Goal: Check status: Check status

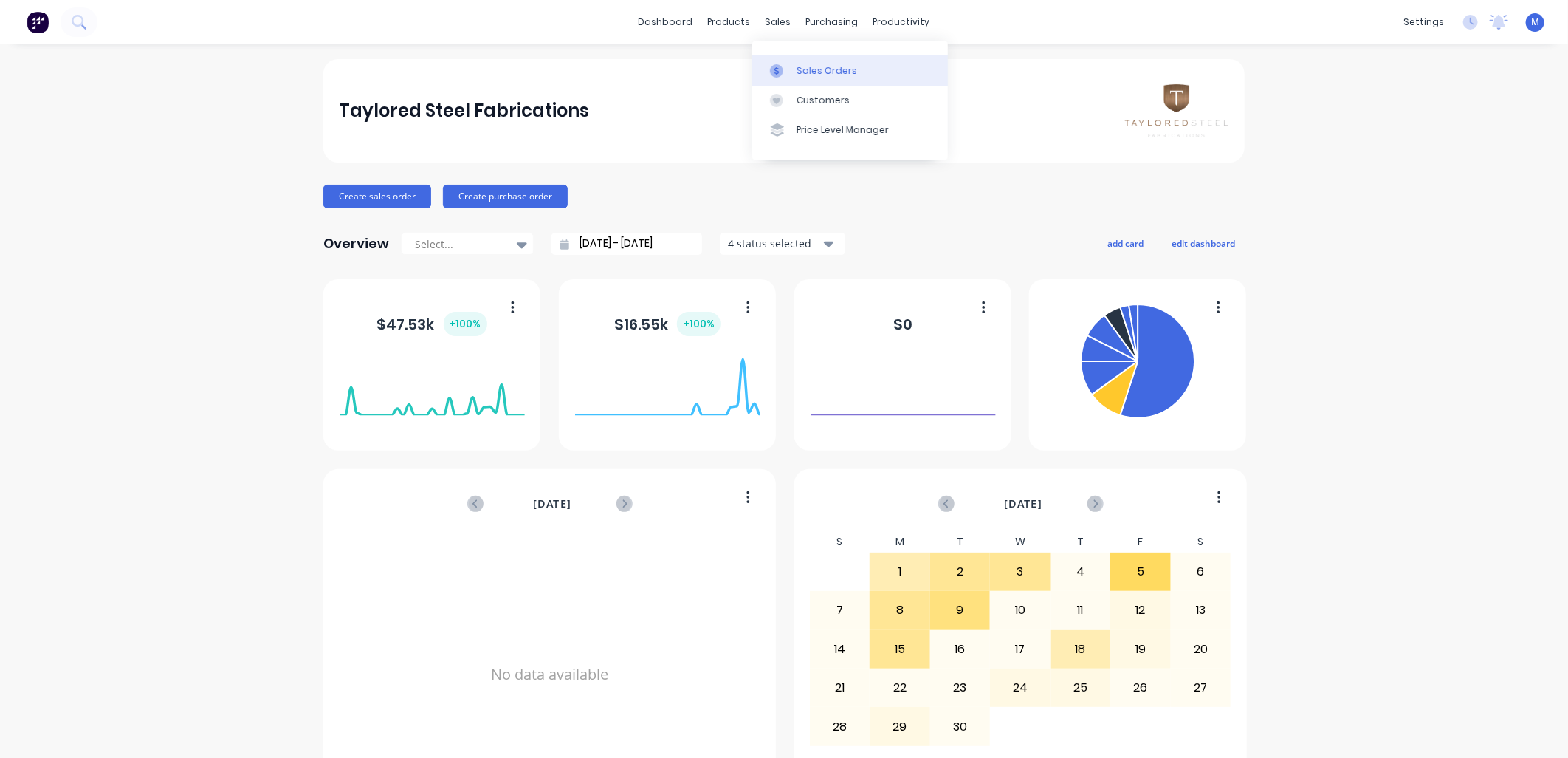
click at [809, 69] on div "Sales Orders" at bounding box center [826, 70] width 61 height 13
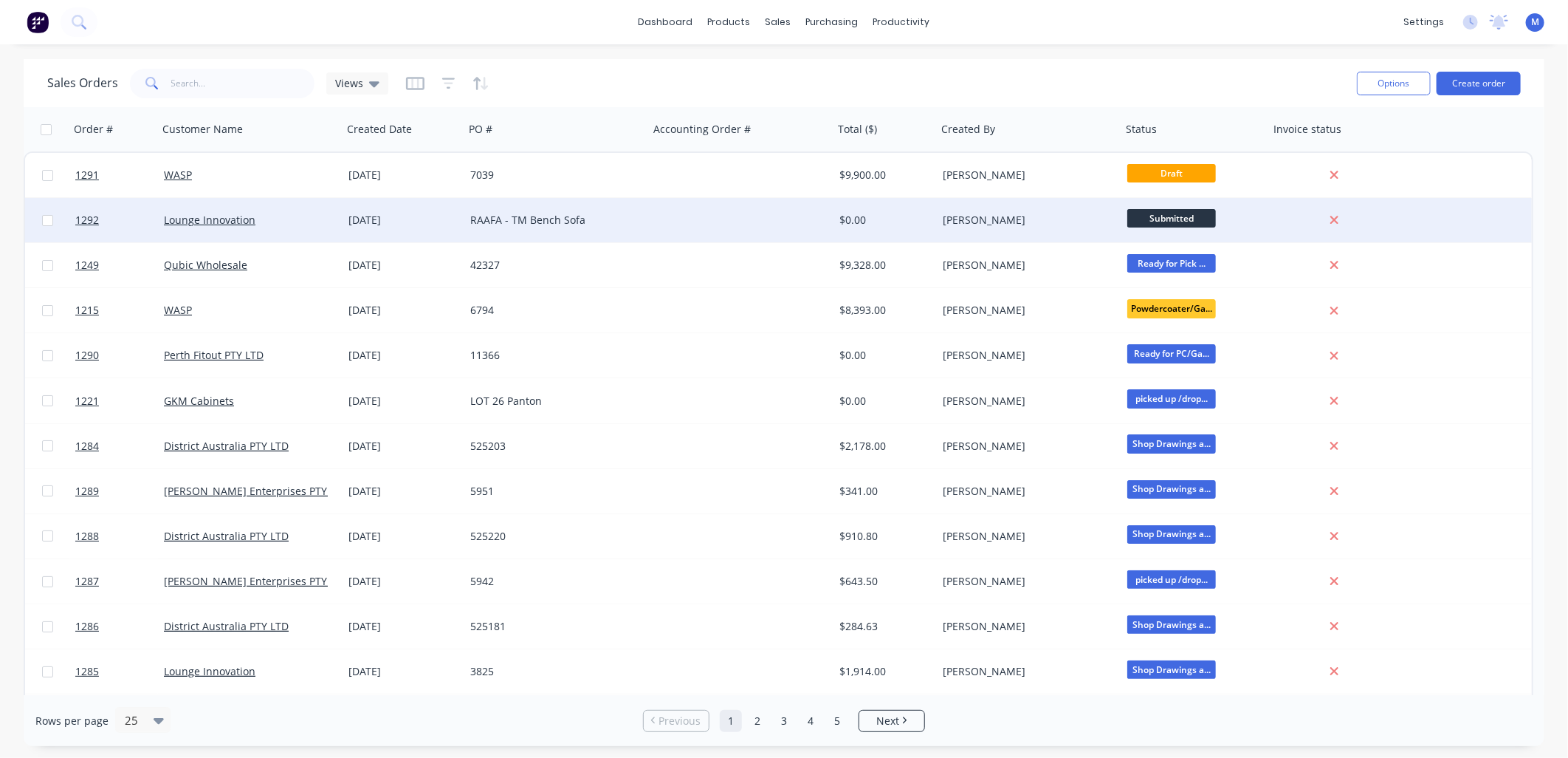
click at [966, 226] on div "[PERSON_NAME]" at bounding box center [1025, 220] width 164 height 15
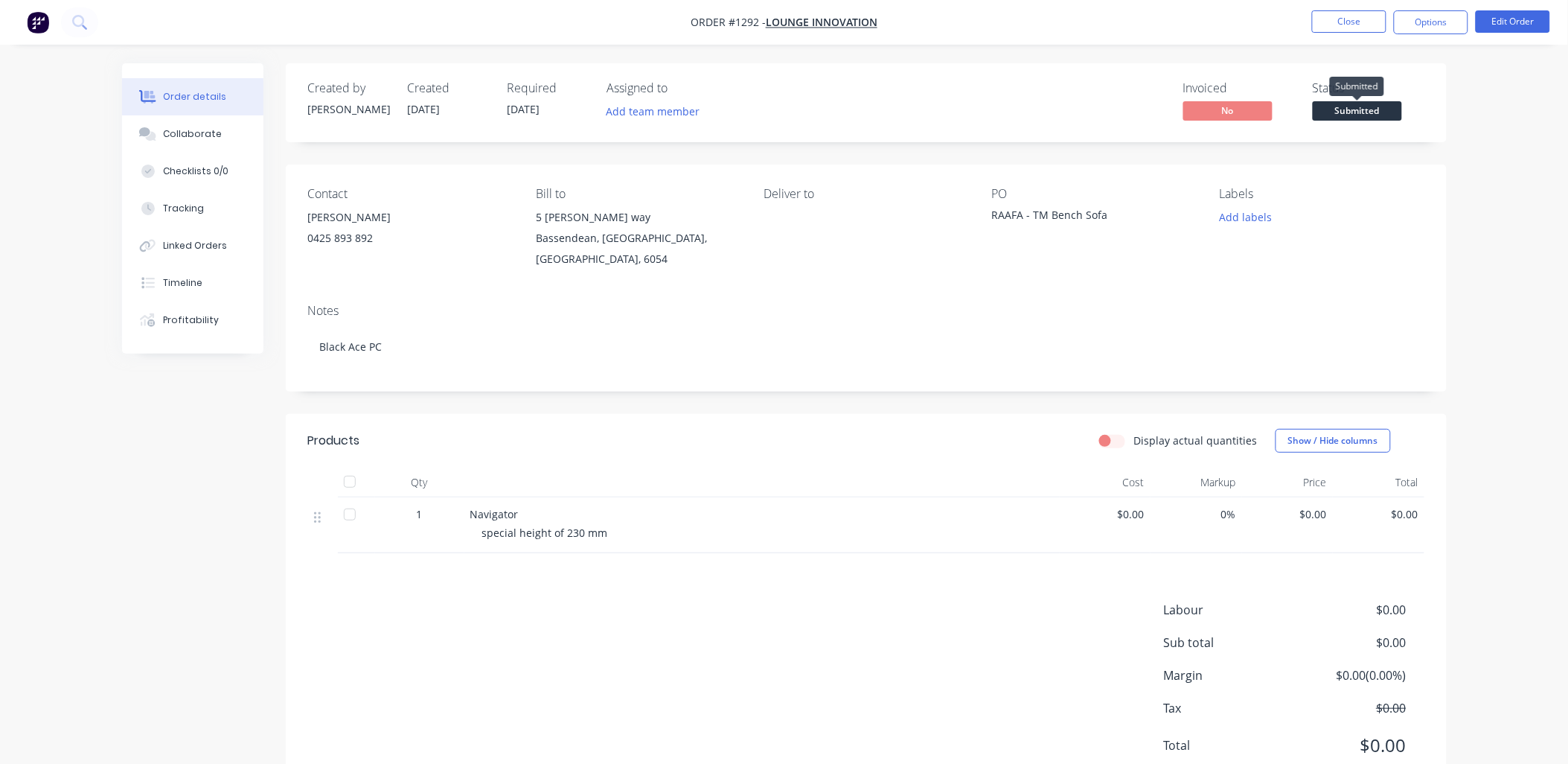
click at [1372, 110] on span "Submitted" at bounding box center [1358, 110] width 90 height 19
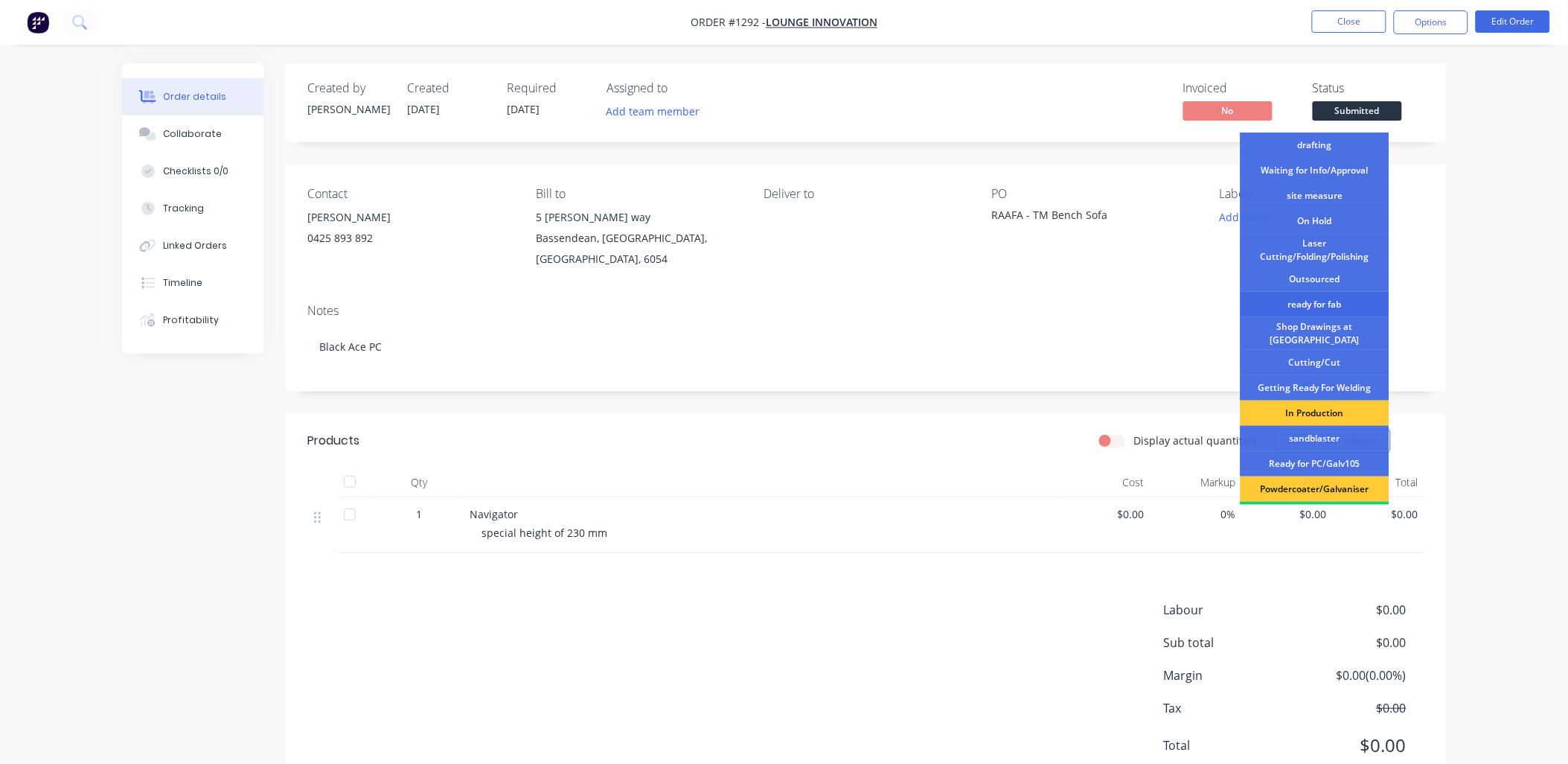
click at [1318, 300] on div "ready for fab" at bounding box center [1315, 304] width 149 height 25
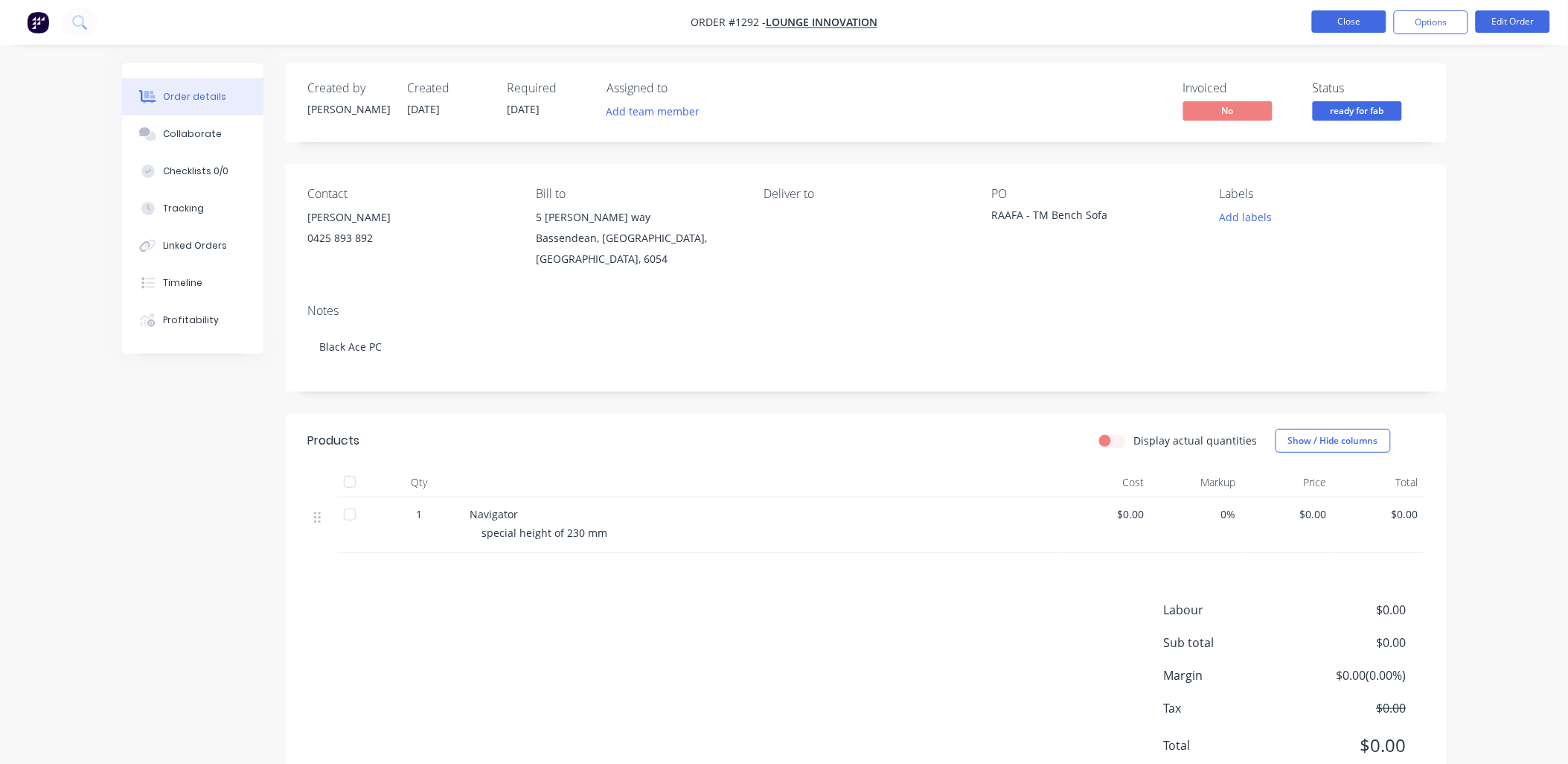
click at [1320, 20] on button "Close" at bounding box center [1349, 21] width 74 height 22
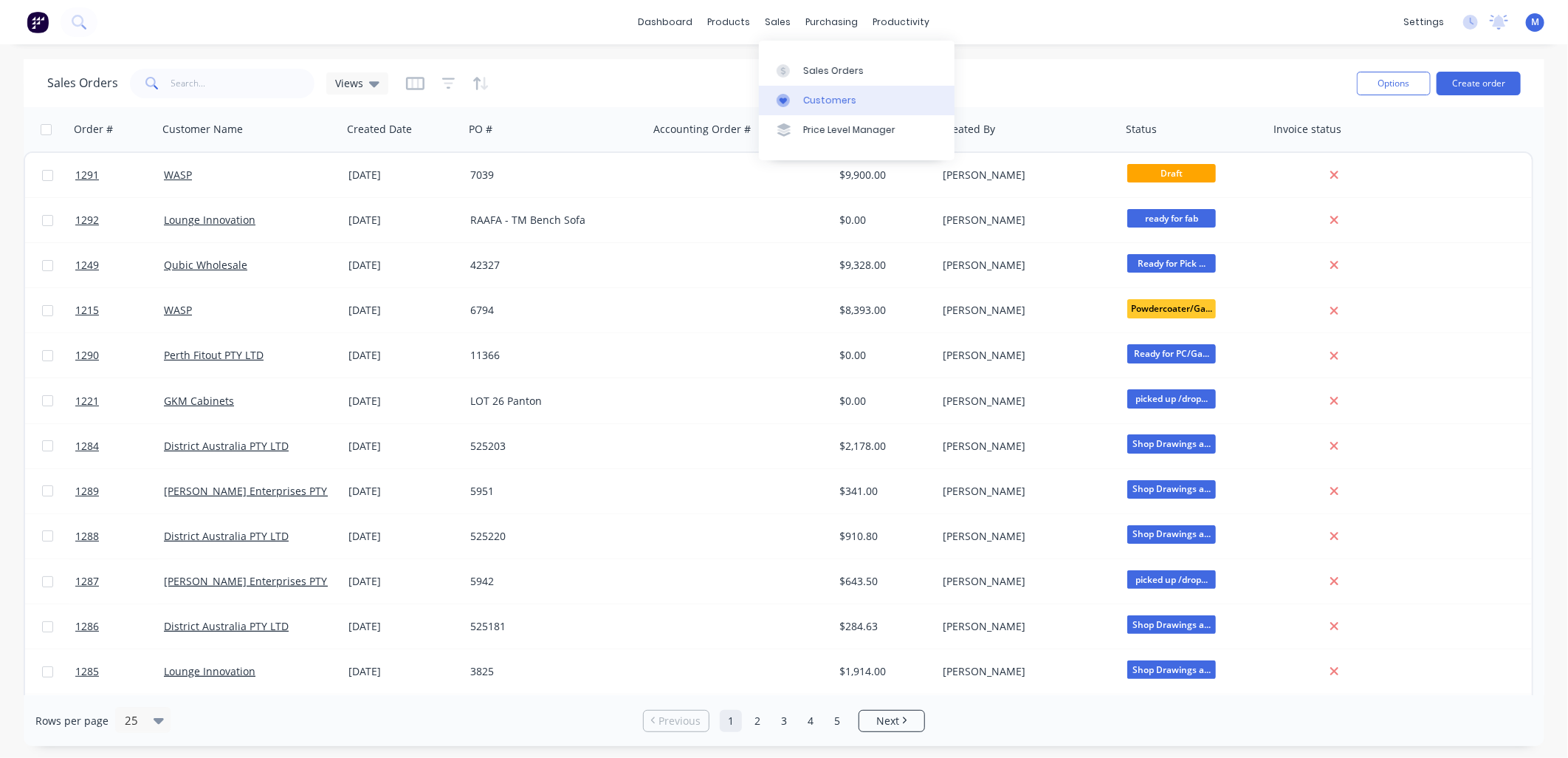
click at [806, 94] on div "Customers" at bounding box center [830, 100] width 53 height 13
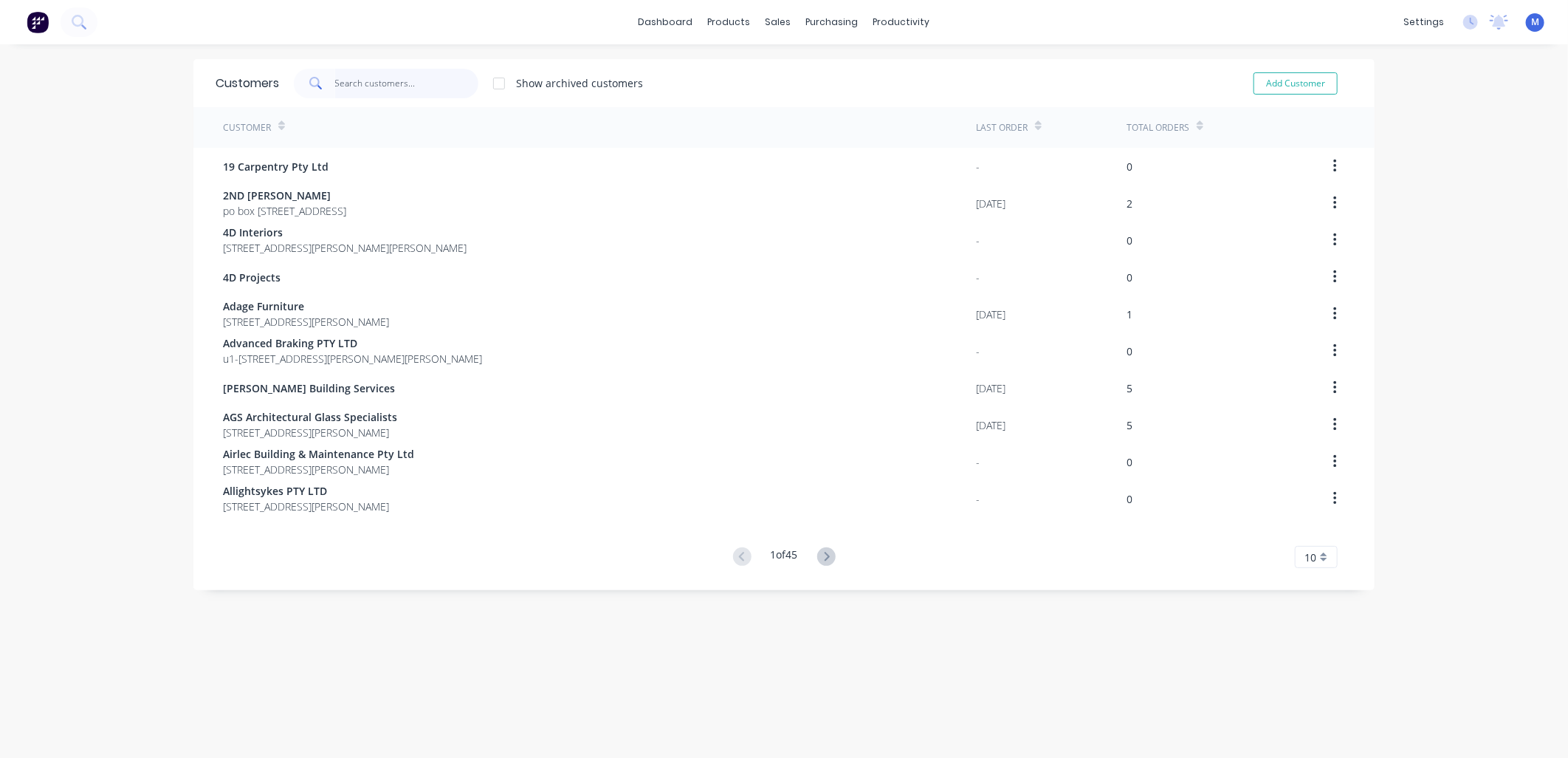
click at [343, 80] on input "text" at bounding box center [407, 83] width 144 height 30
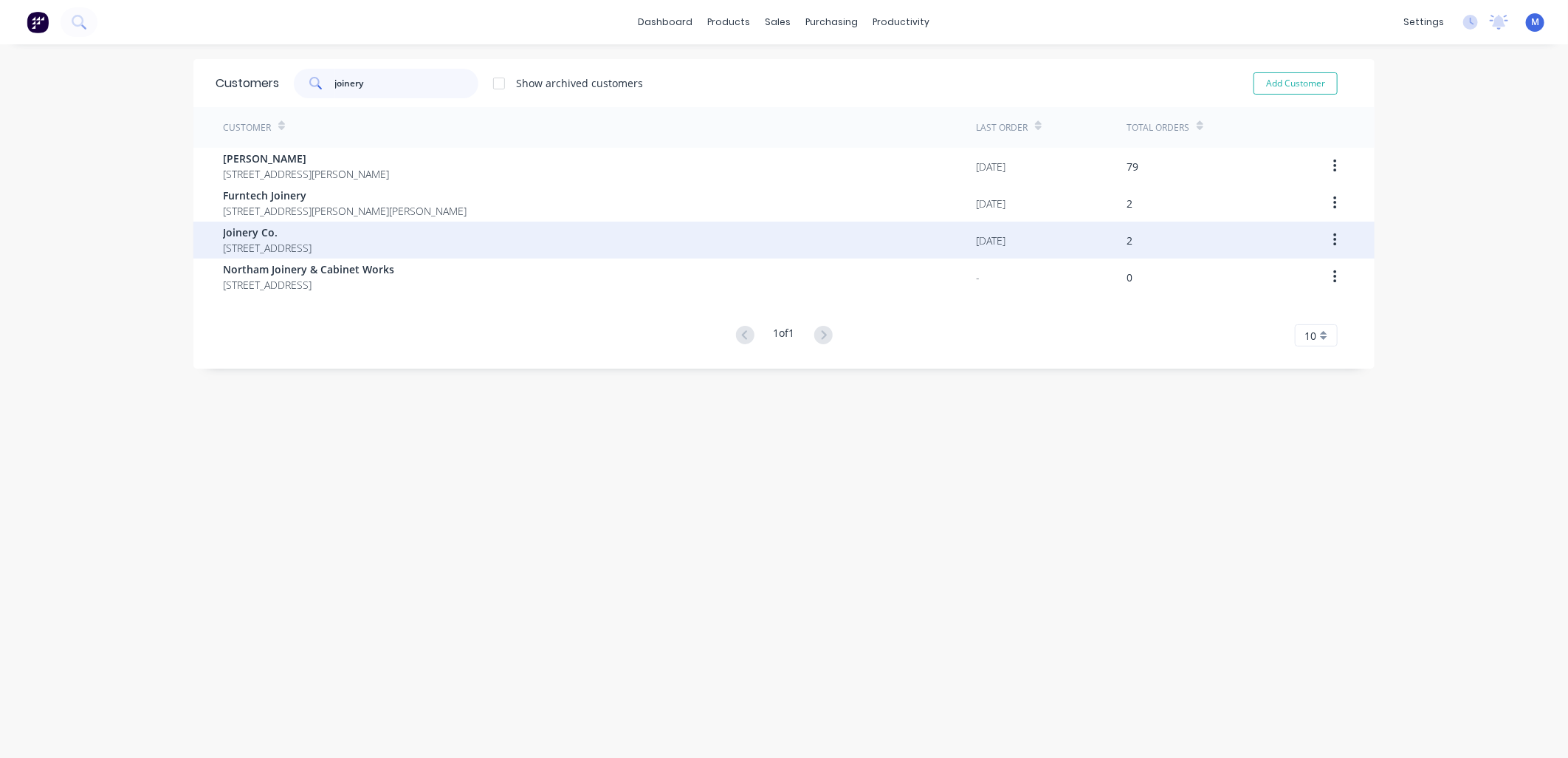
type input "joinery"
click at [281, 231] on span "Joinery Co." at bounding box center [268, 232] width 89 height 15
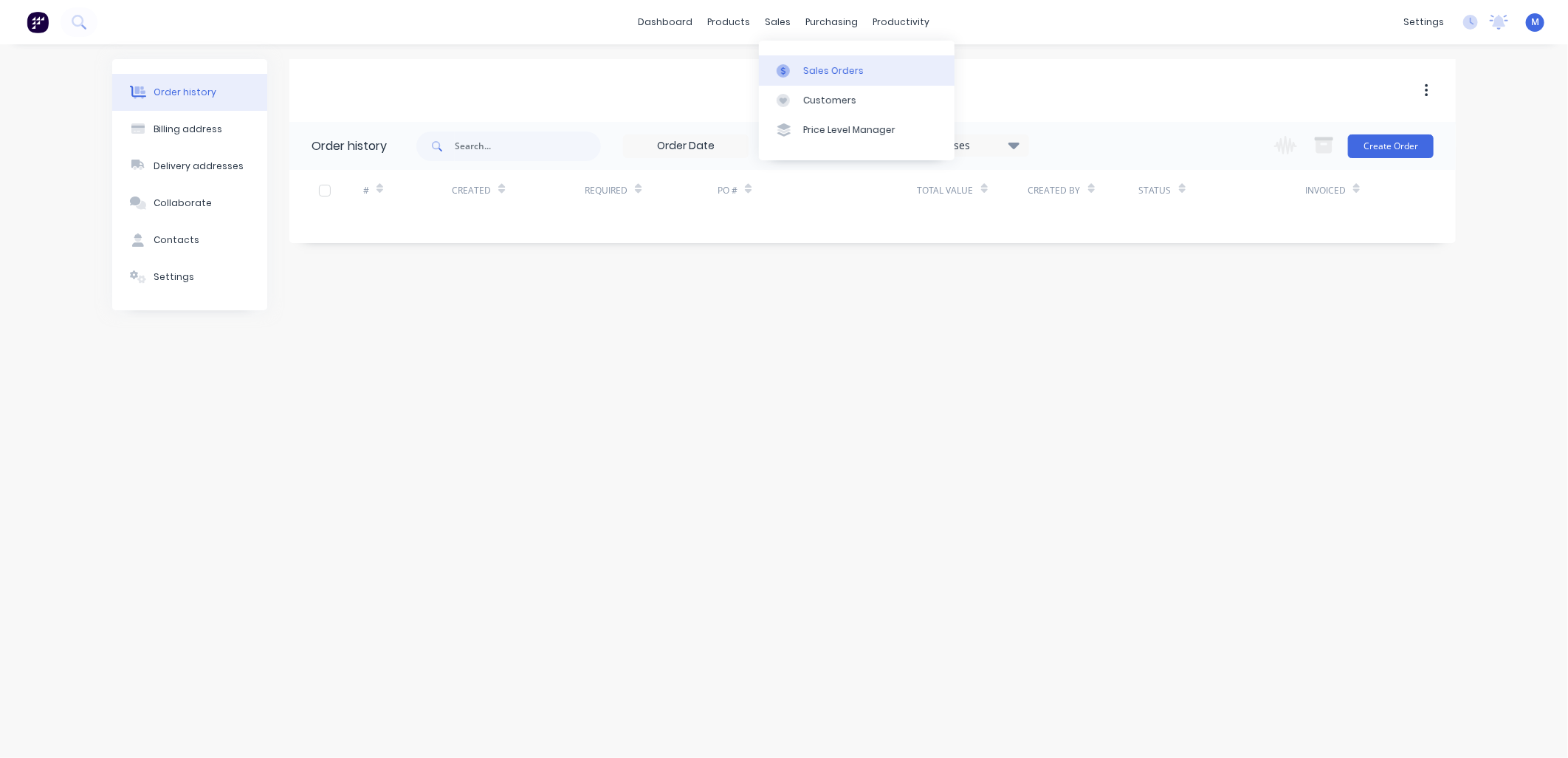
click at [820, 69] on div "Sales Orders" at bounding box center [833, 70] width 61 height 13
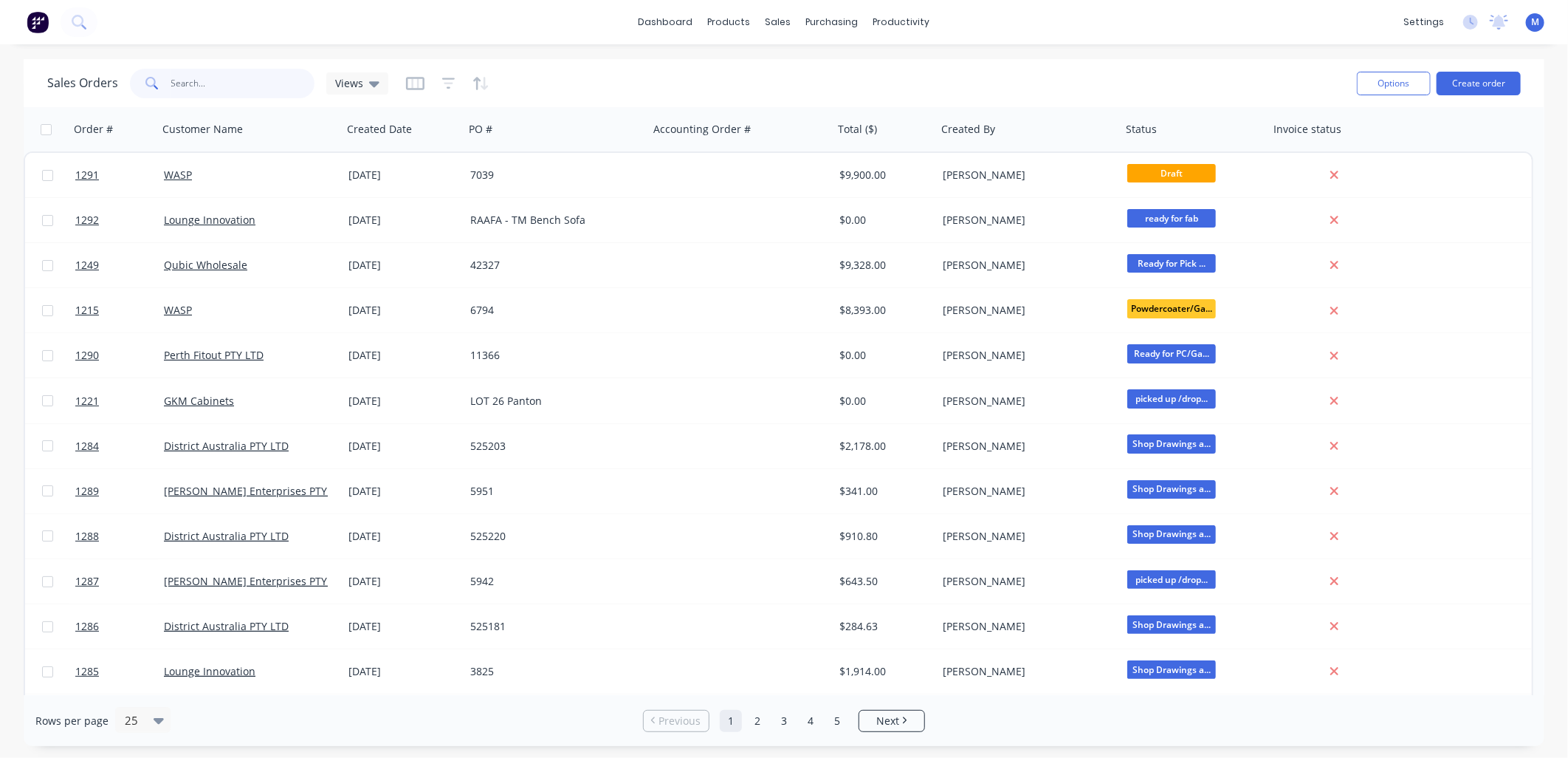
click at [226, 91] on input "text" at bounding box center [243, 83] width 144 height 30
type input "1239"
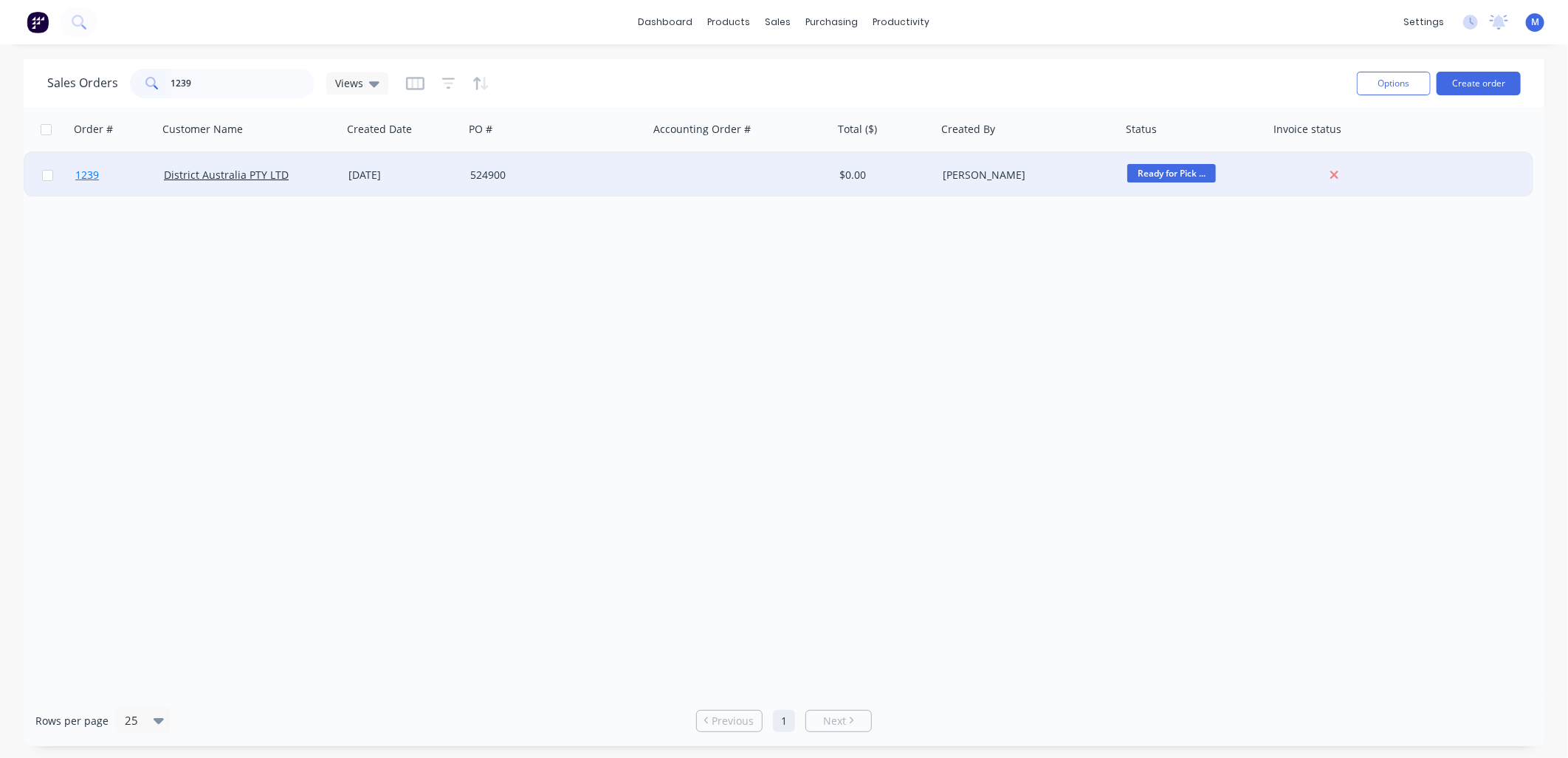
click at [92, 174] on span "1239" at bounding box center [87, 175] width 23 height 15
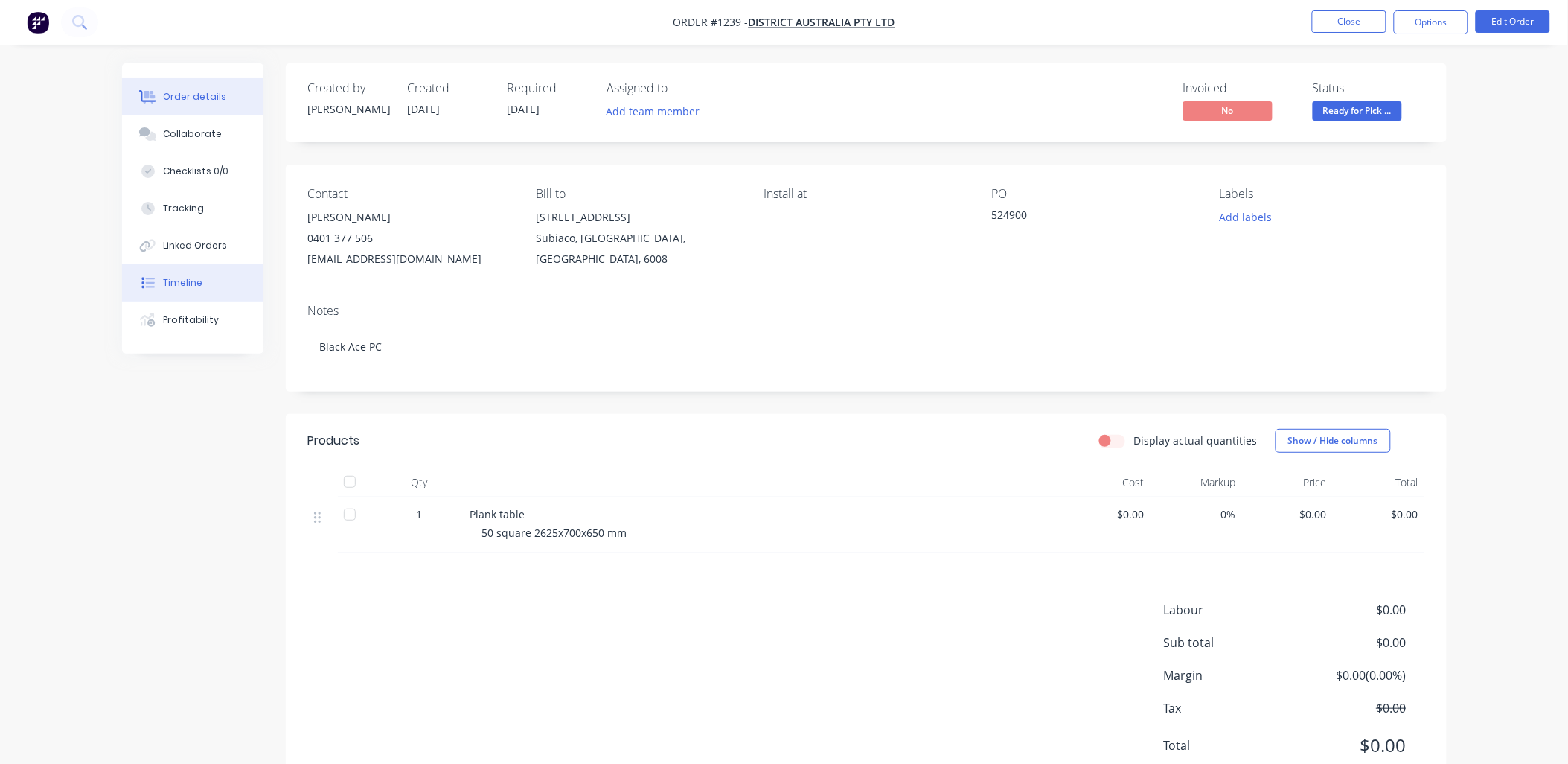
click at [195, 279] on div "Timeline" at bounding box center [183, 283] width 39 height 13
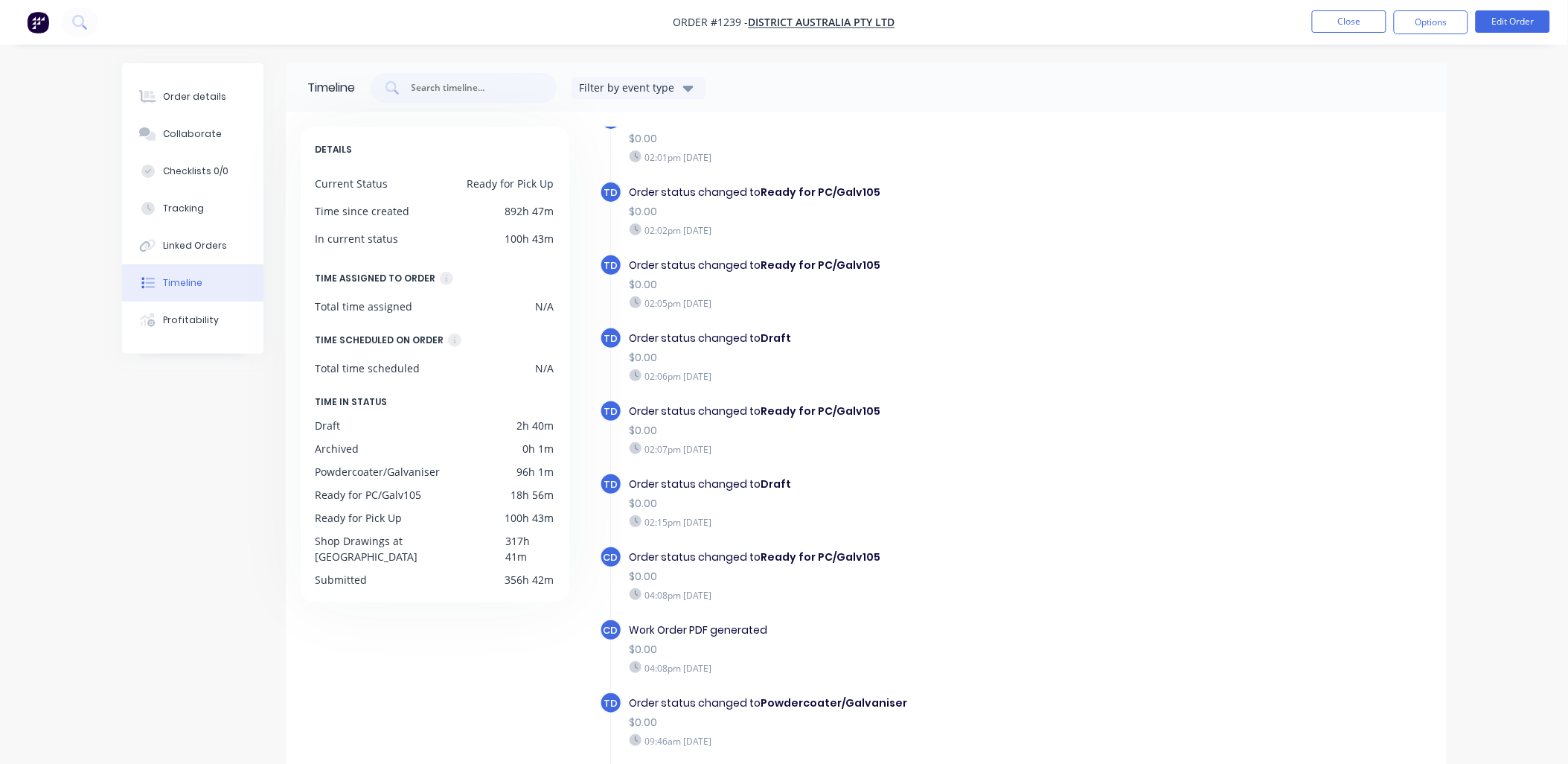
scroll to position [1385, 0]
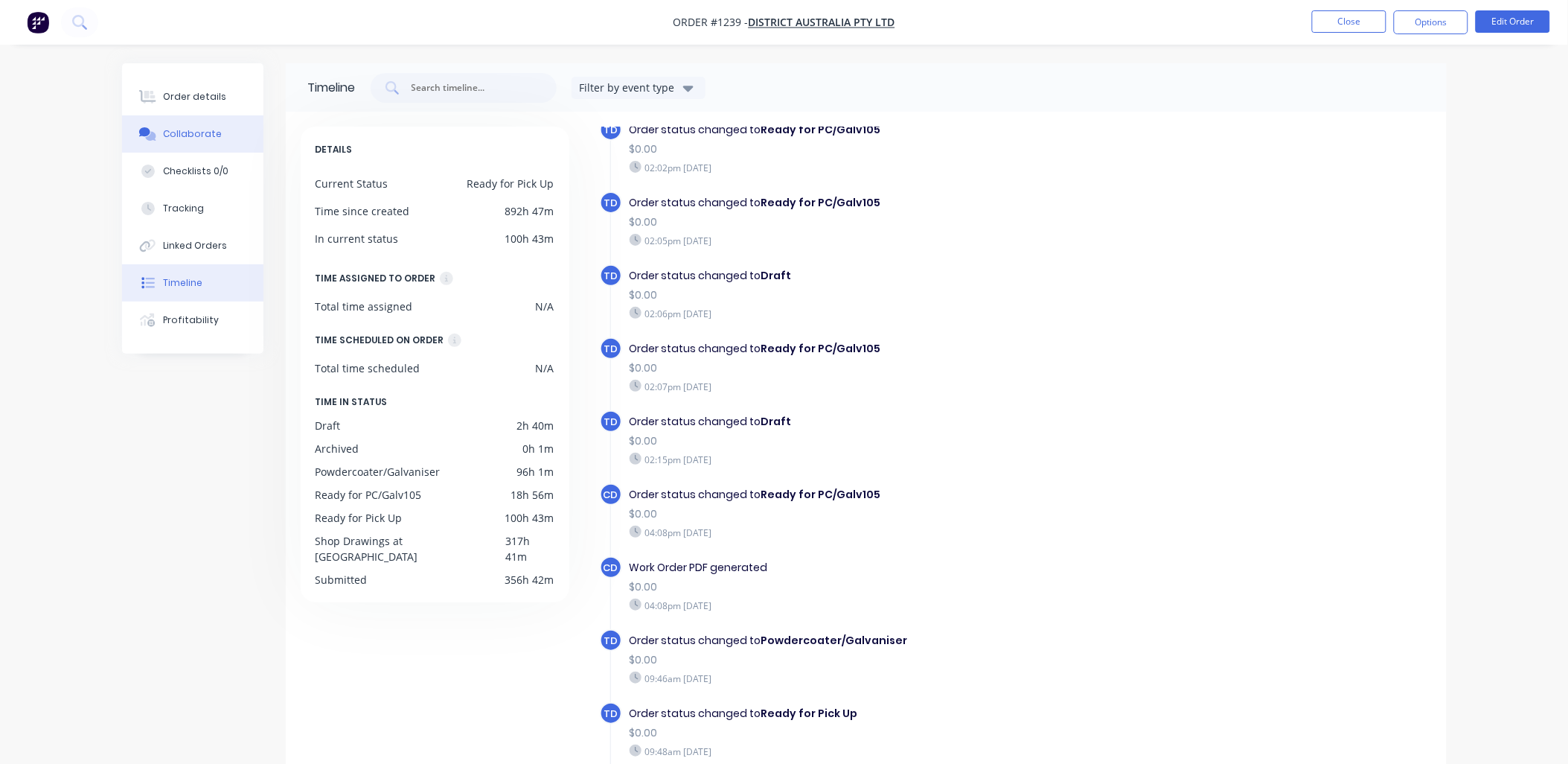
click at [201, 129] on div "Collaborate" at bounding box center [192, 134] width 59 height 13
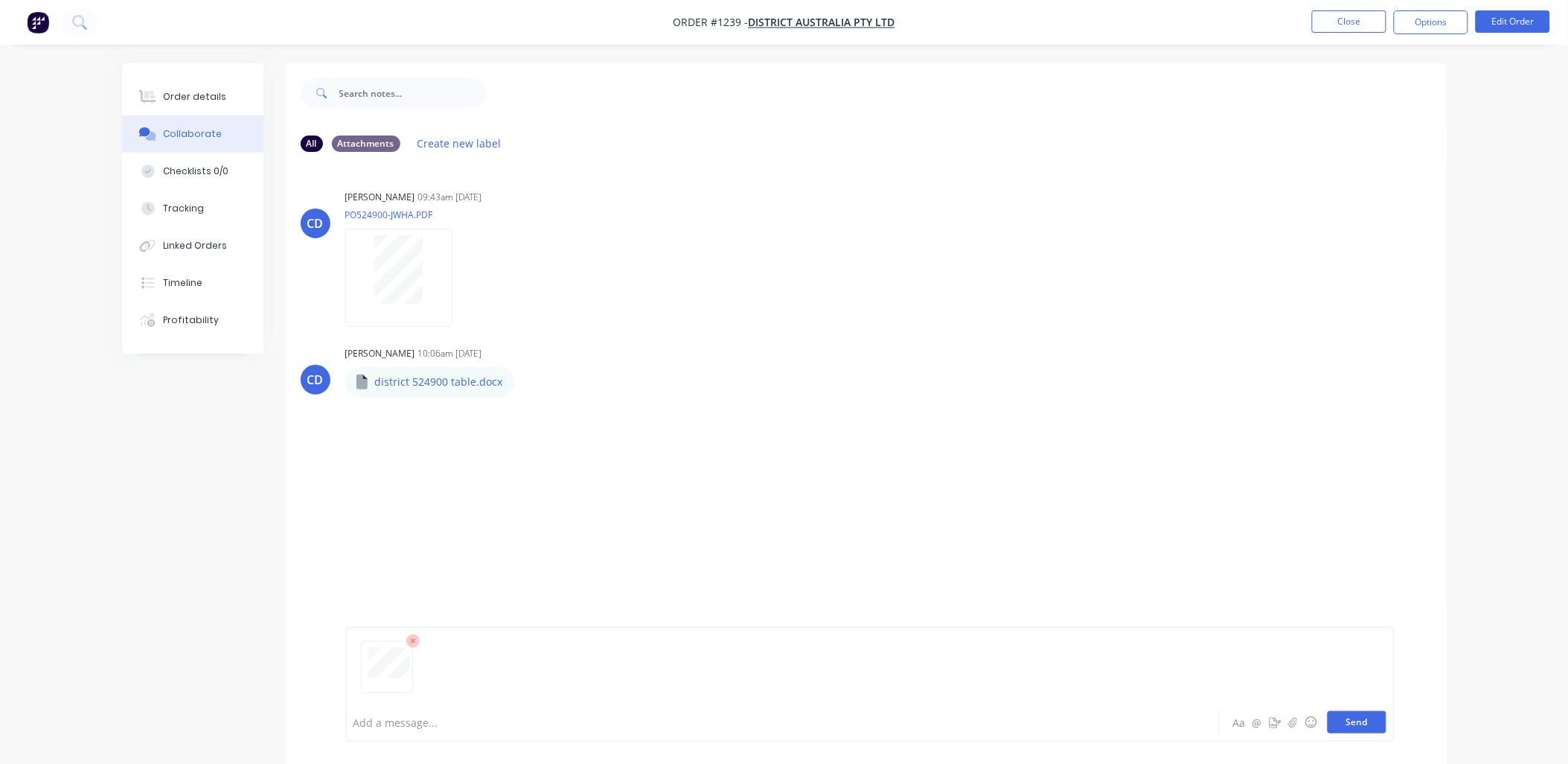
click at [1337, 721] on button "Send" at bounding box center [1358, 722] width 59 height 22
click at [212, 91] on div "Order details" at bounding box center [195, 96] width 64 height 13
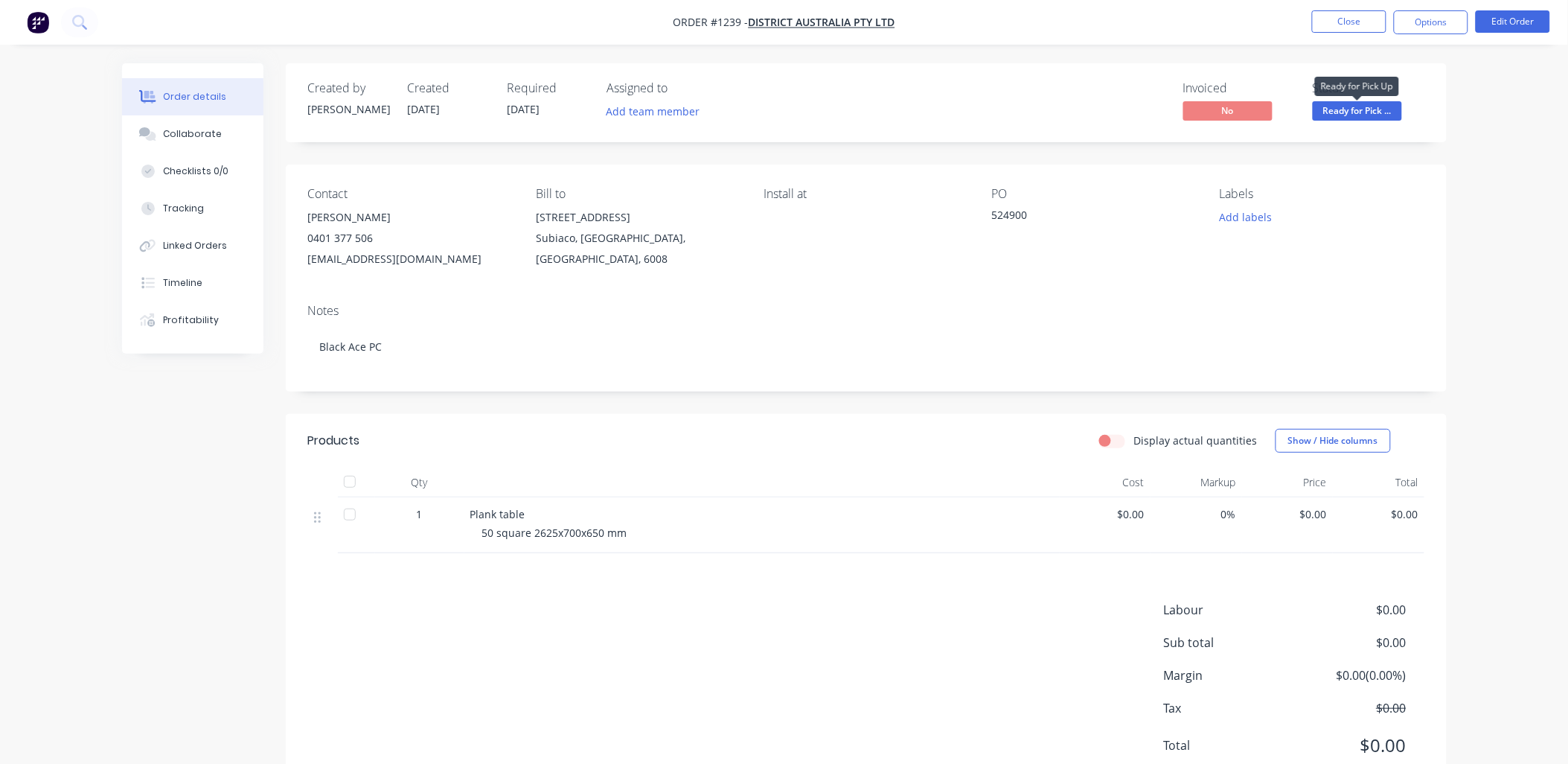
click at [1353, 115] on span "Ready for Pick ..." at bounding box center [1358, 110] width 90 height 19
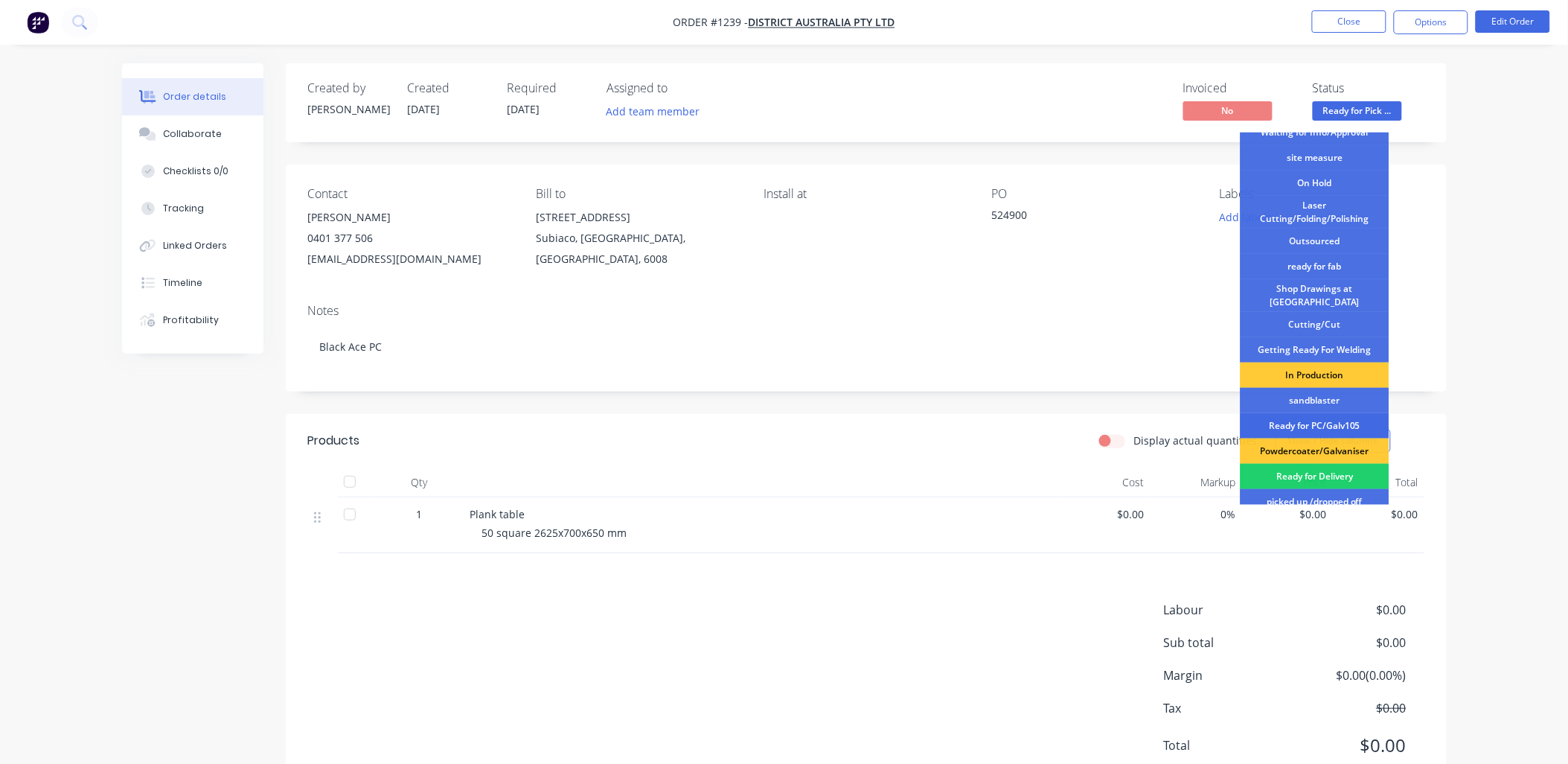
scroll to position [192, 0]
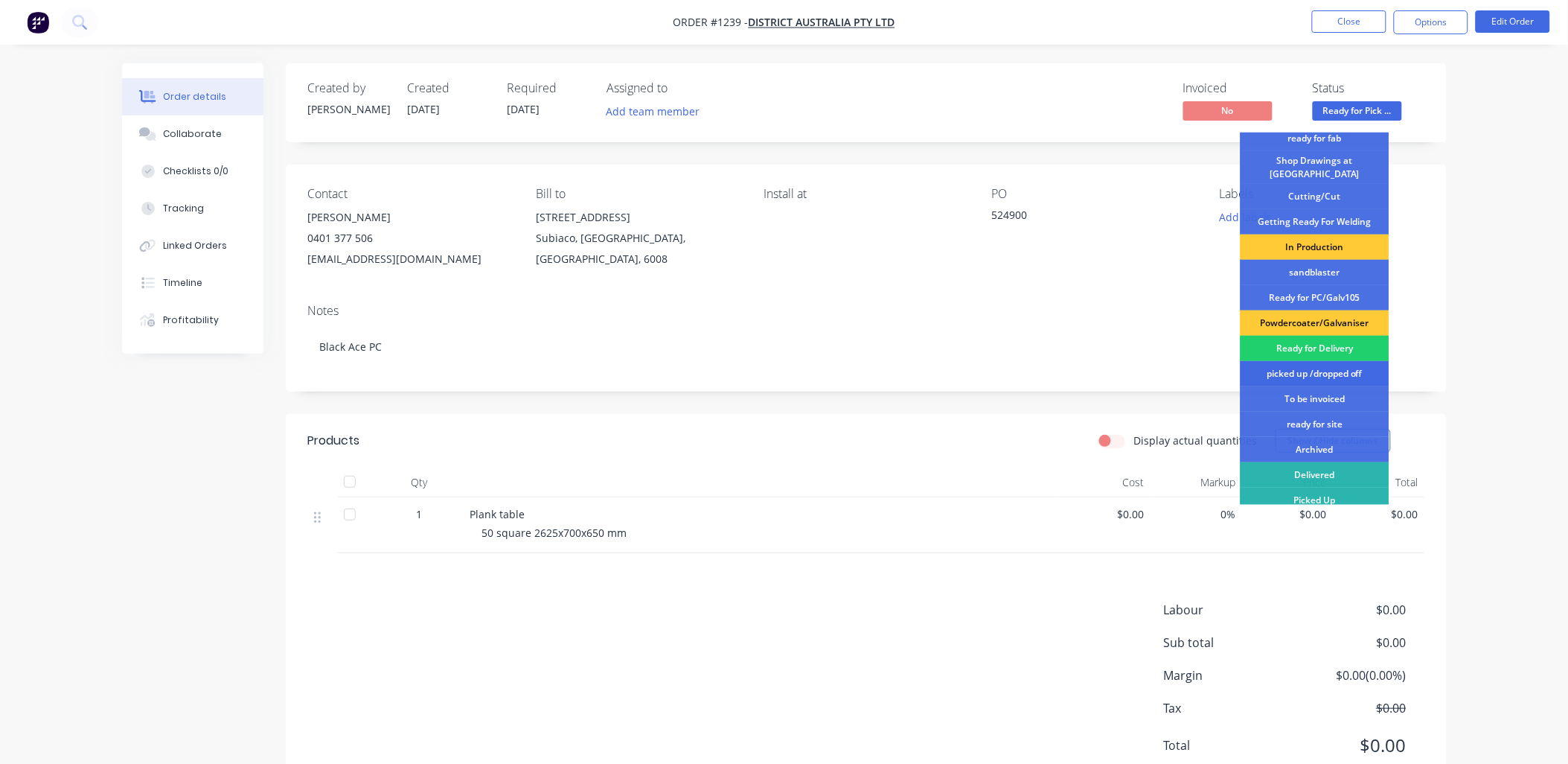
click at [1329, 364] on div "picked up /dropped off" at bounding box center [1315, 373] width 149 height 25
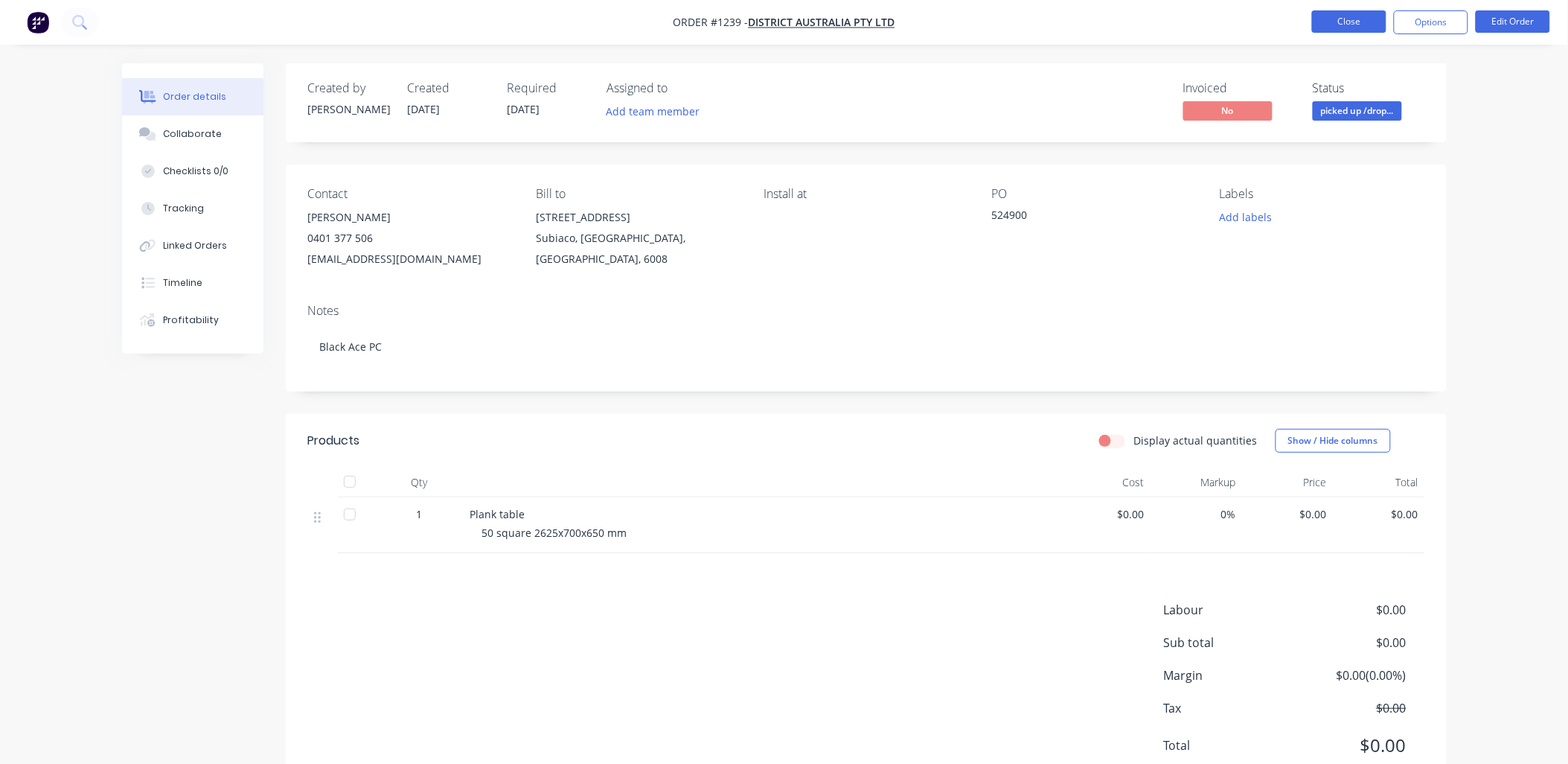
click at [1355, 20] on button "Close" at bounding box center [1349, 21] width 74 height 22
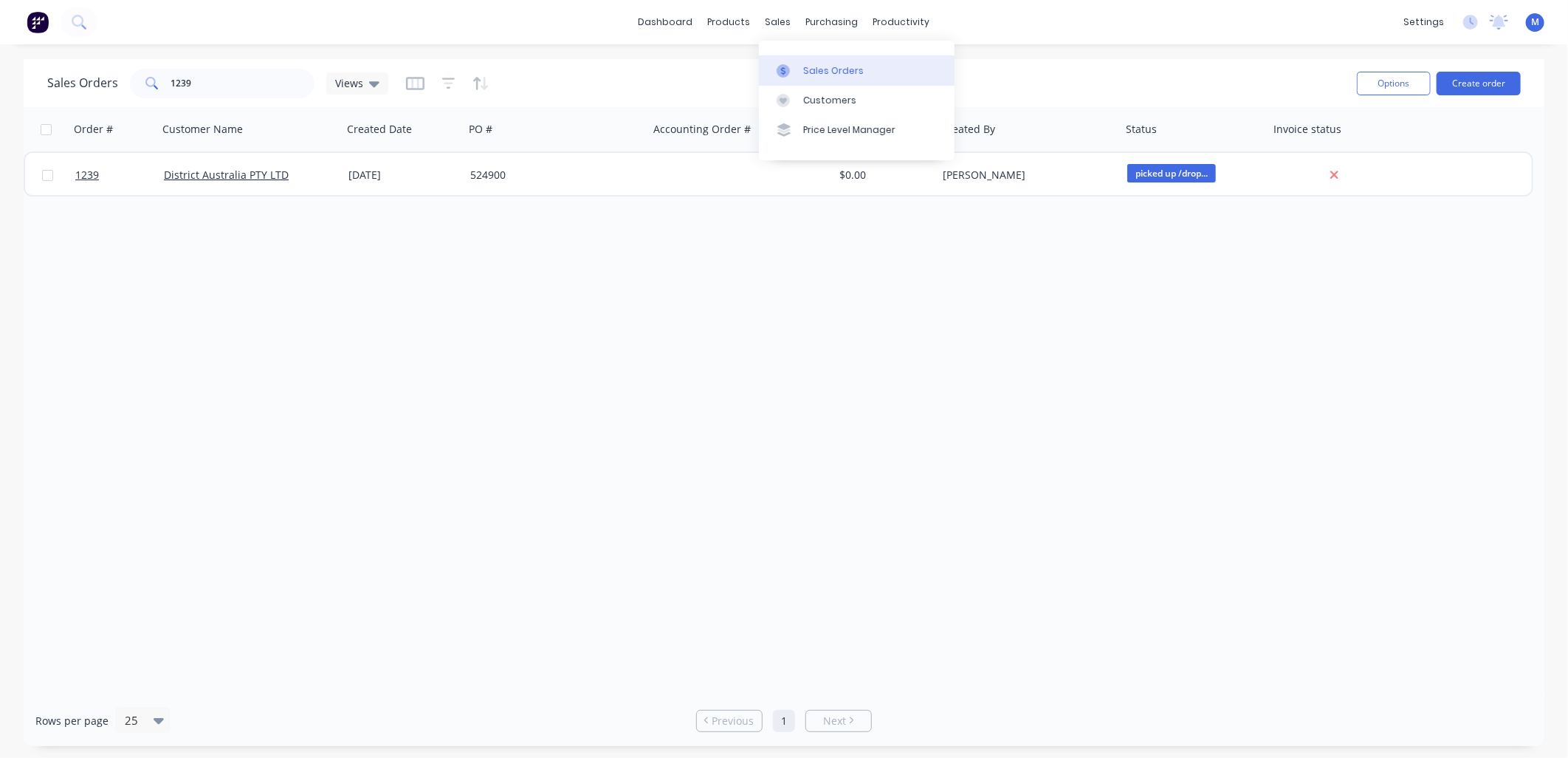
click at [803, 68] on div "Sales Orders" at bounding box center [833, 70] width 61 height 13
drag, startPoint x: 209, startPoint y: 89, endPoint x: 180, endPoint y: 87, distance: 29.1
click at [180, 87] on input "1239" at bounding box center [243, 83] width 144 height 30
type input "1279"
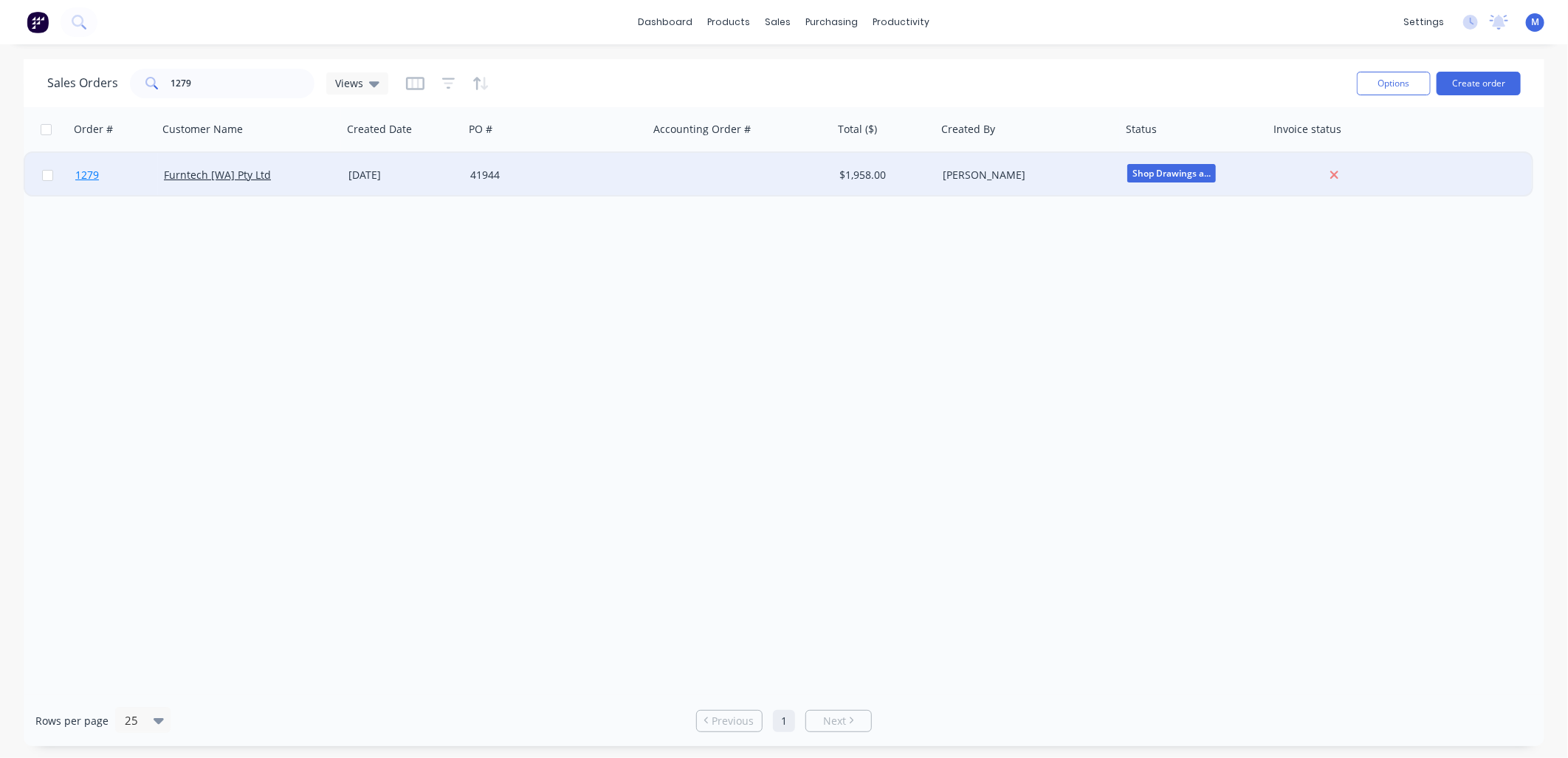
click at [95, 177] on span "1279" at bounding box center [87, 175] width 23 height 15
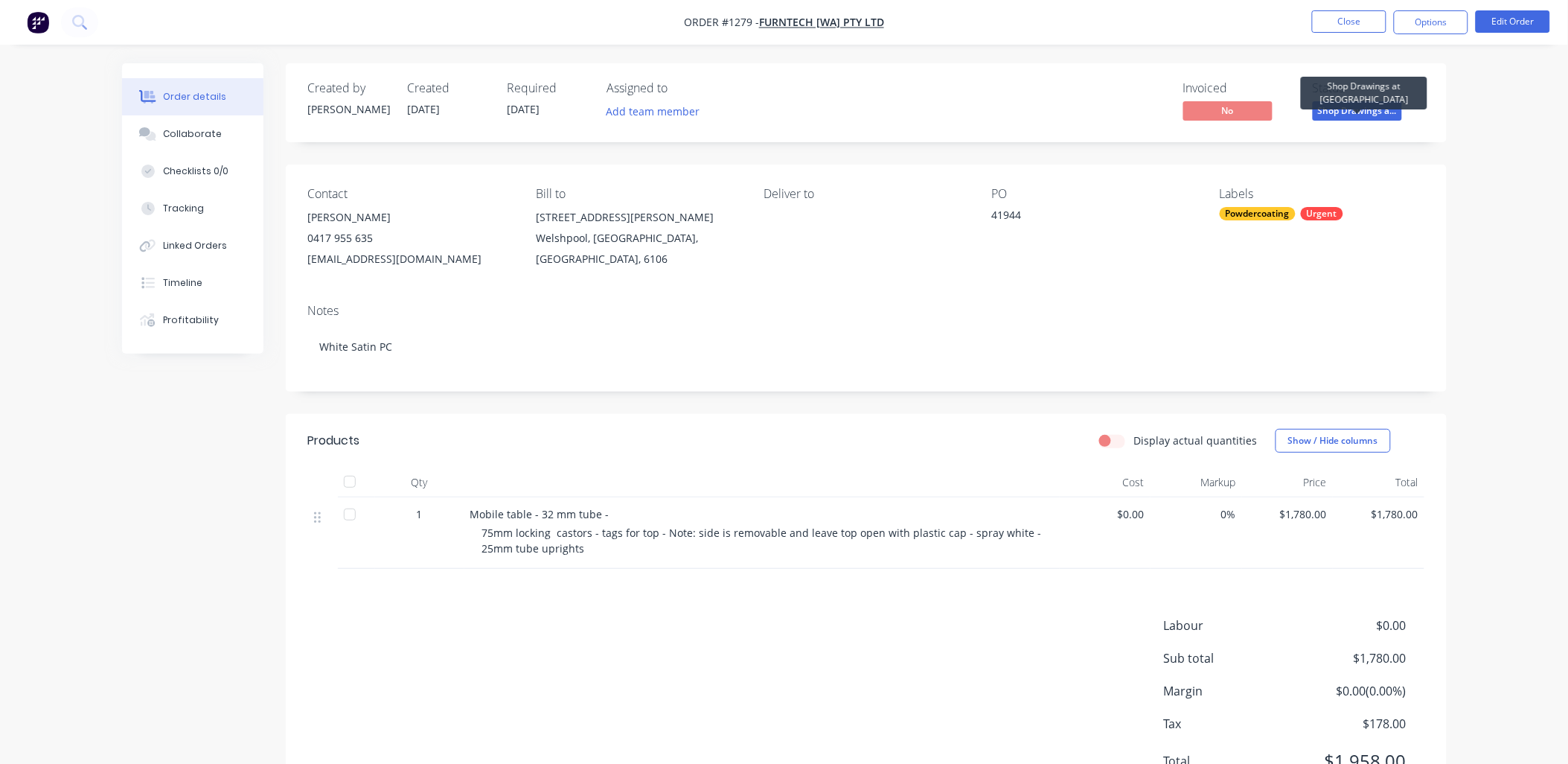
click at [1377, 112] on span "Shop Drawings a..." at bounding box center [1358, 110] width 90 height 19
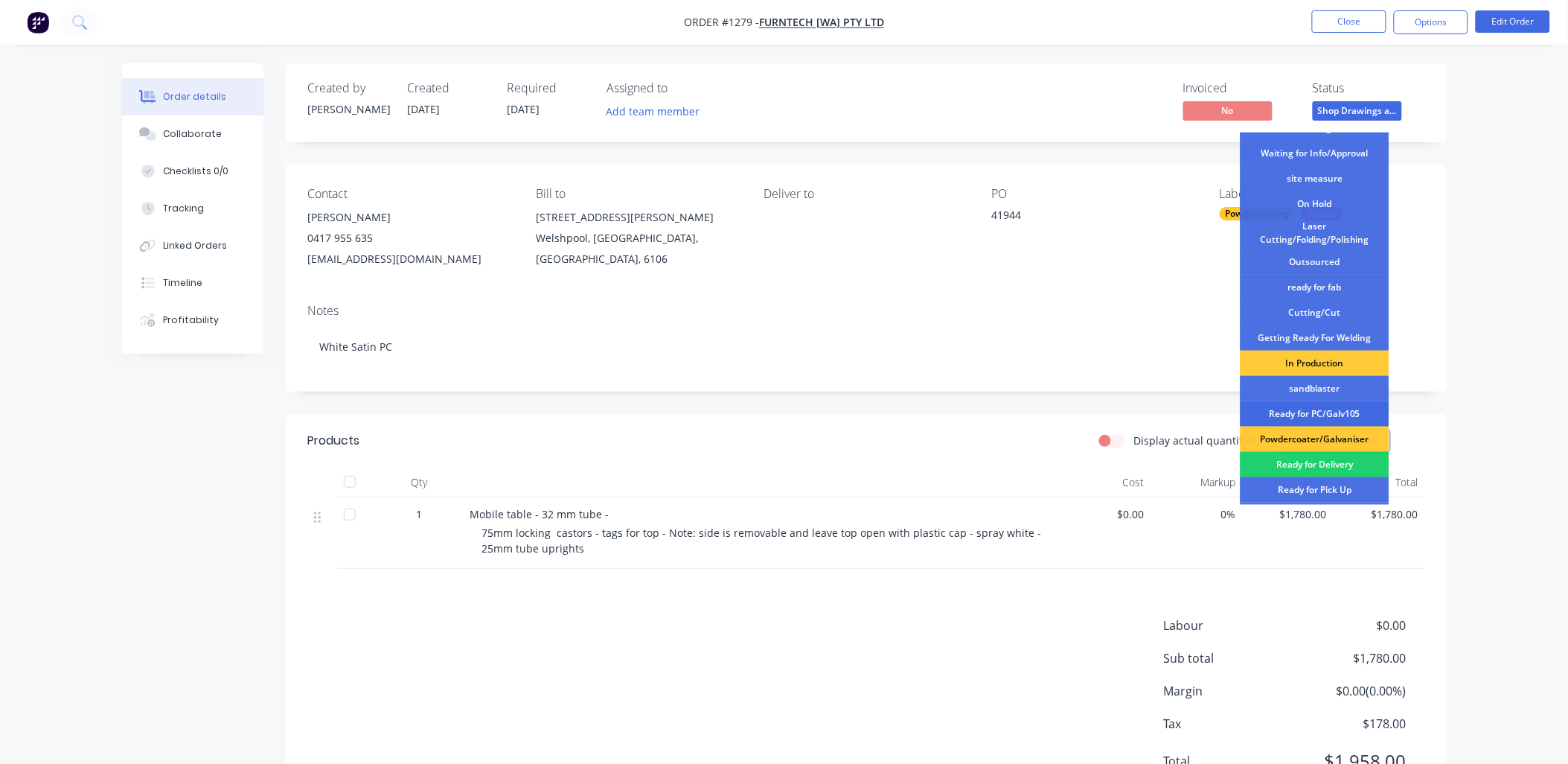
scroll to position [82, 0]
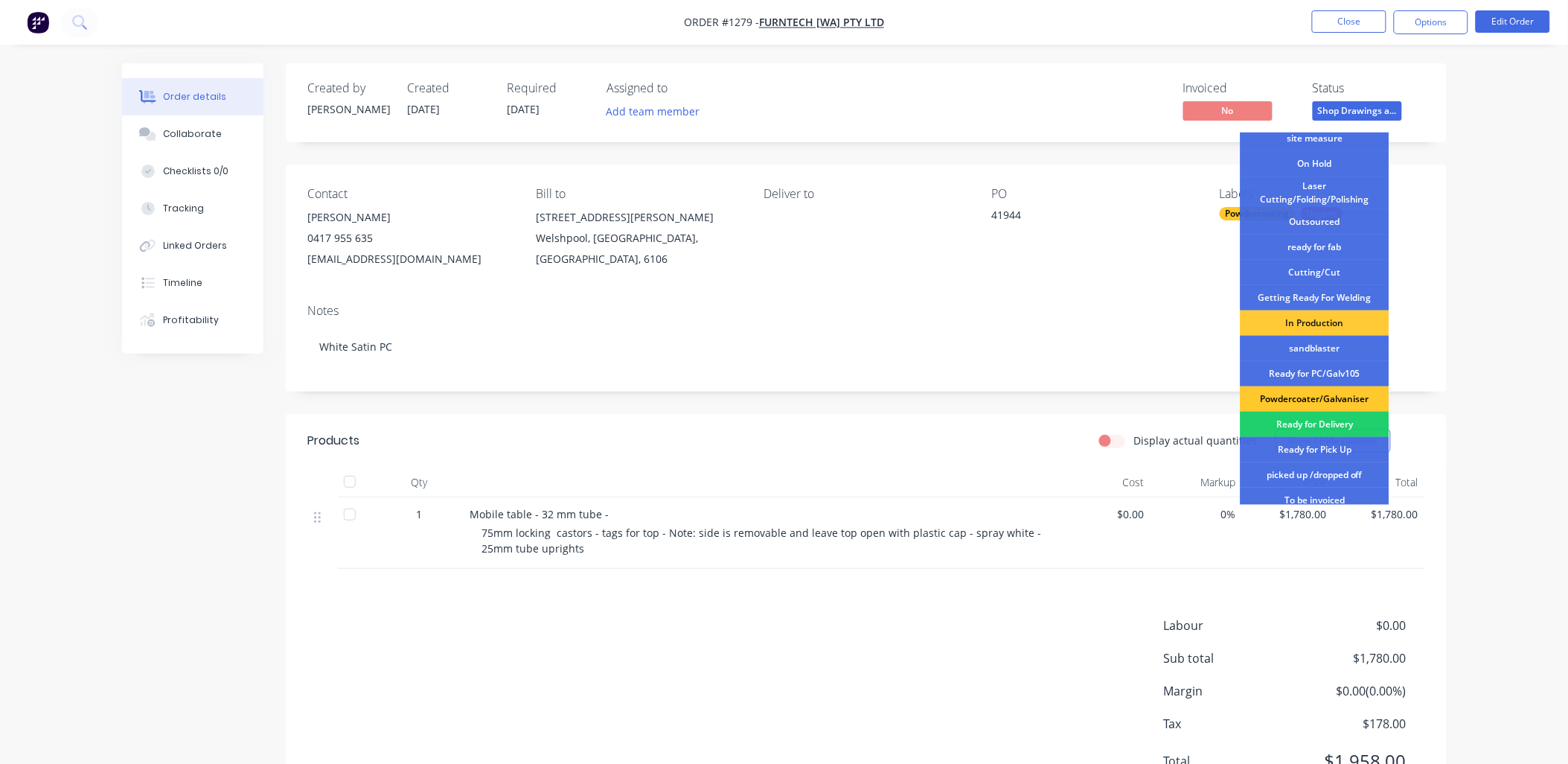
click at [1318, 389] on div "Powdercoater/Galvaniser" at bounding box center [1315, 399] width 149 height 25
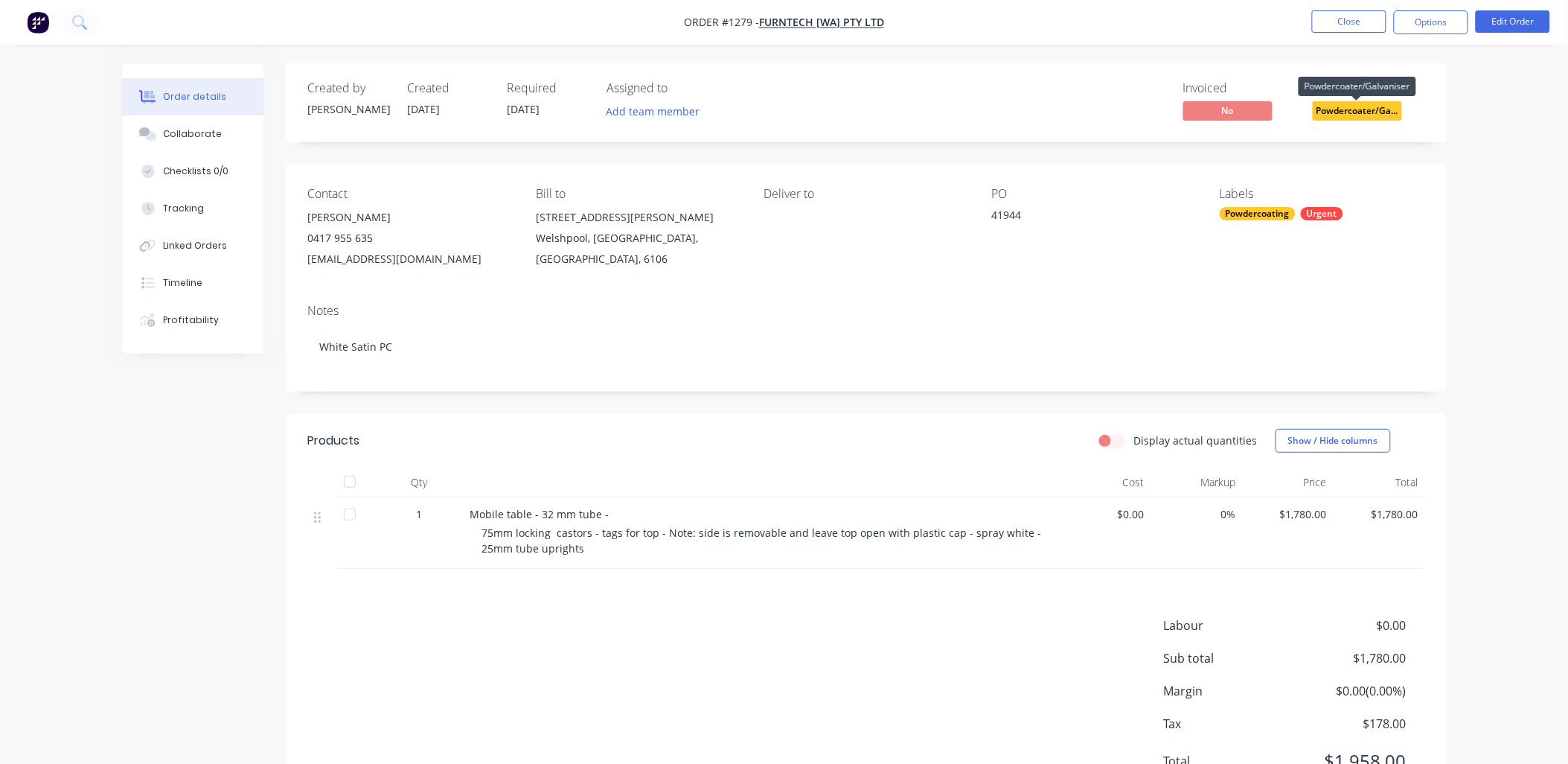
click at [1354, 107] on span "Powdercoater/Ga..." at bounding box center [1358, 110] width 90 height 19
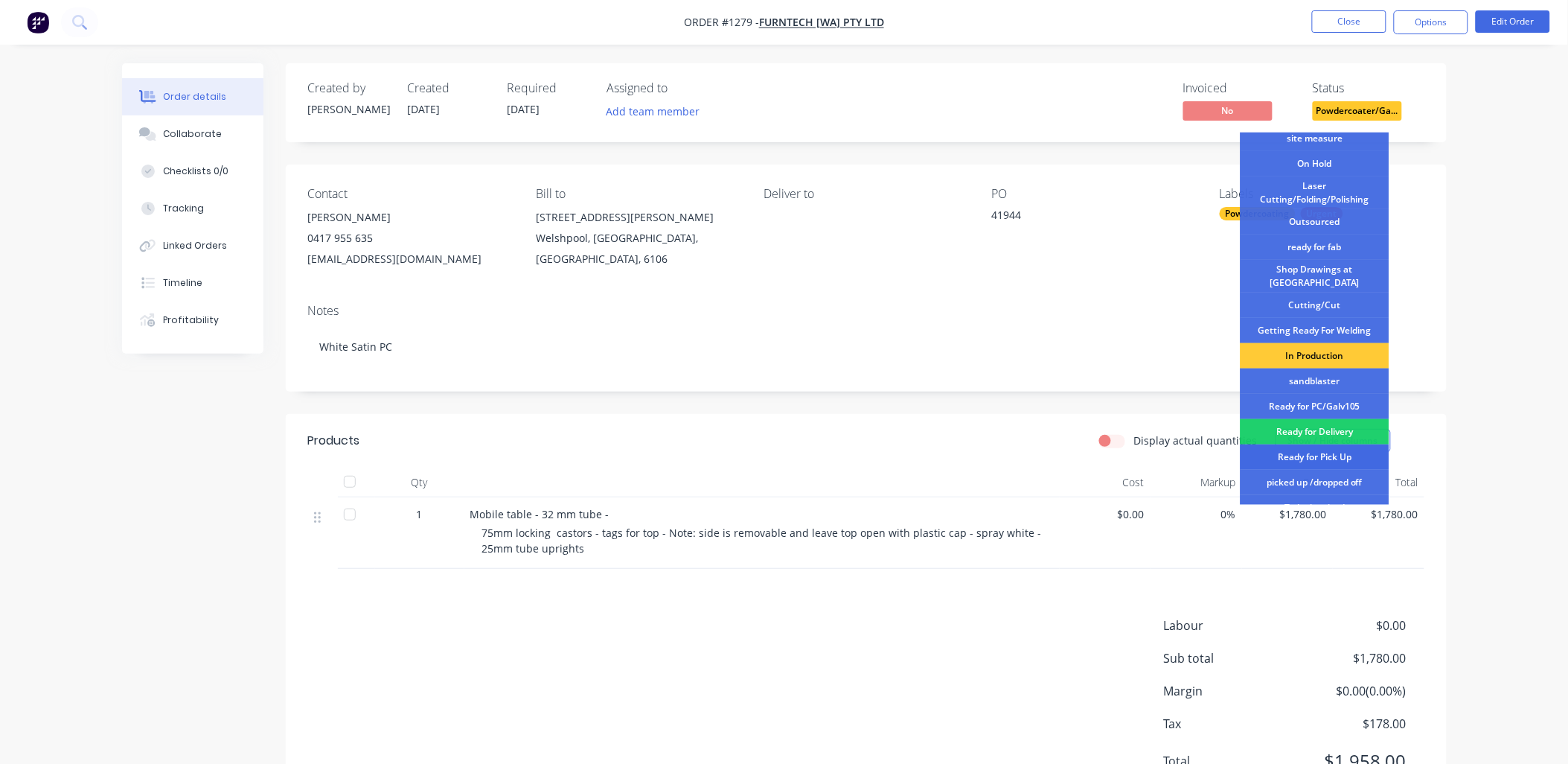
click at [1319, 444] on div "Ready for Pick Up" at bounding box center [1315, 457] width 149 height 25
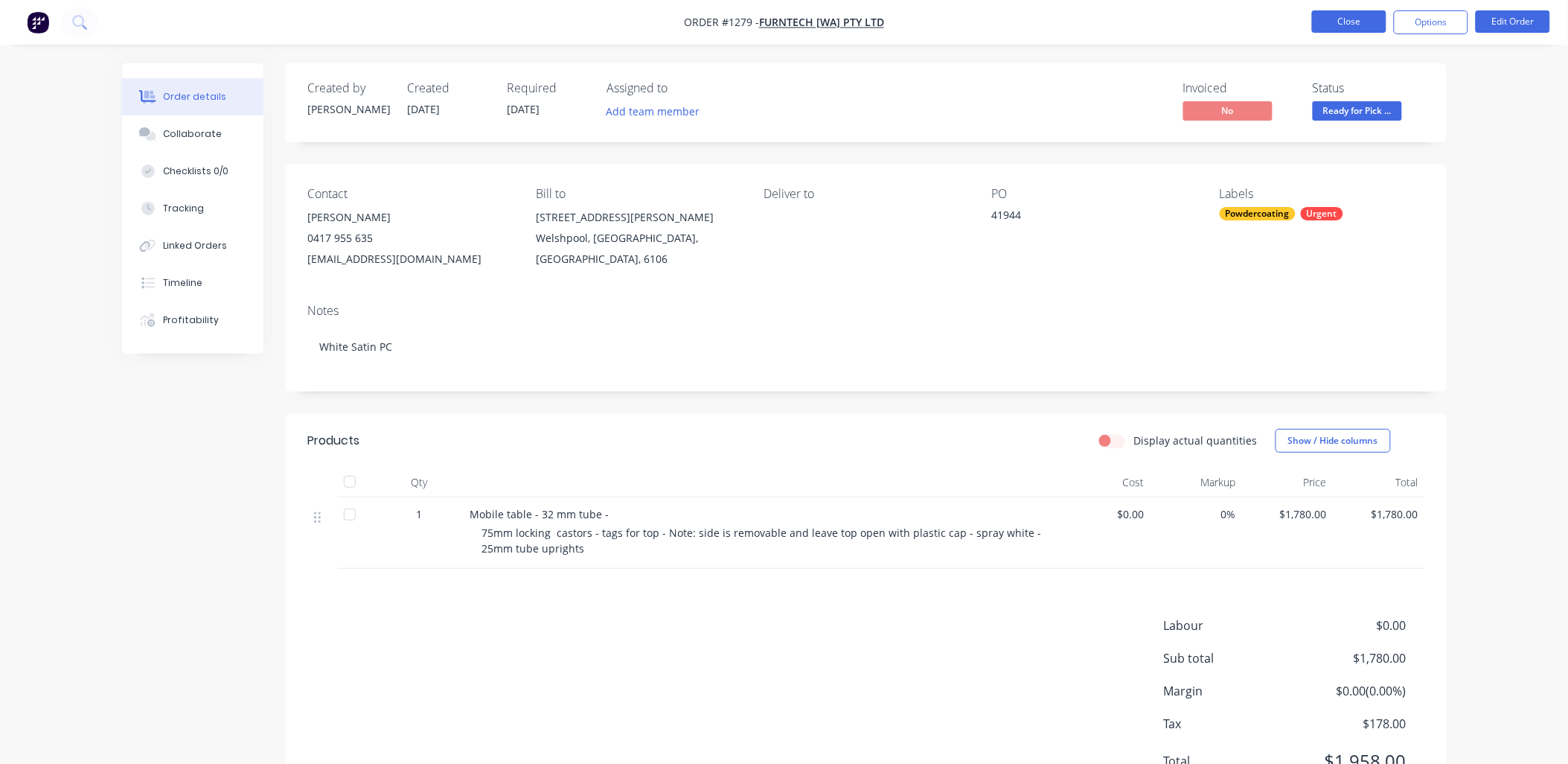
click at [1353, 20] on button "Close" at bounding box center [1349, 21] width 74 height 22
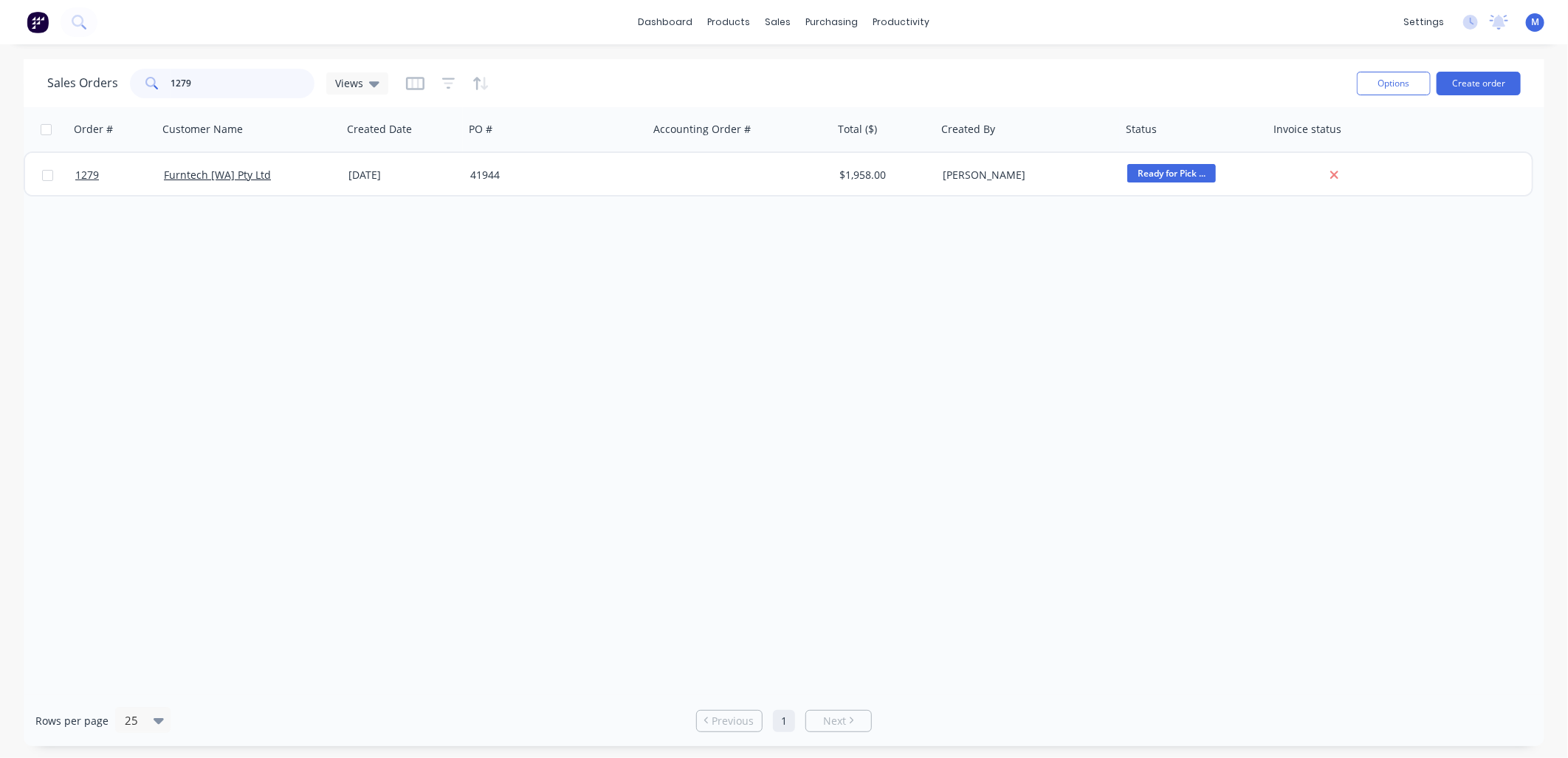
drag, startPoint x: 180, startPoint y: 86, endPoint x: 201, endPoint y: 85, distance: 21.0
click at [201, 85] on input "1279" at bounding box center [243, 83] width 144 height 30
type input "1290"
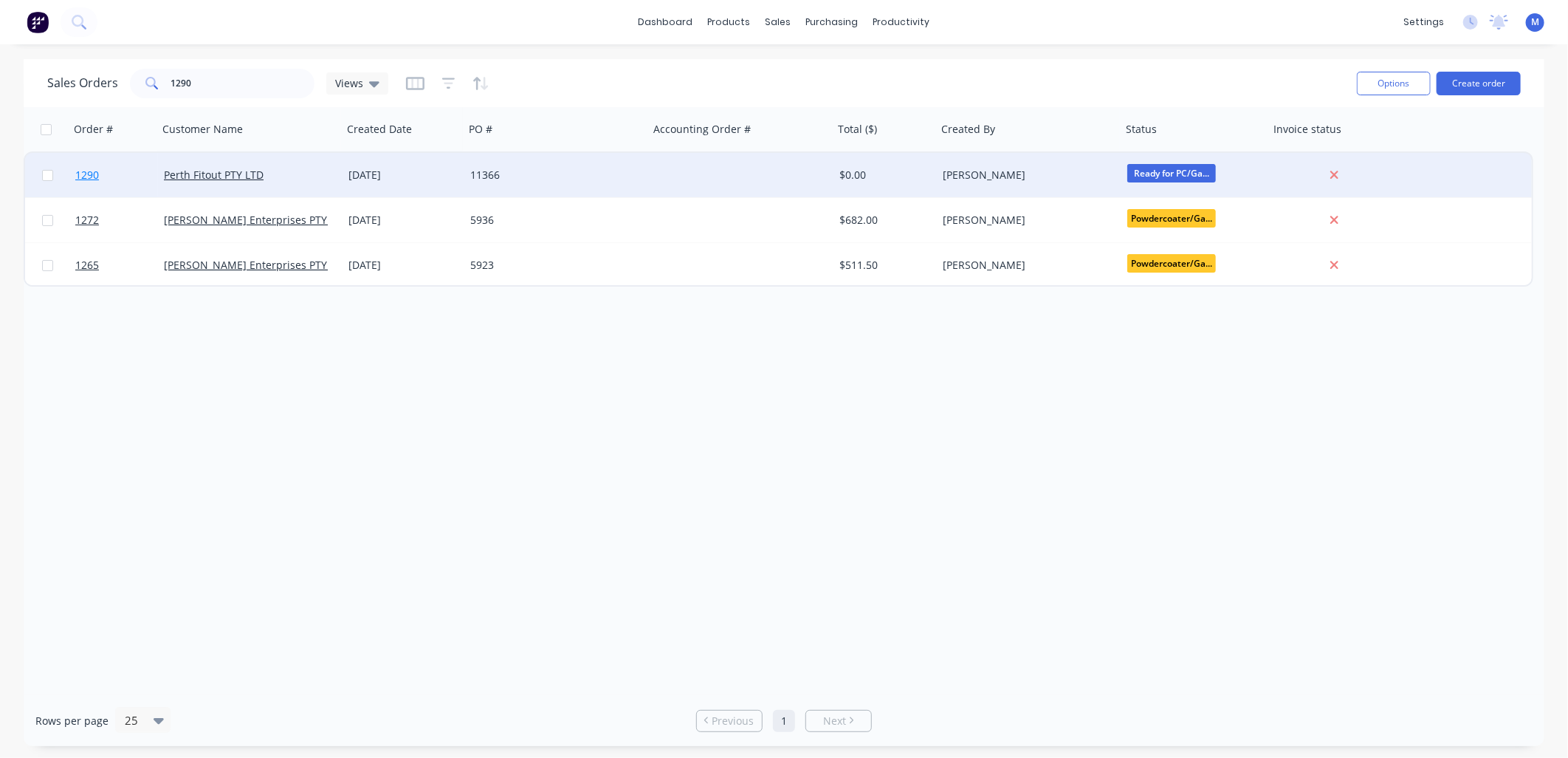
click at [85, 172] on span "1290" at bounding box center [87, 175] width 23 height 15
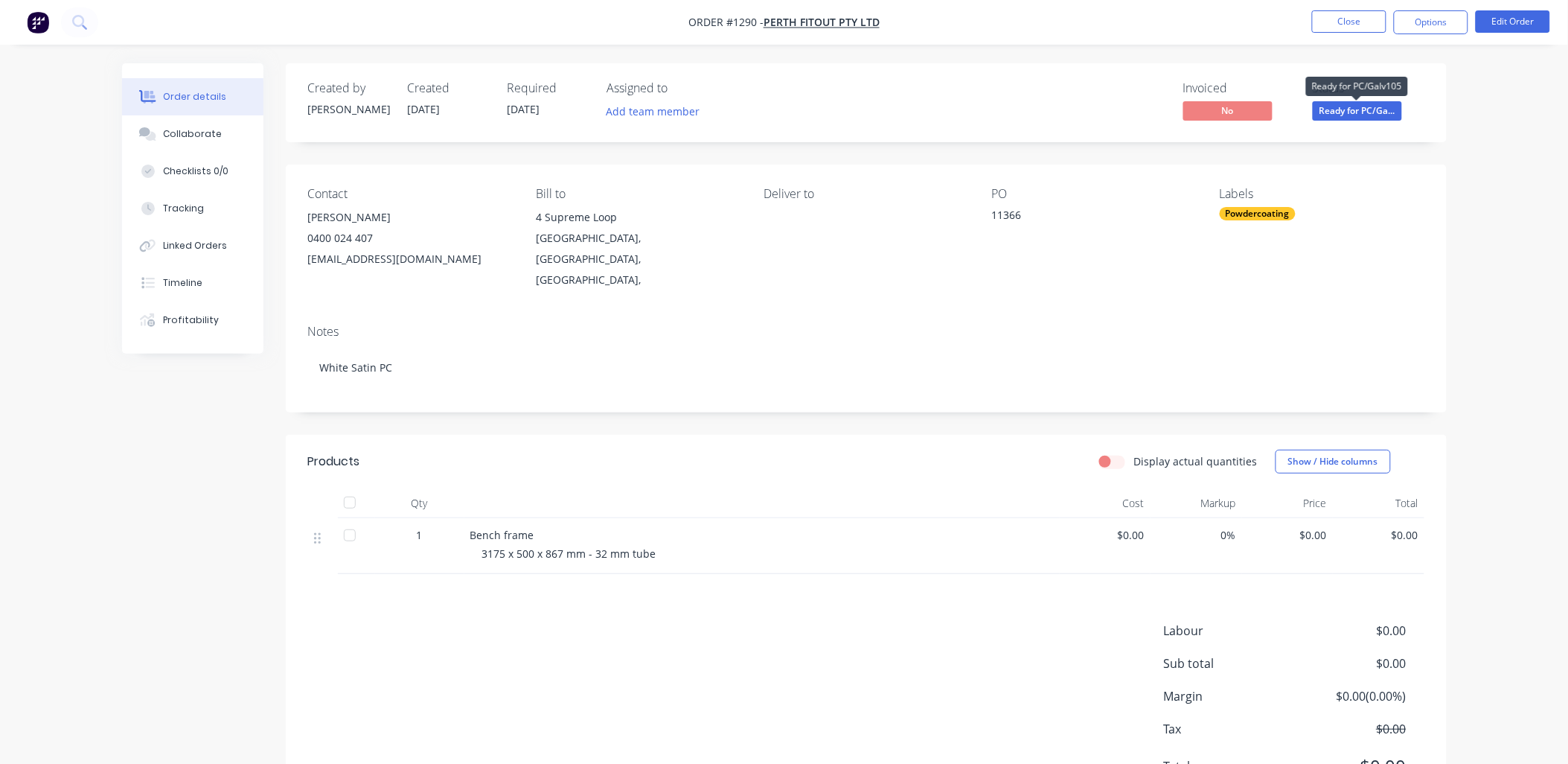
click at [1349, 115] on span "Ready for PC/Ga..." at bounding box center [1358, 110] width 90 height 19
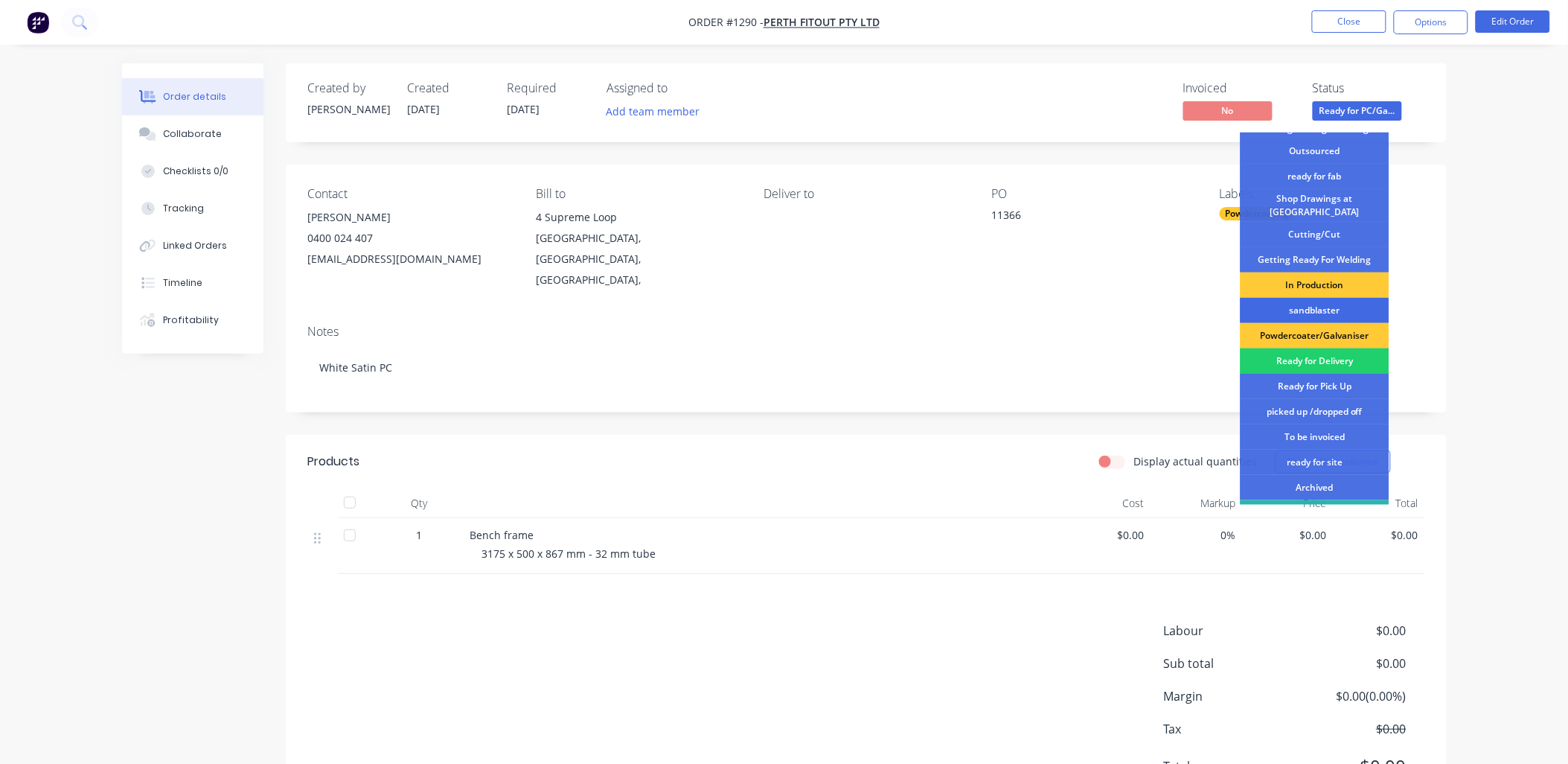
scroll to position [192, 0]
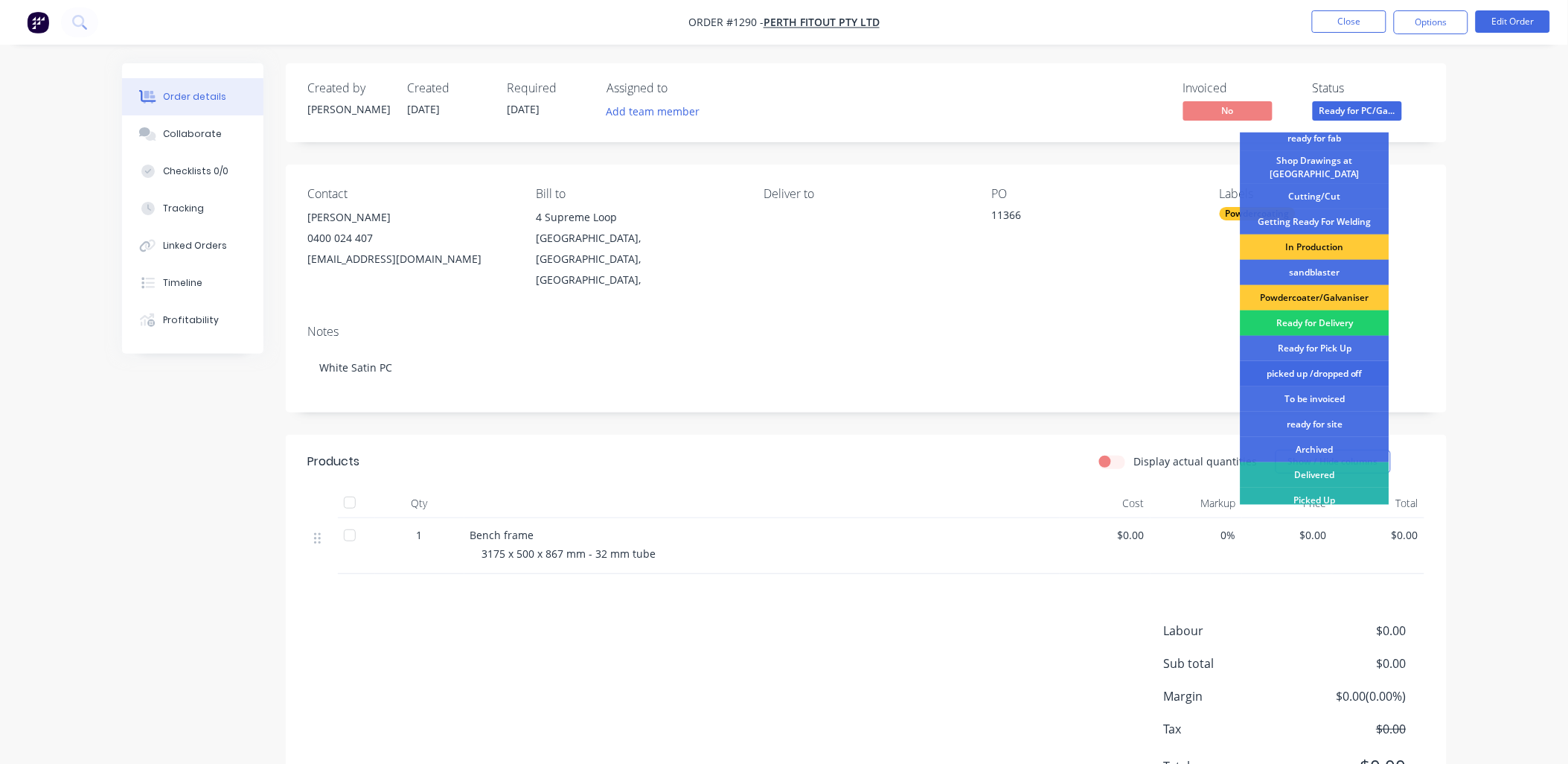
click at [1316, 361] on div "picked up /dropped off" at bounding box center [1315, 373] width 149 height 25
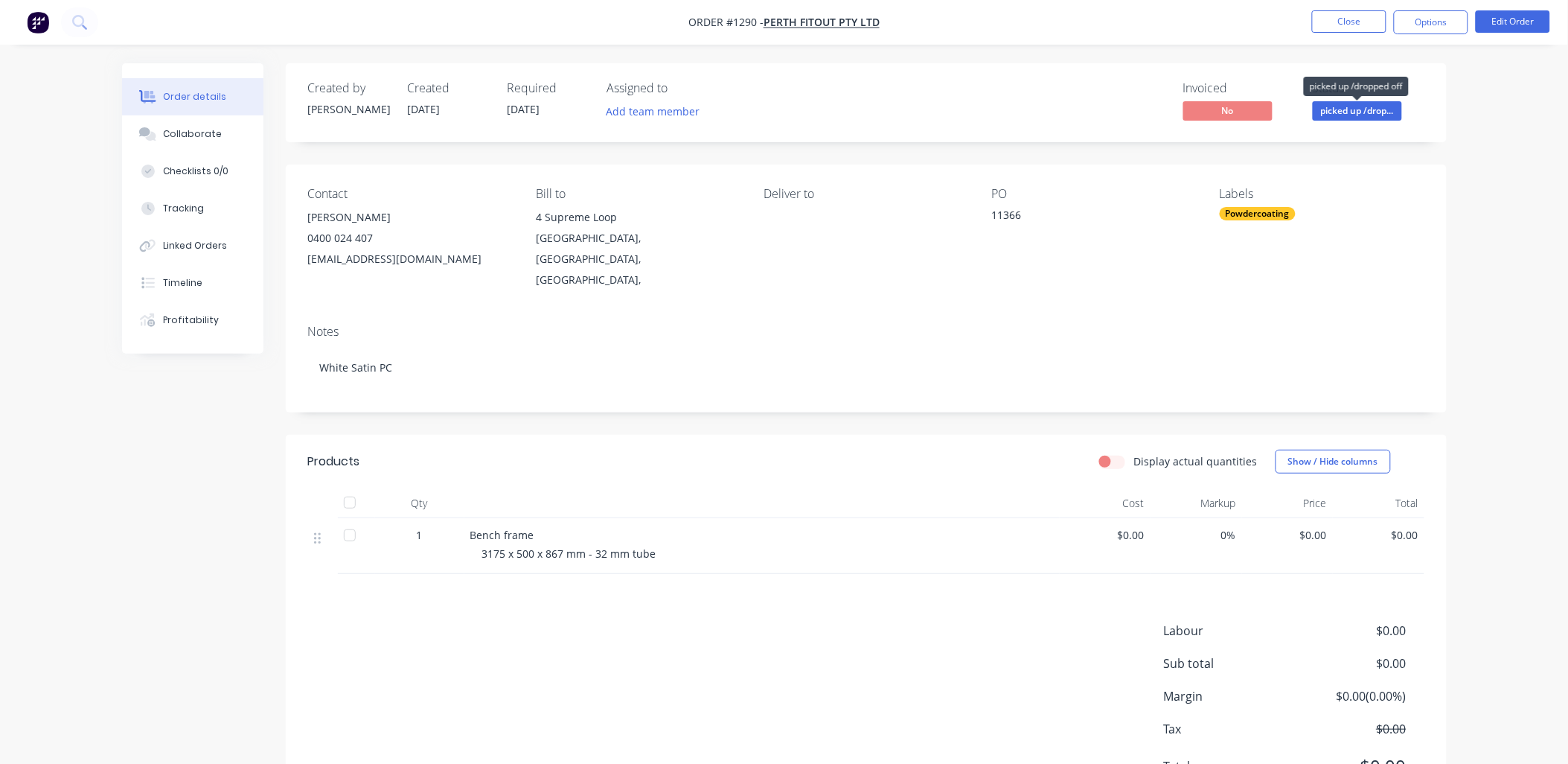
click at [1363, 112] on span "picked up /drop..." at bounding box center [1358, 110] width 90 height 19
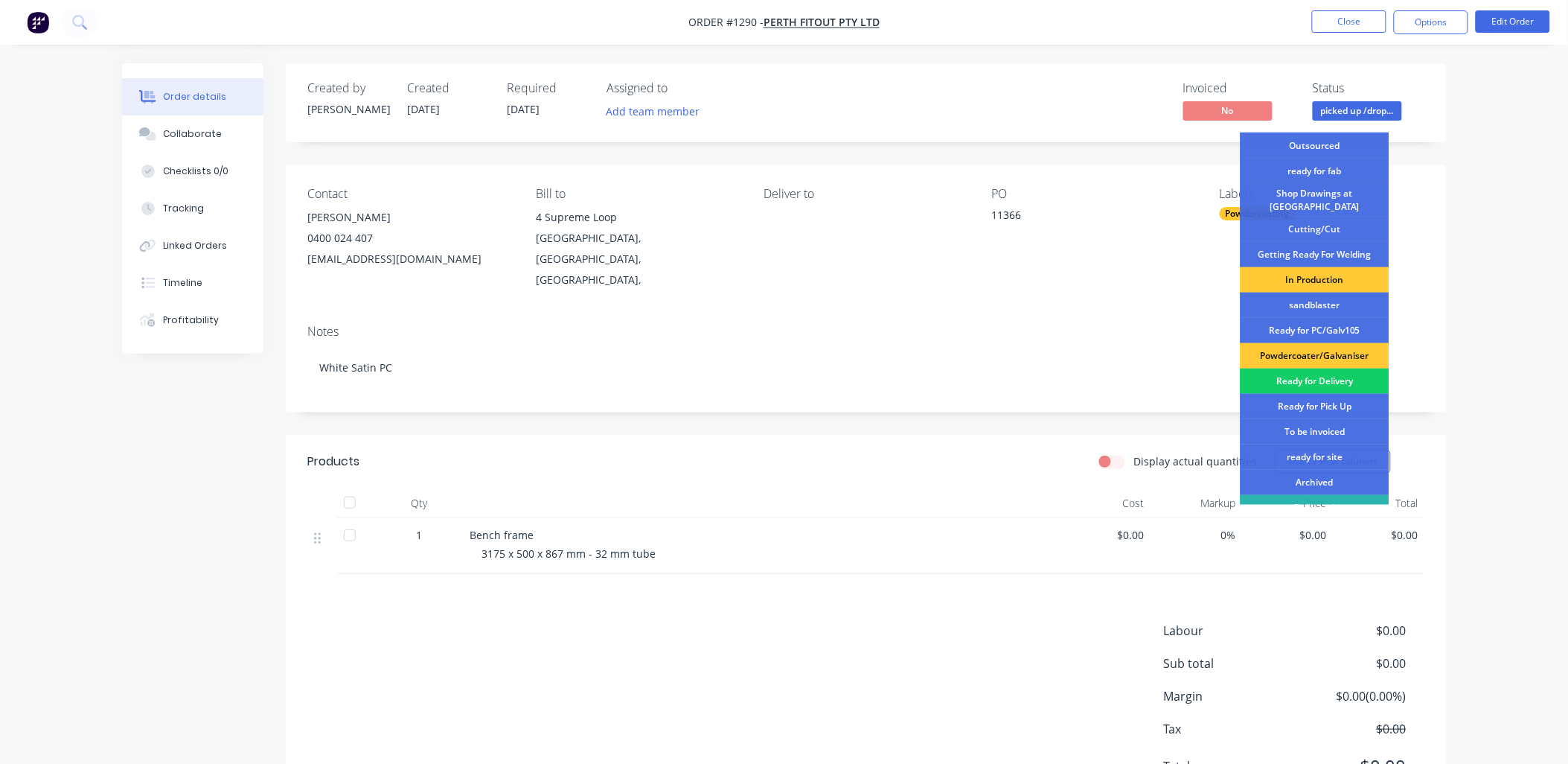
scroll to position [166, 0]
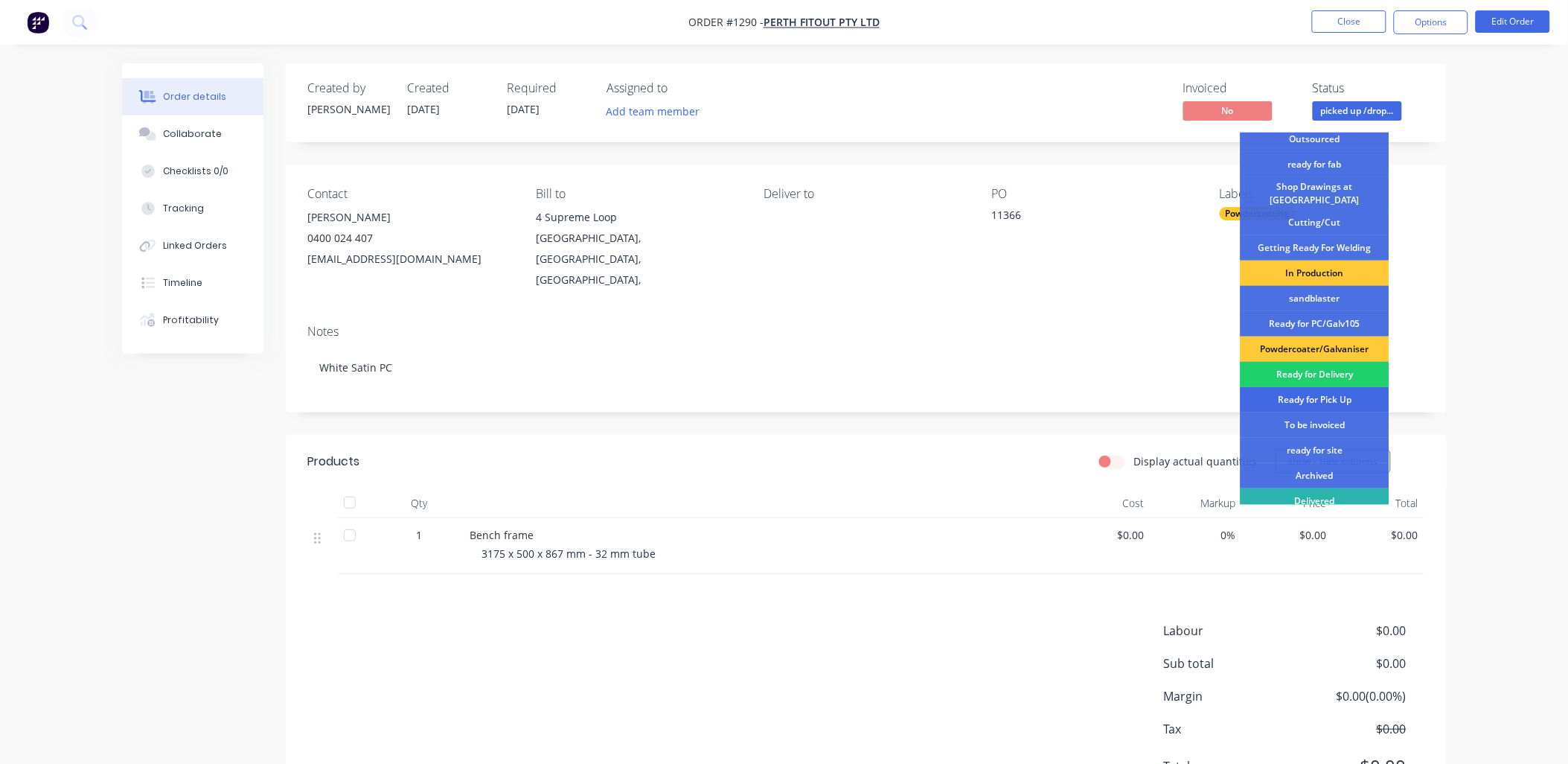
click at [1314, 390] on div "Ready for Pick Up" at bounding box center [1315, 400] width 149 height 25
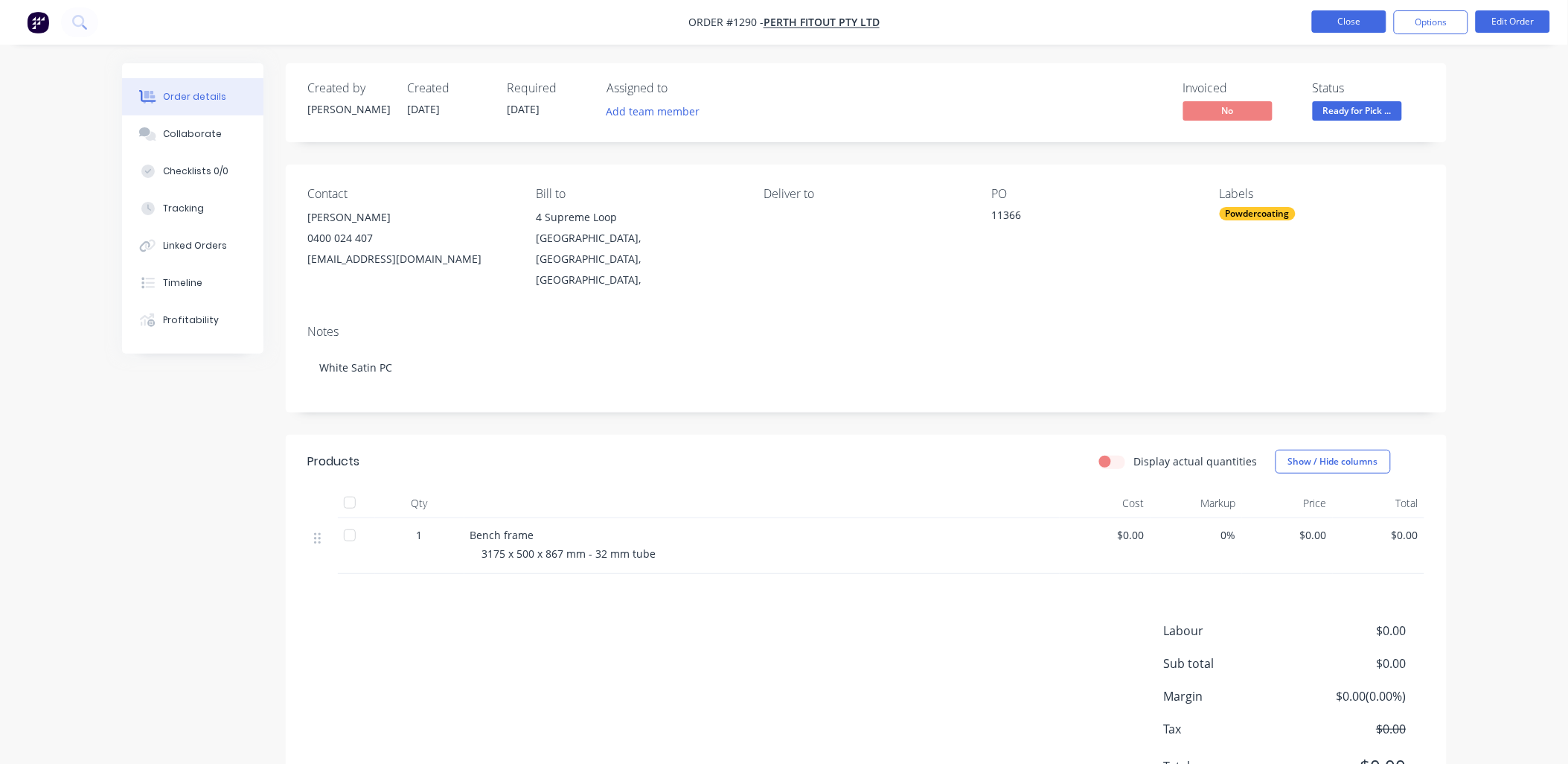
click at [1354, 22] on button "Close" at bounding box center [1349, 21] width 74 height 22
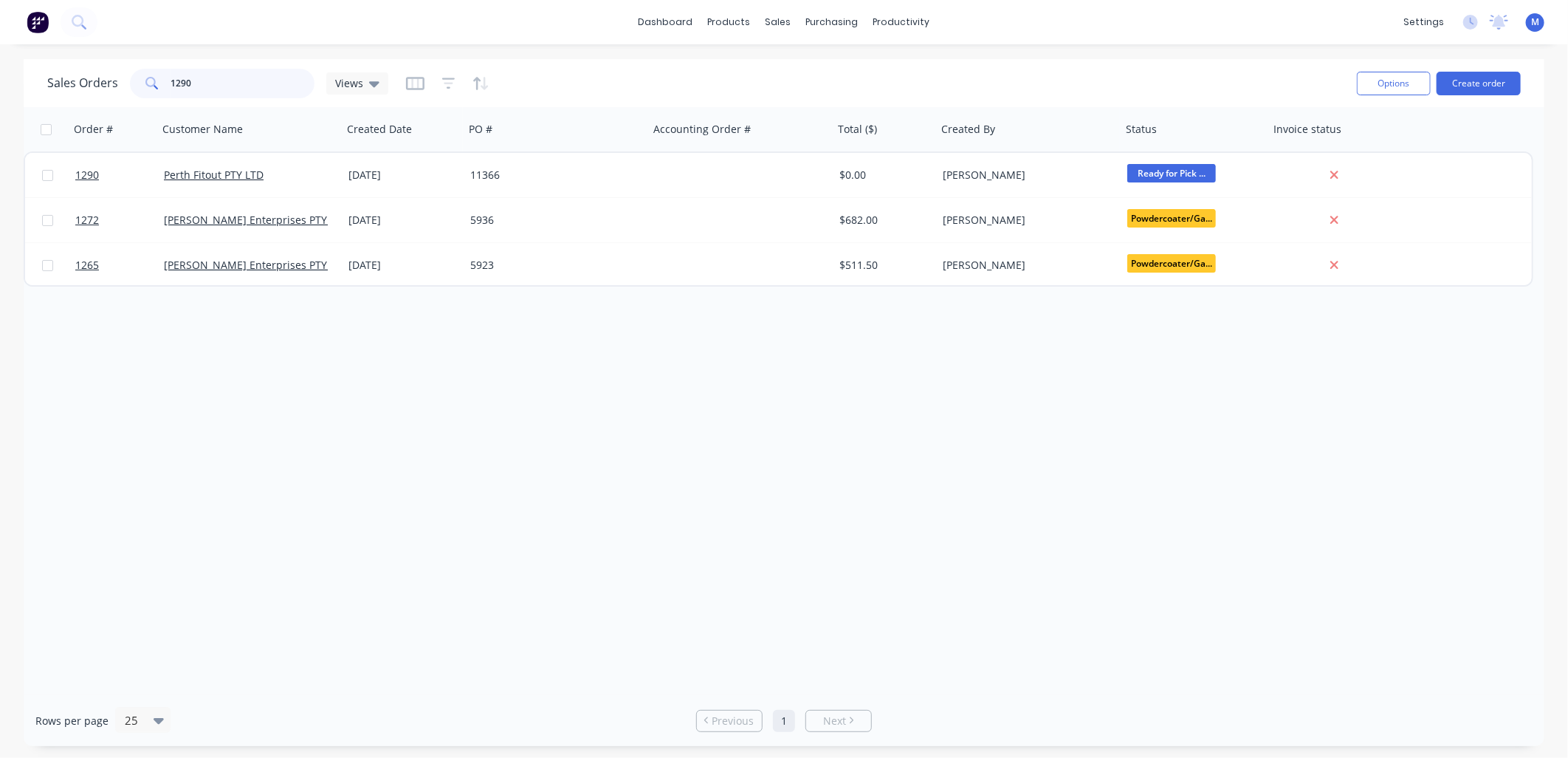
drag, startPoint x: 178, startPoint y: 83, endPoint x: 201, endPoint y: 83, distance: 23.0
click at [201, 83] on input "1290" at bounding box center [243, 83] width 144 height 30
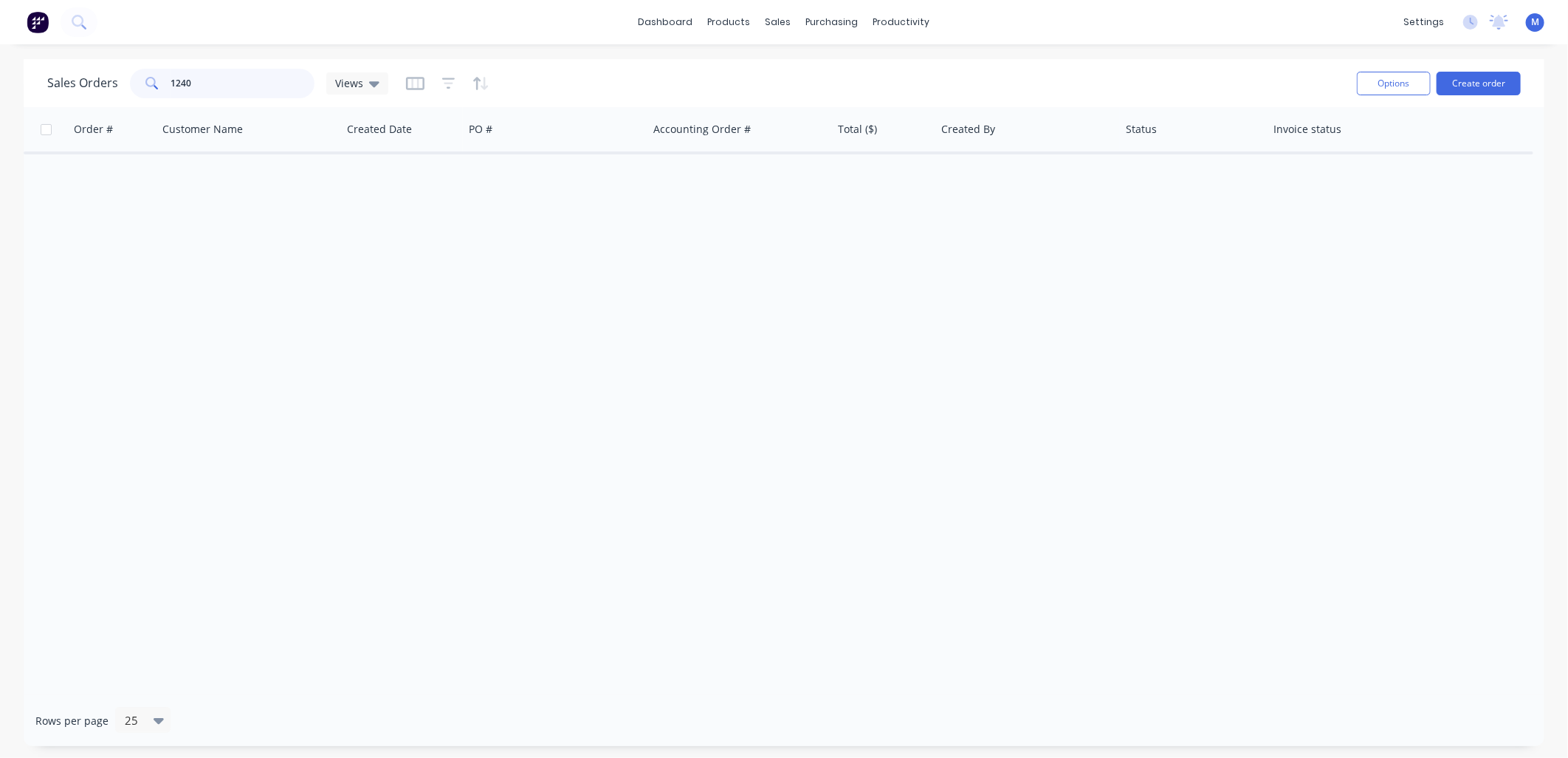
drag, startPoint x: 192, startPoint y: 83, endPoint x: 166, endPoint y: 84, distance: 26.0
click at [166, 84] on div "1240" at bounding box center [222, 83] width 184 height 30
type input "perth fitout"
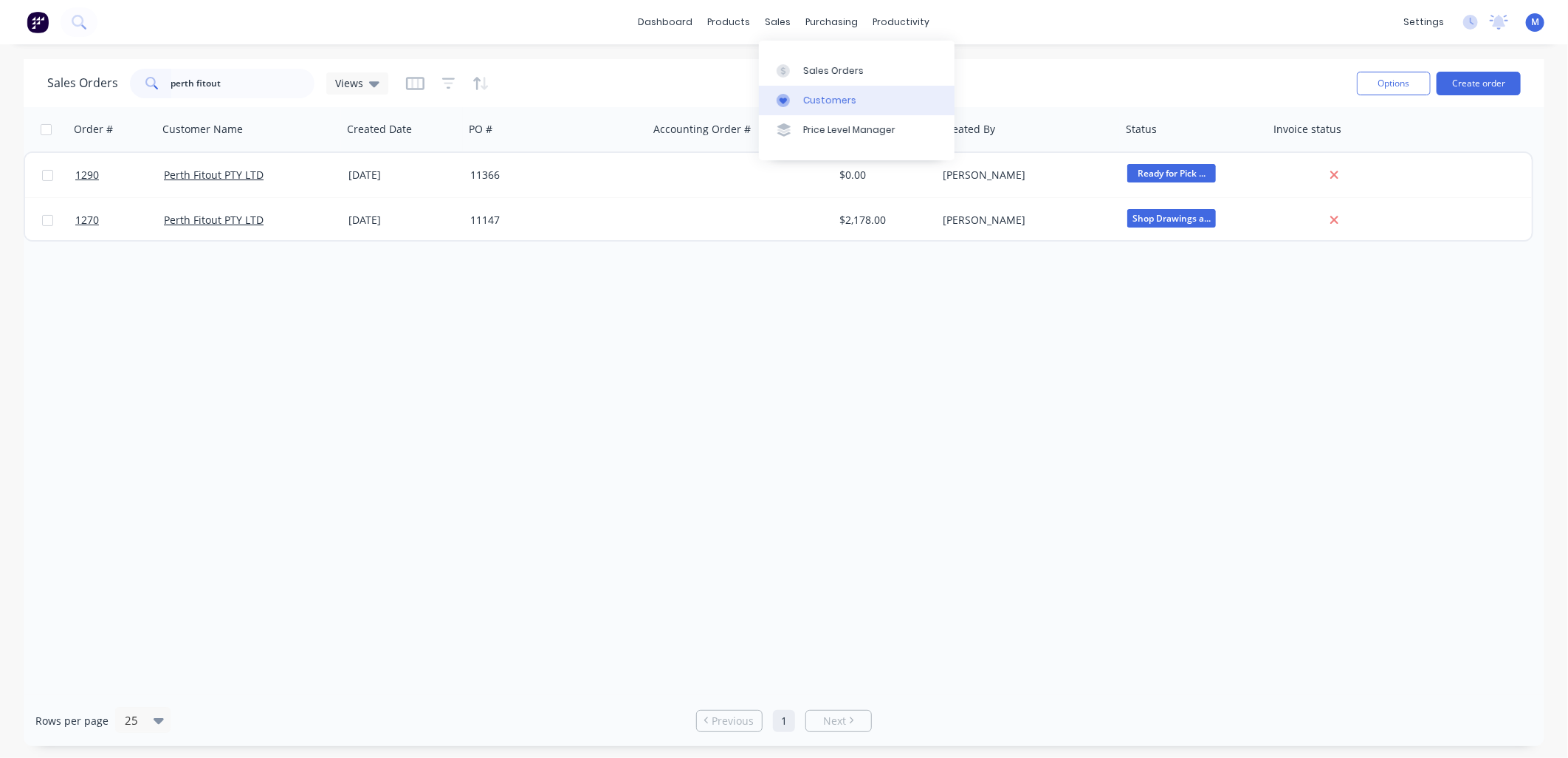
click at [819, 97] on div "Customers" at bounding box center [830, 100] width 53 height 13
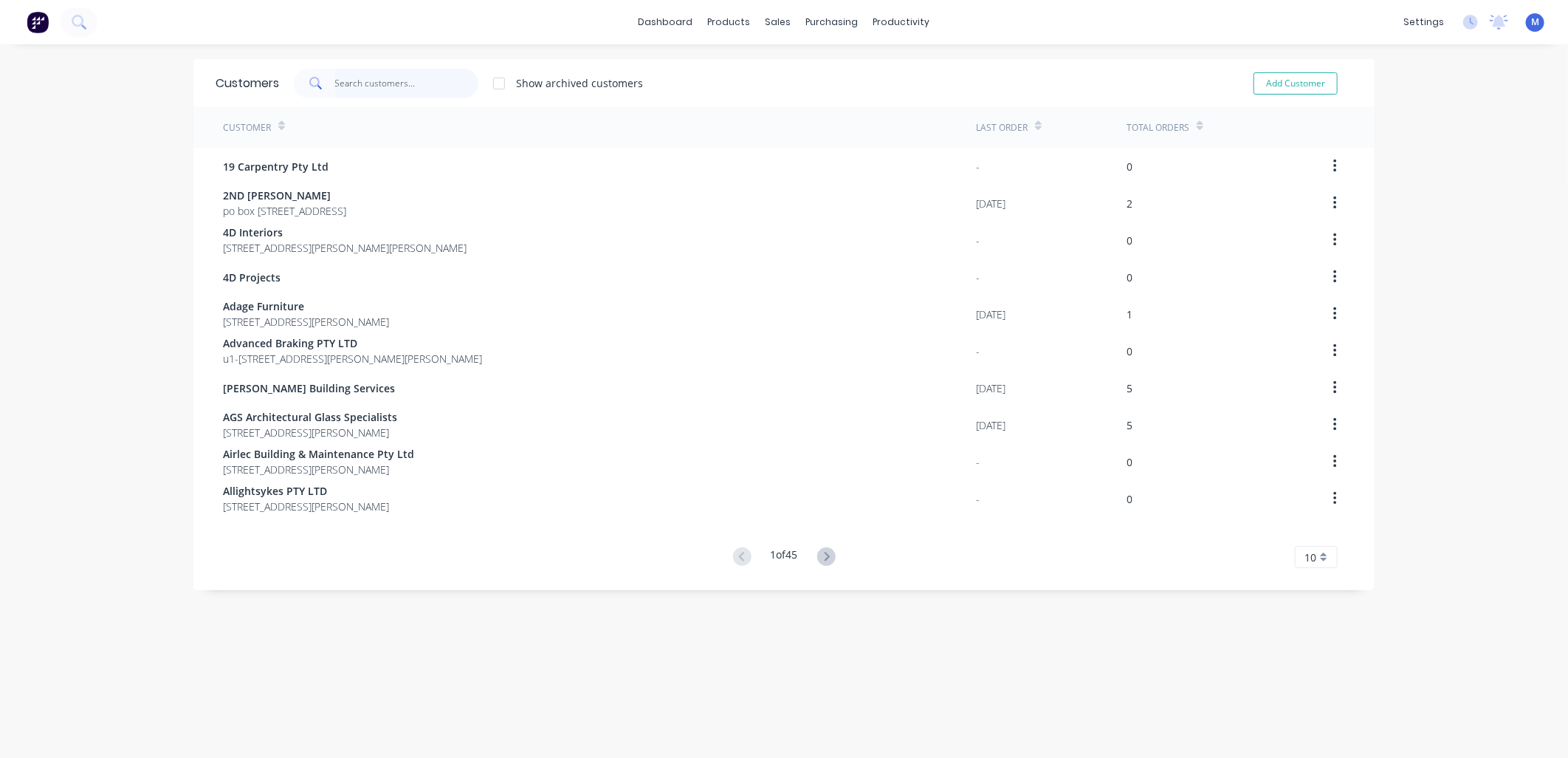
click at [356, 83] on input "text" at bounding box center [407, 83] width 144 height 30
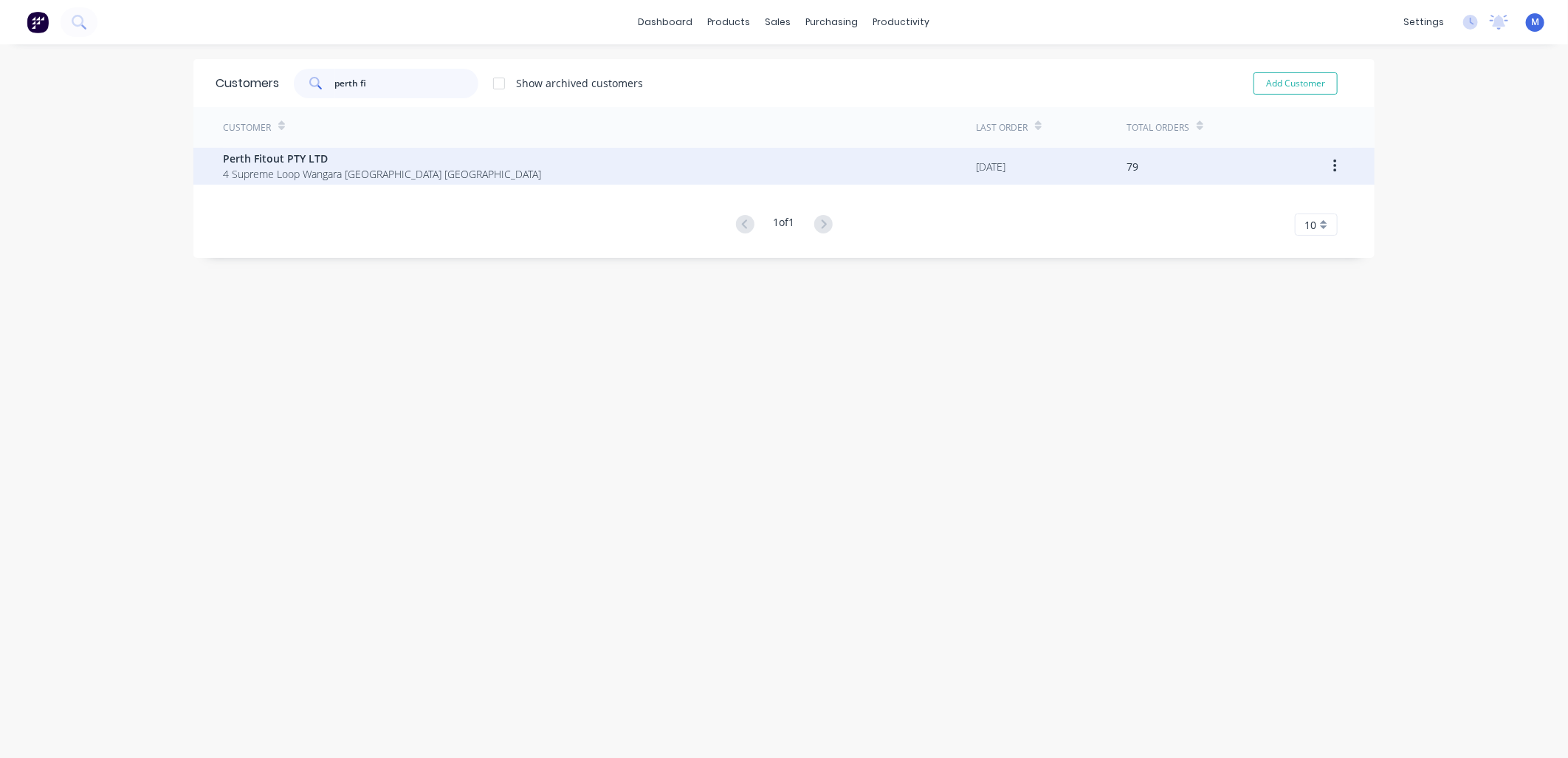
type input "perth fi"
click at [236, 172] on span "4 Supreme Loop Wangara [GEOGRAPHIC_DATA] [GEOGRAPHIC_DATA]" at bounding box center [382, 173] width 318 height 15
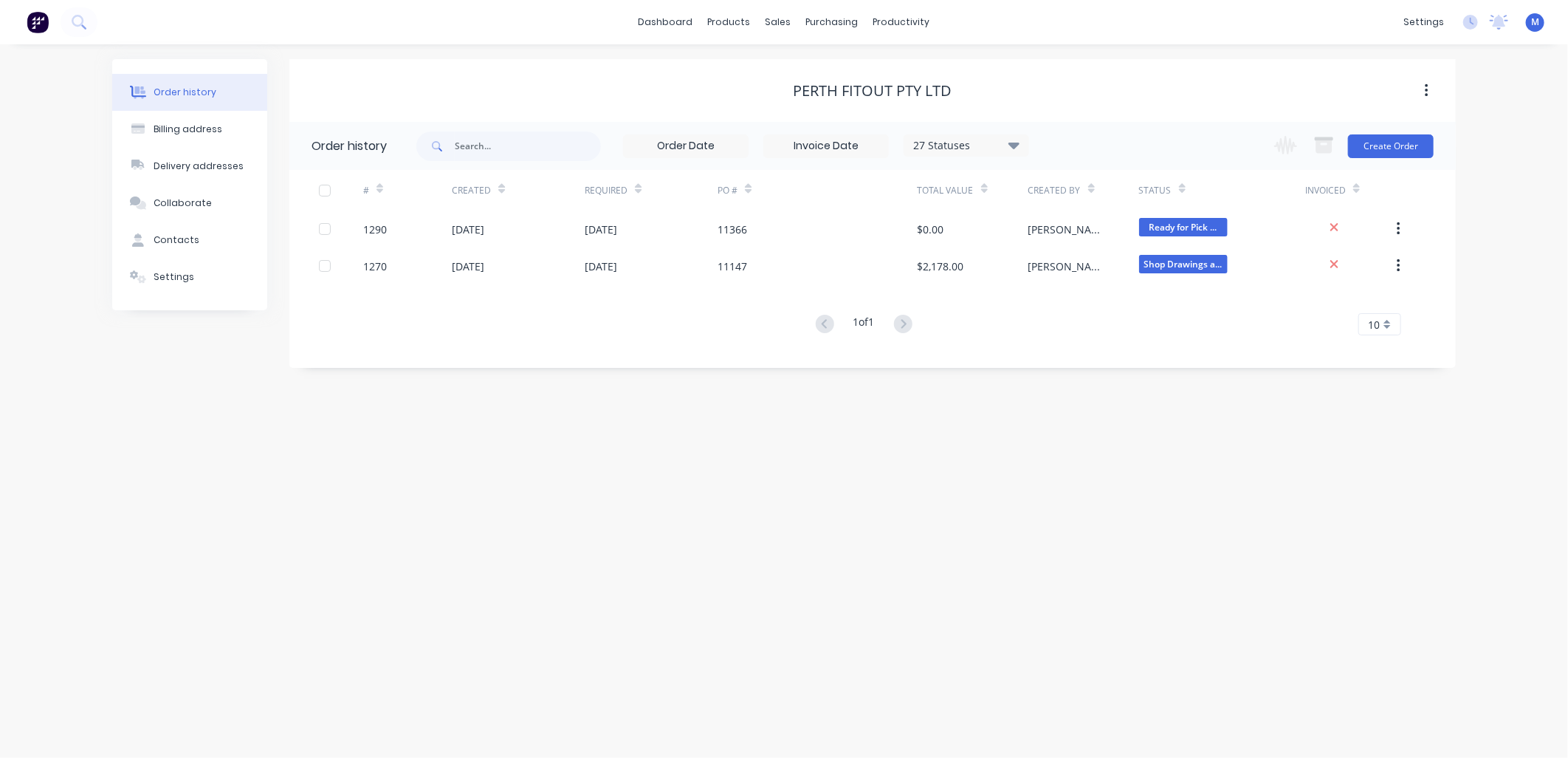
click at [1016, 142] on icon at bounding box center [1014, 145] width 11 height 18
click at [1088, 345] on label at bounding box center [1088, 345] width 0 height 0
click at [1088, 352] on input "checkbox" at bounding box center [1094, 351] width 12 height 14
checkbox input "true"
click at [1132, 128] on div "28 Statuses Invoice Status Invoiced Not Invoiced Partial Order Status All Archi…" at bounding box center [936, 146] width 1039 height 48
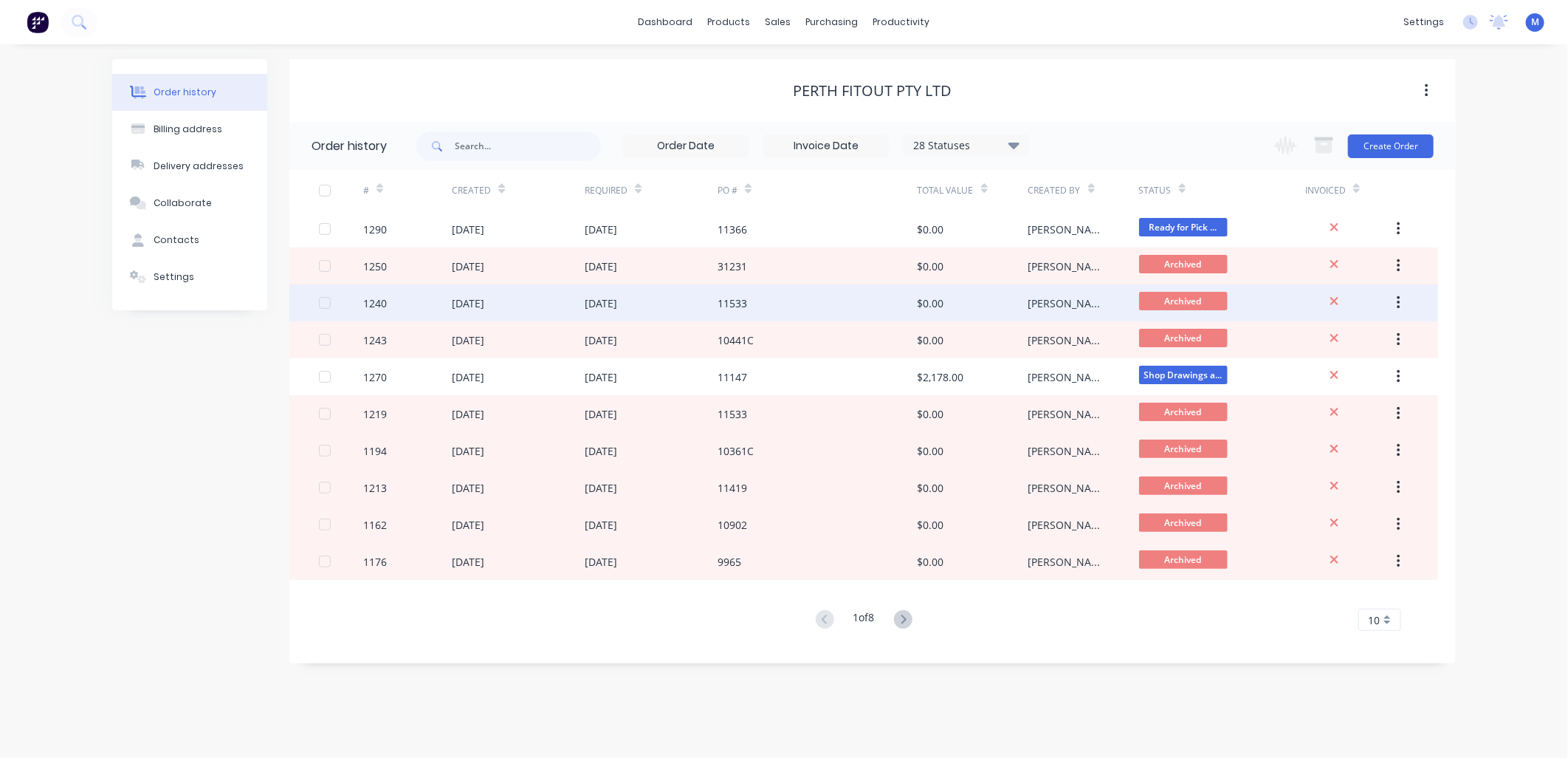
click at [475, 300] on div "[DATE]" at bounding box center [468, 303] width 32 height 15
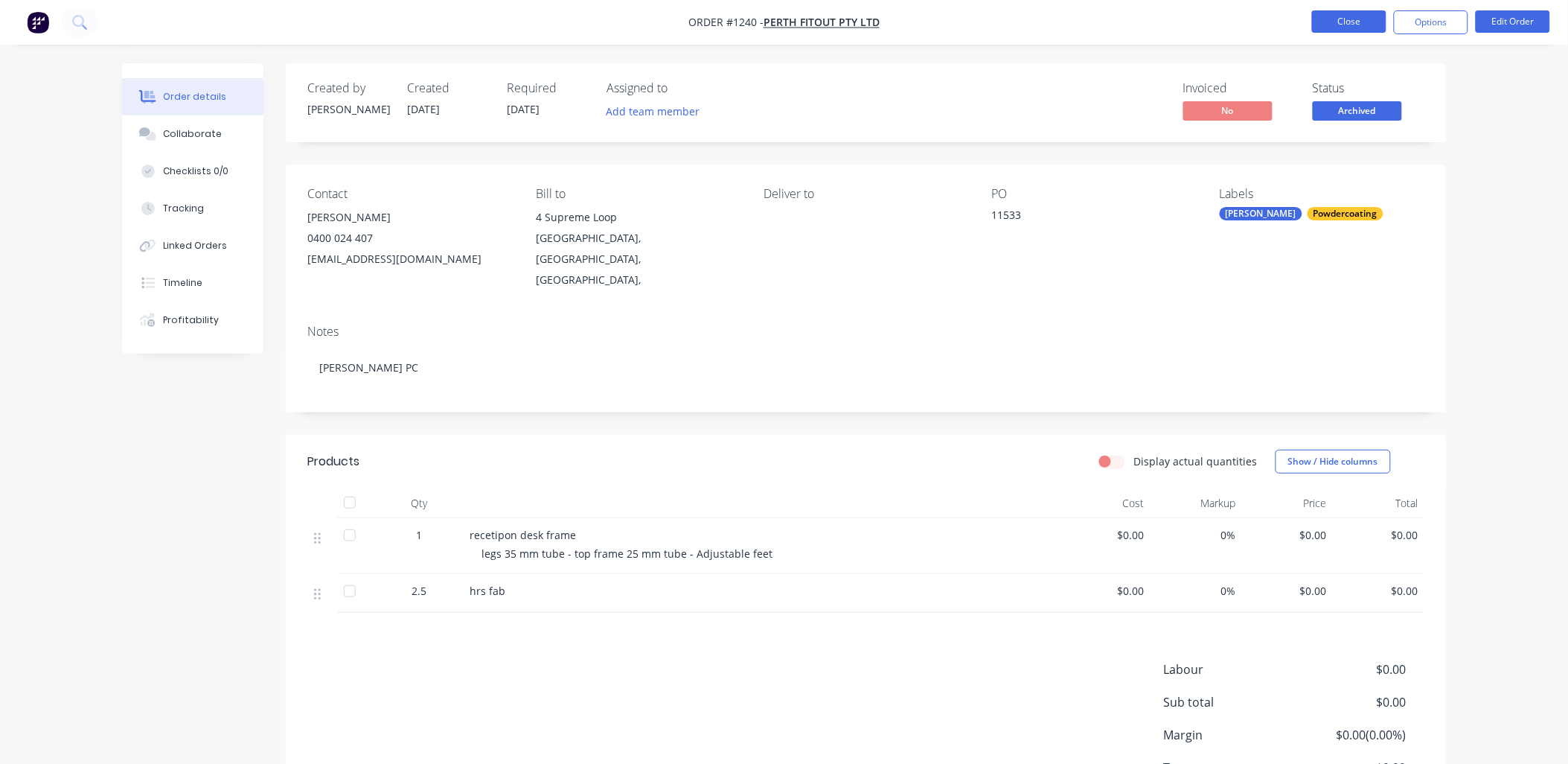
click at [1340, 20] on button "Close" at bounding box center [1349, 21] width 74 height 22
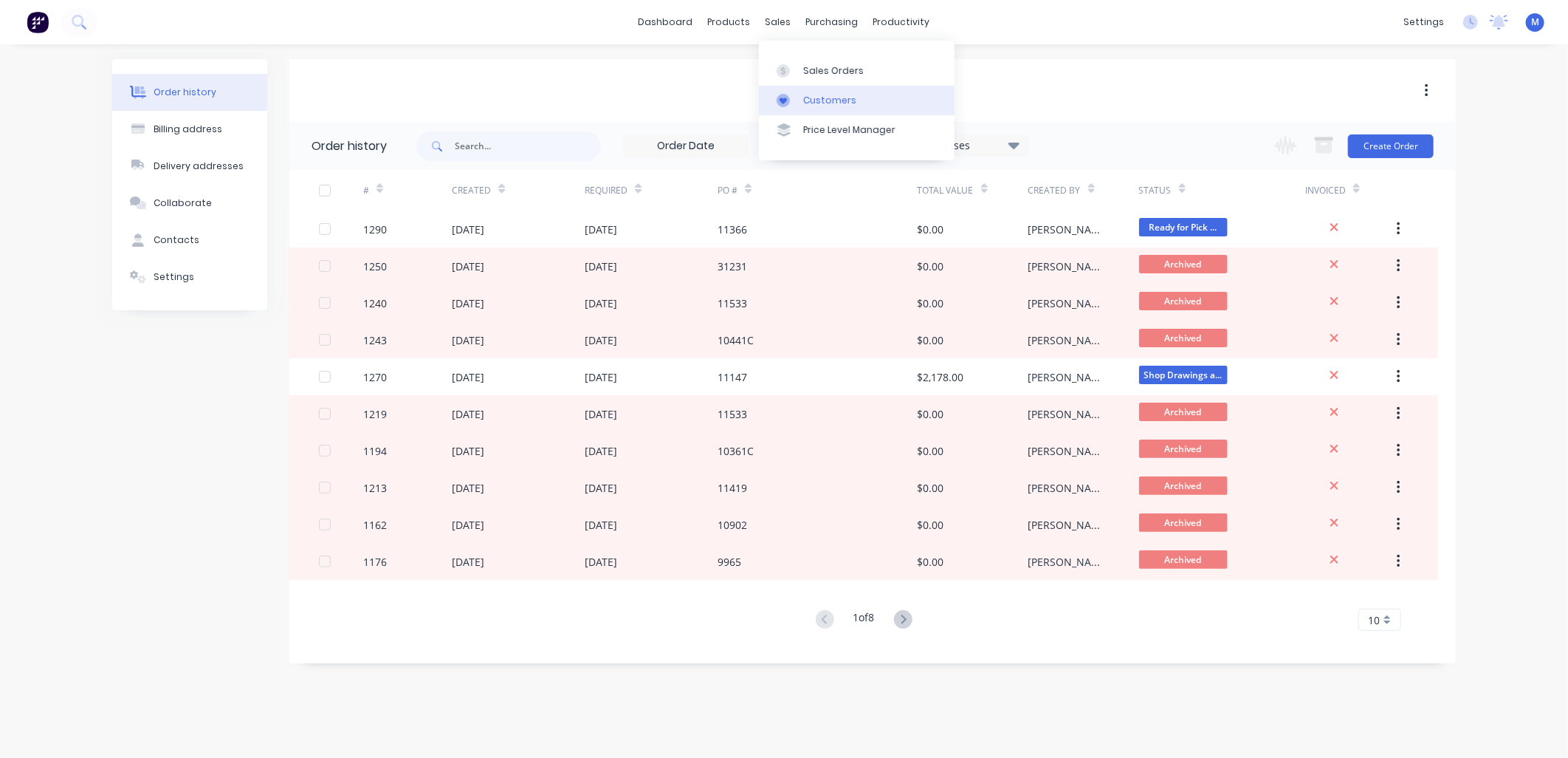
click at [816, 91] on link "Customers" at bounding box center [856, 100] width 196 height 30
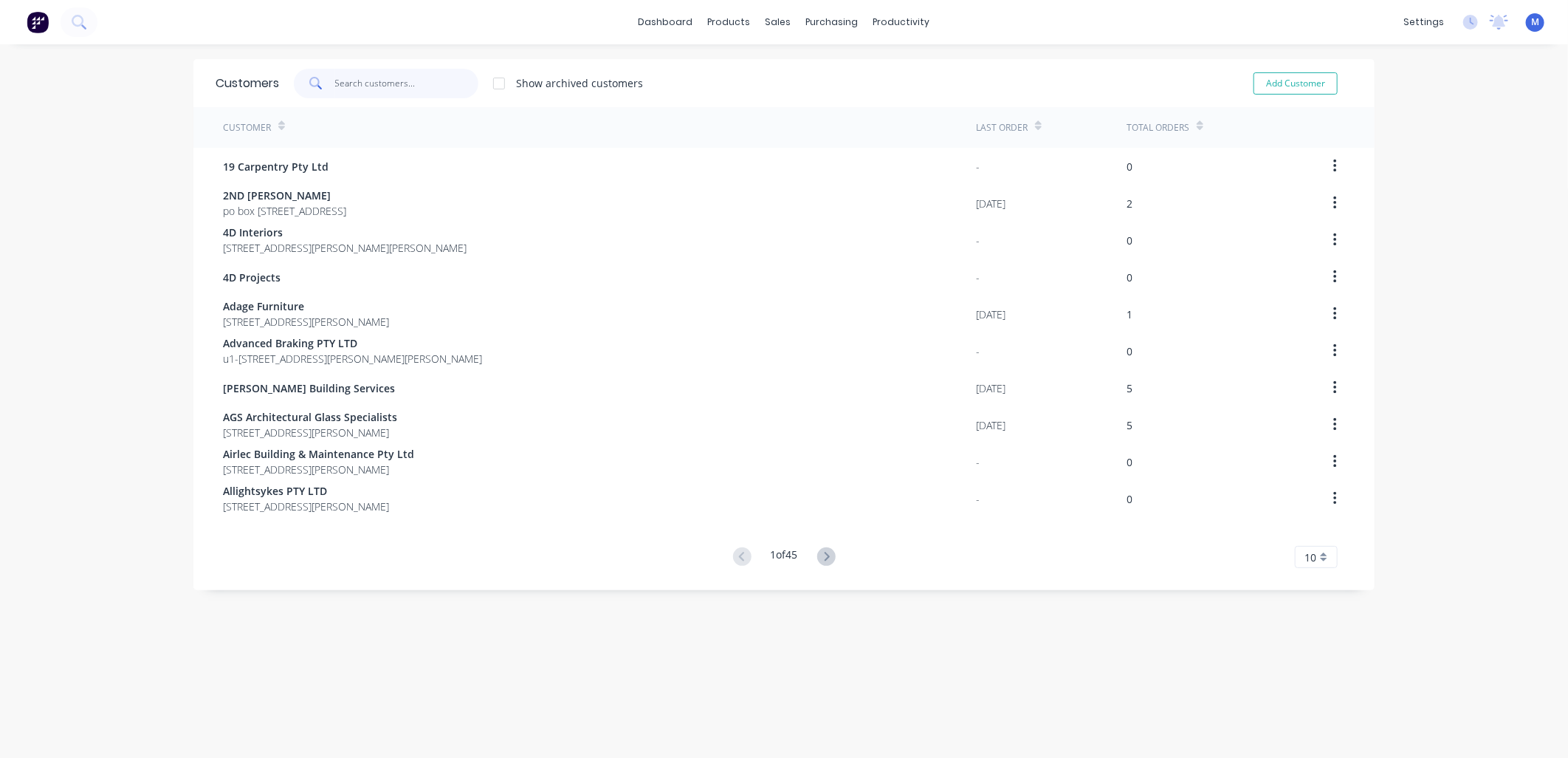
click at [371, 86] on input "text" at bounding box center [407, 83] width 144 height 30
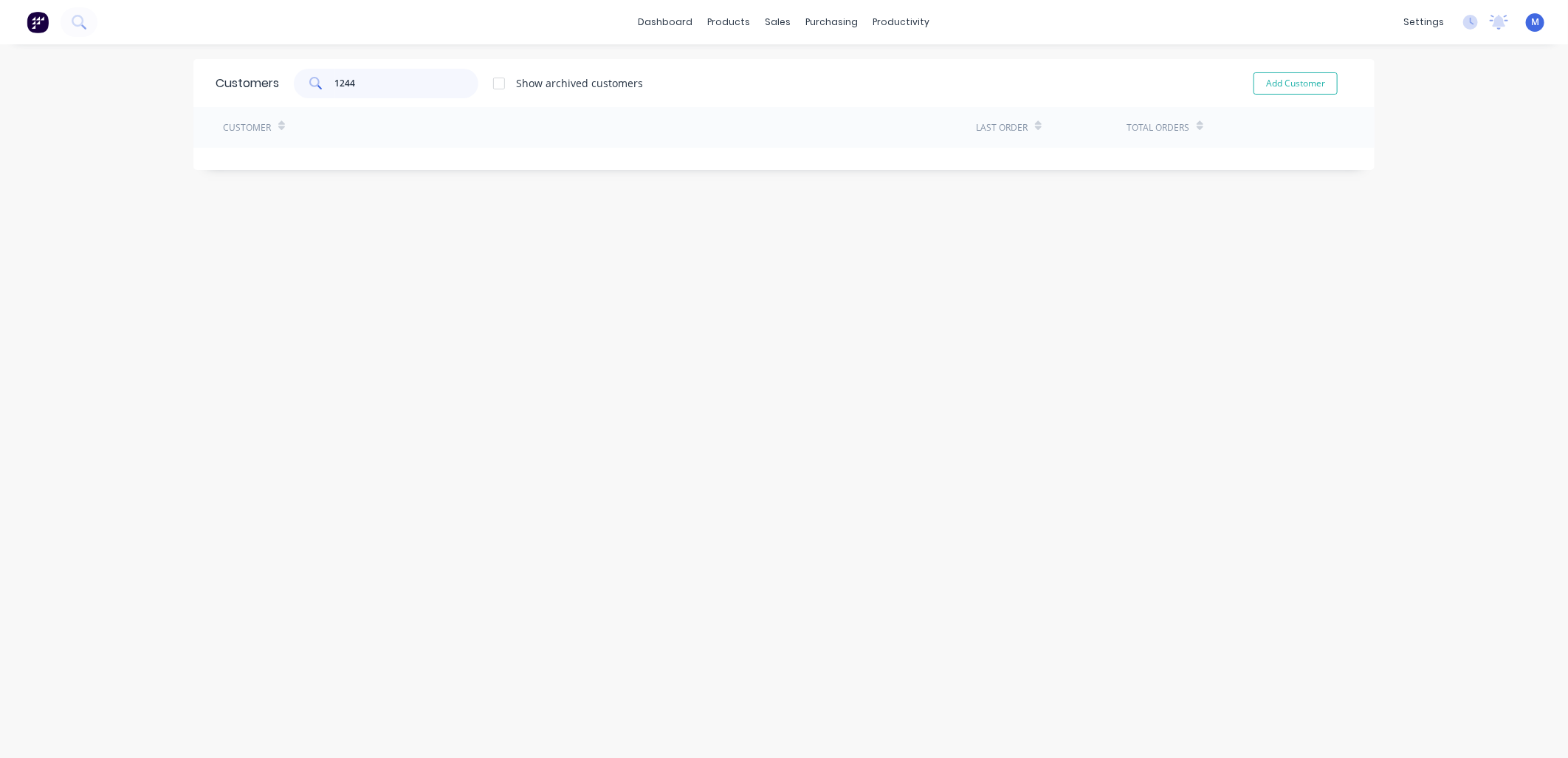
drag, startPoint x: 374, startPoint y: 87, endPoint x: 328, endPoint y: 87, distance: 46.0
click at [335, 87] on input "1244" at bounding box center [407, 83] width 144 height 30
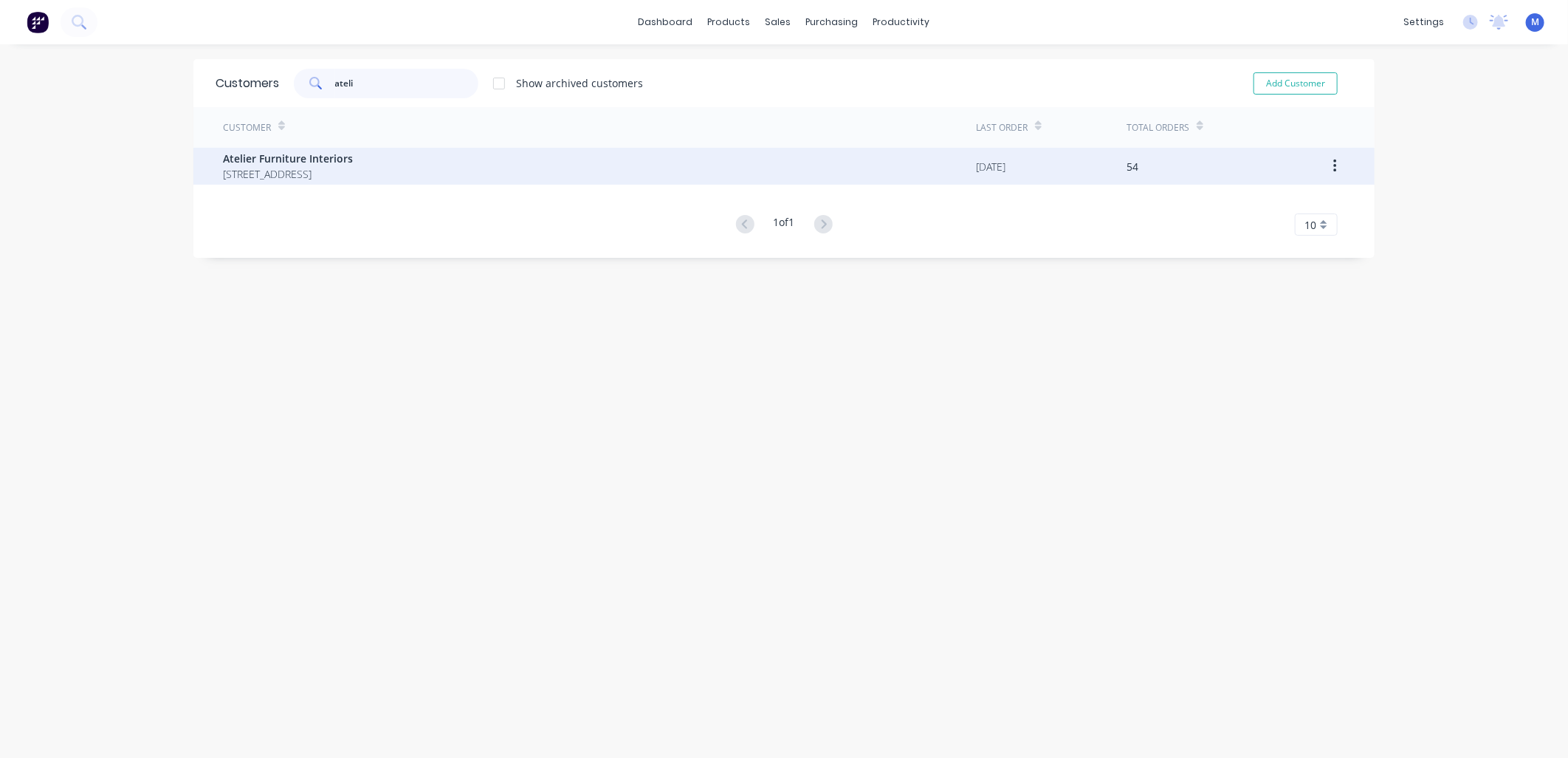
type input "ateli"
click at [289, 150] on span "Atelier Furniture Interiors" at bounding box center [288, 158] width 130 height 15
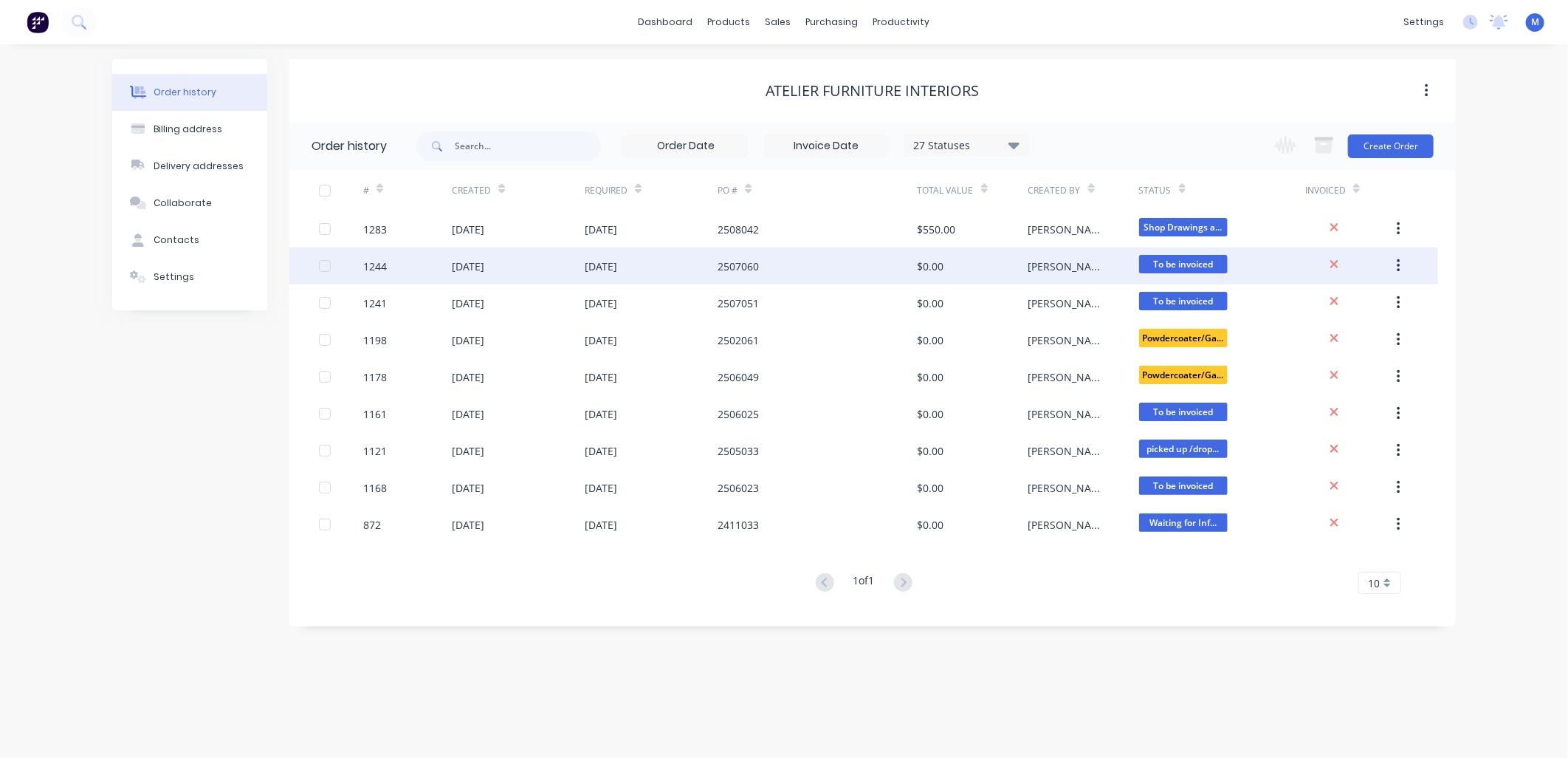
click at [513, 262] on div "[DATE]" at bounding box center [518, 266] width 133 height 37
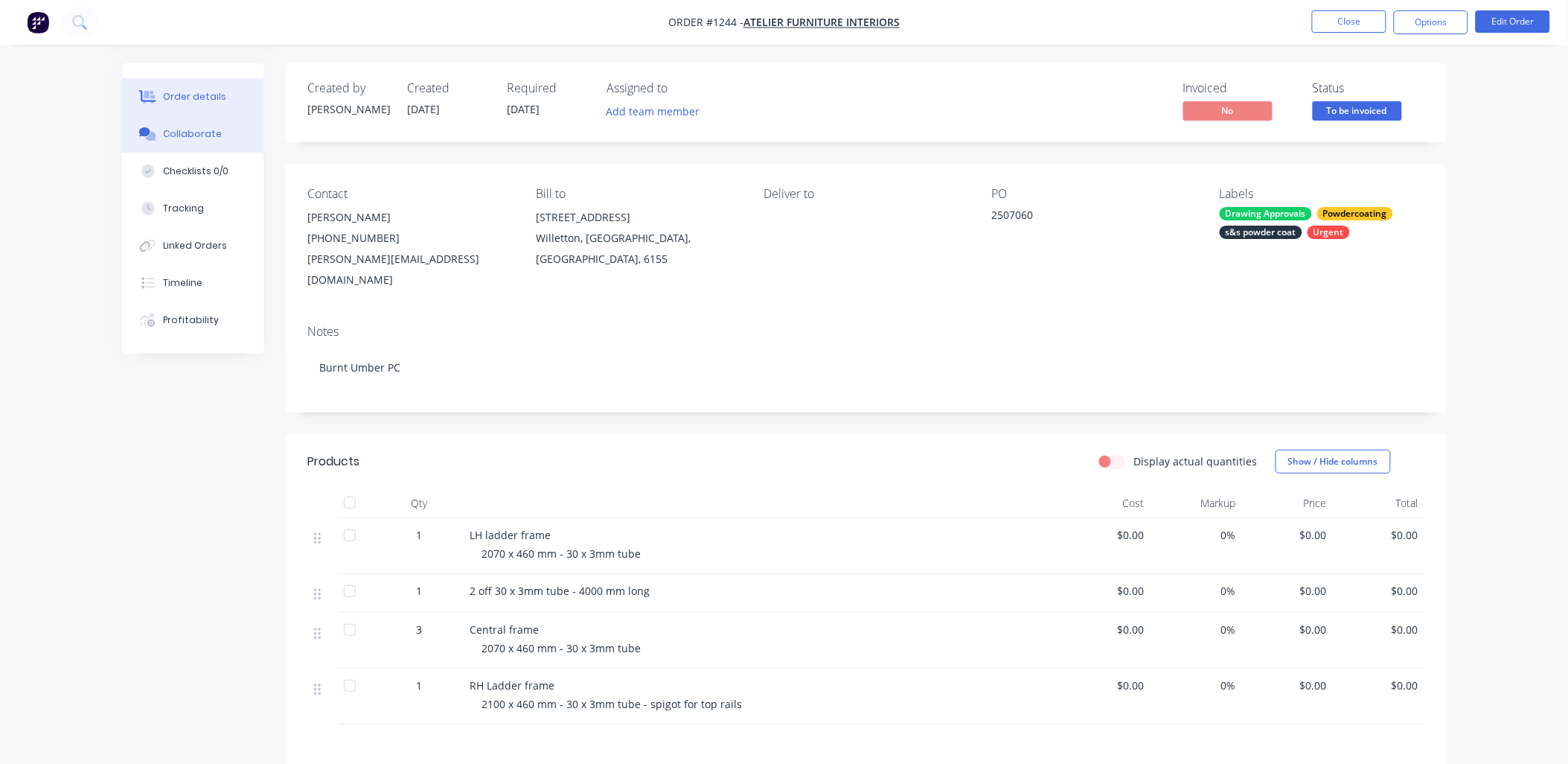
click at [210, 135] on div "Collaborate" at bounding box center [192, 134] width 59 height 13
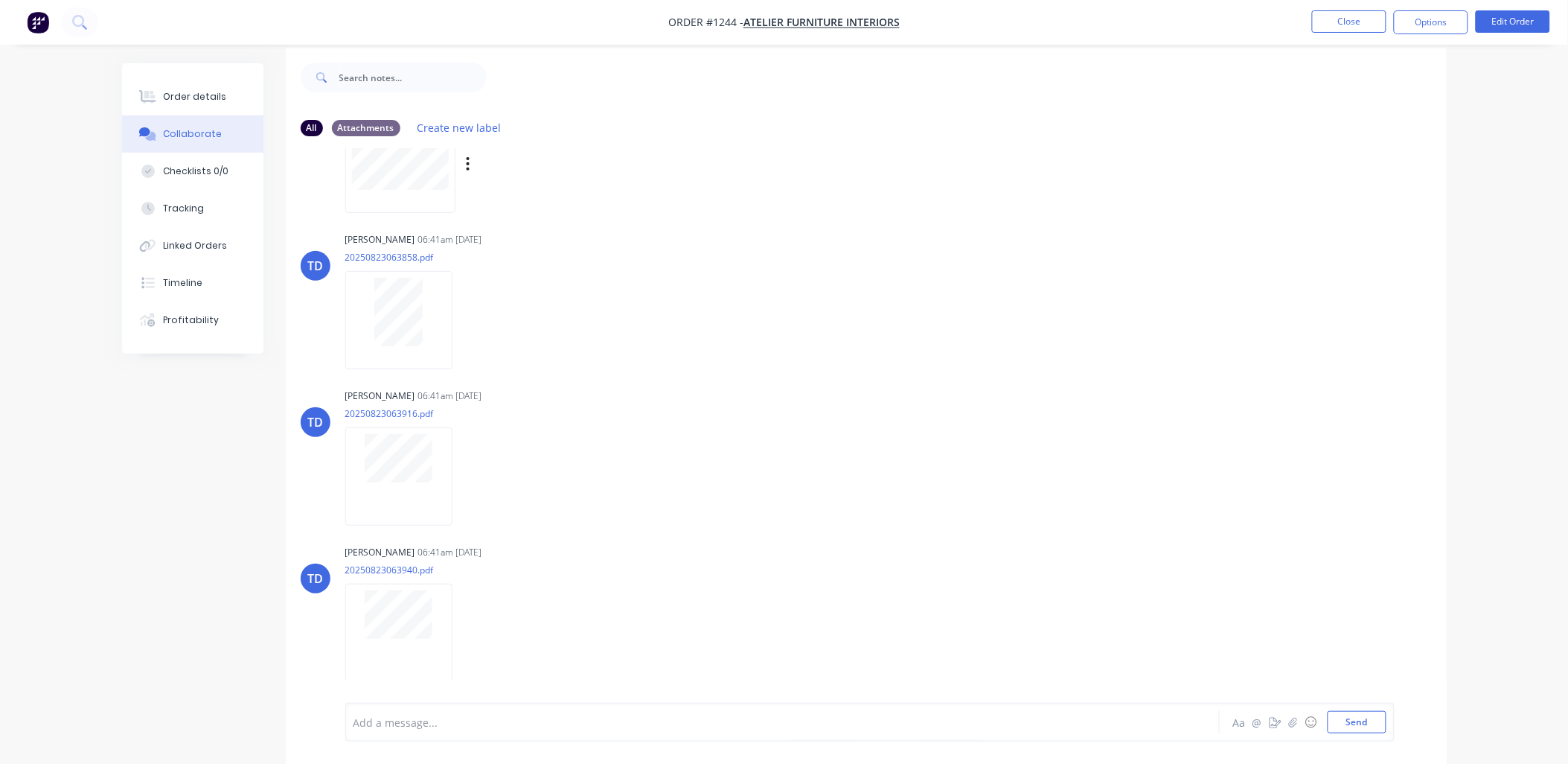
scroll to position [23, 0]
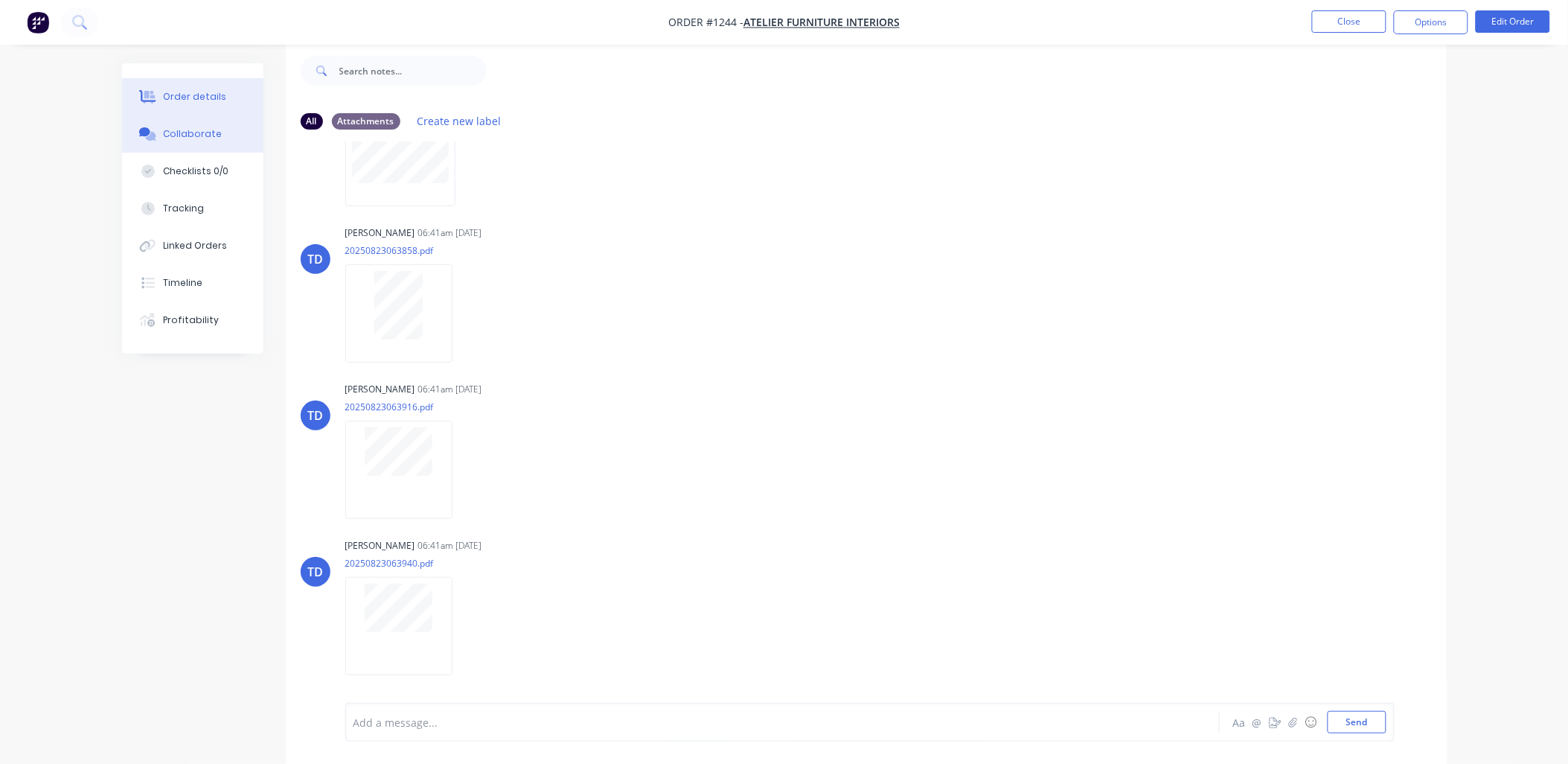
click at [196, 91] on div "Order details" at bounding box center [195, 96] width 64 height 13
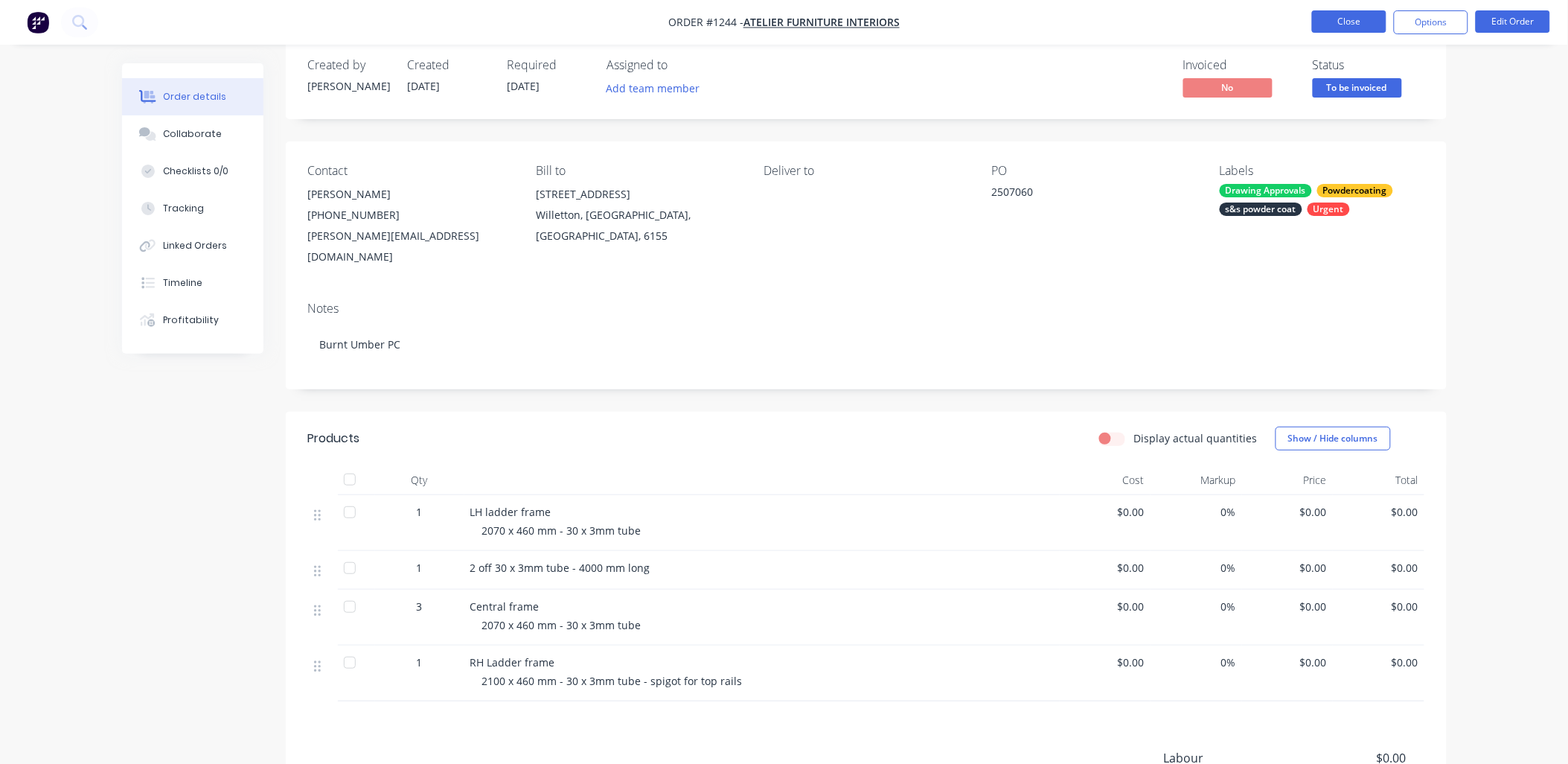
click at [1337, 19] on button "Close" at bounding box center [1349, 21] width 74 height 22
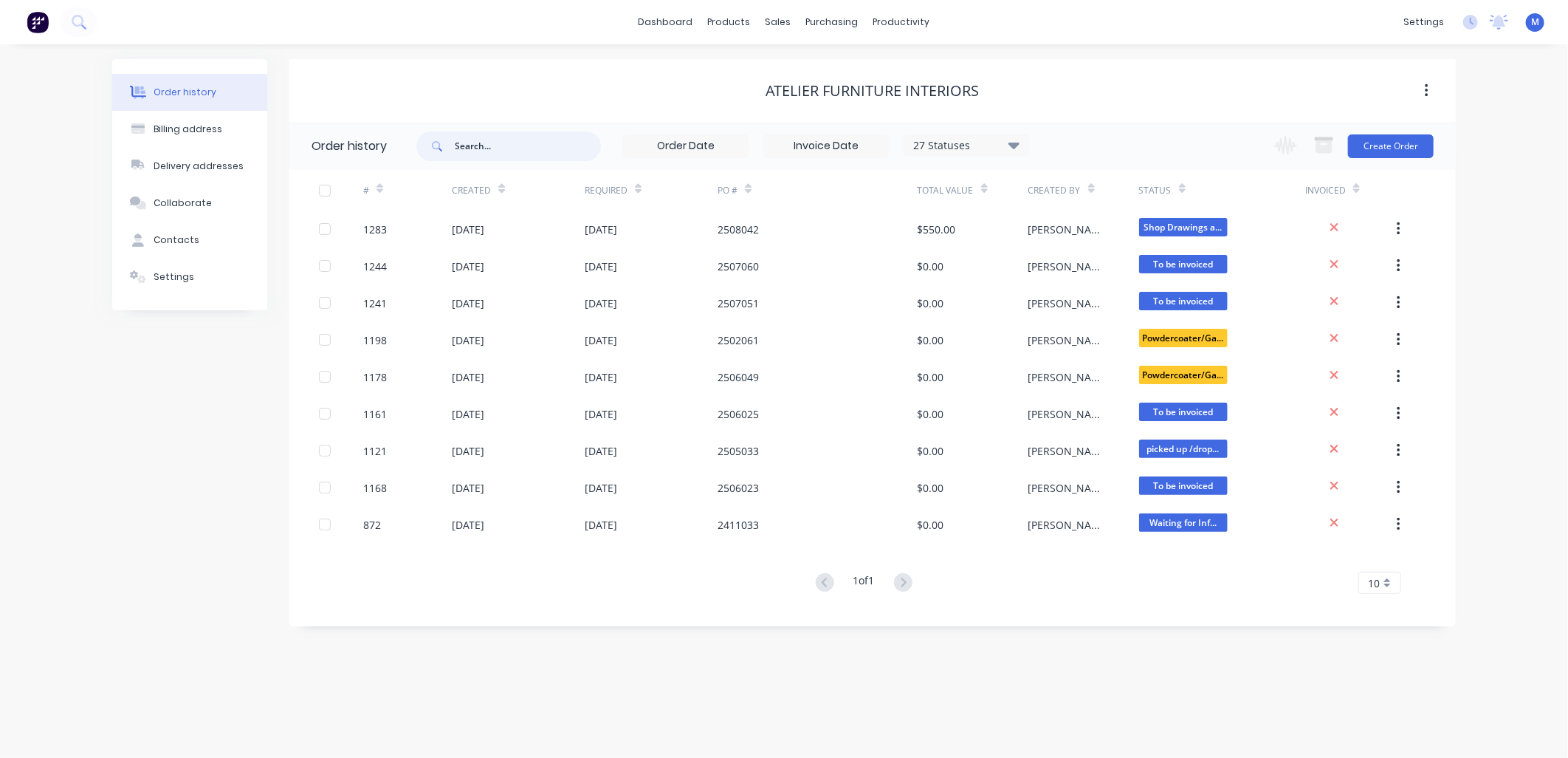
click at [493, 144] on input "text" at bounding box center [527, 146] width 146 height 30
type input "1138"
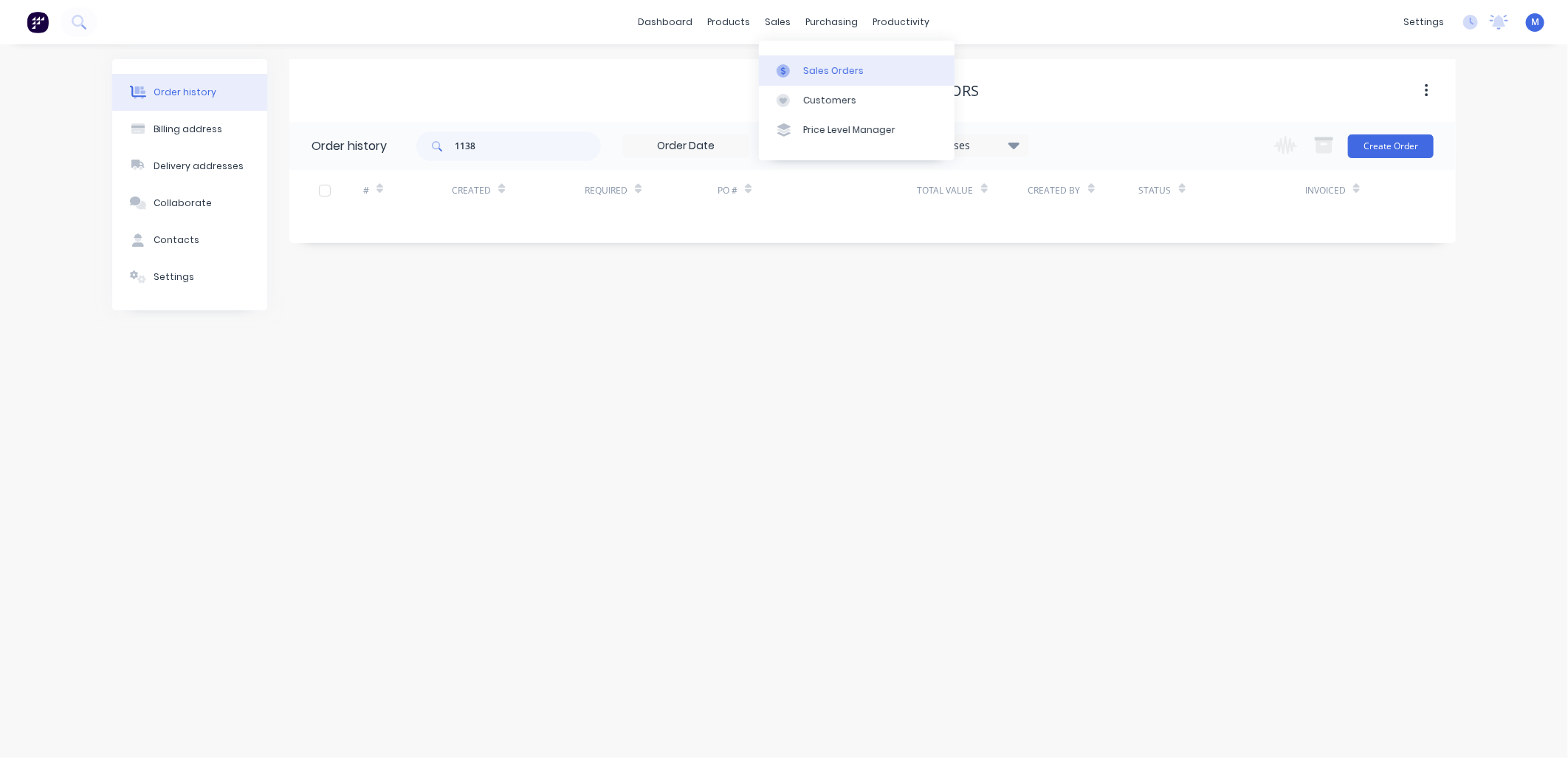
click at [816, 74] on div "Sales Orders" at bounding box center [833, 70] width 61 height 13
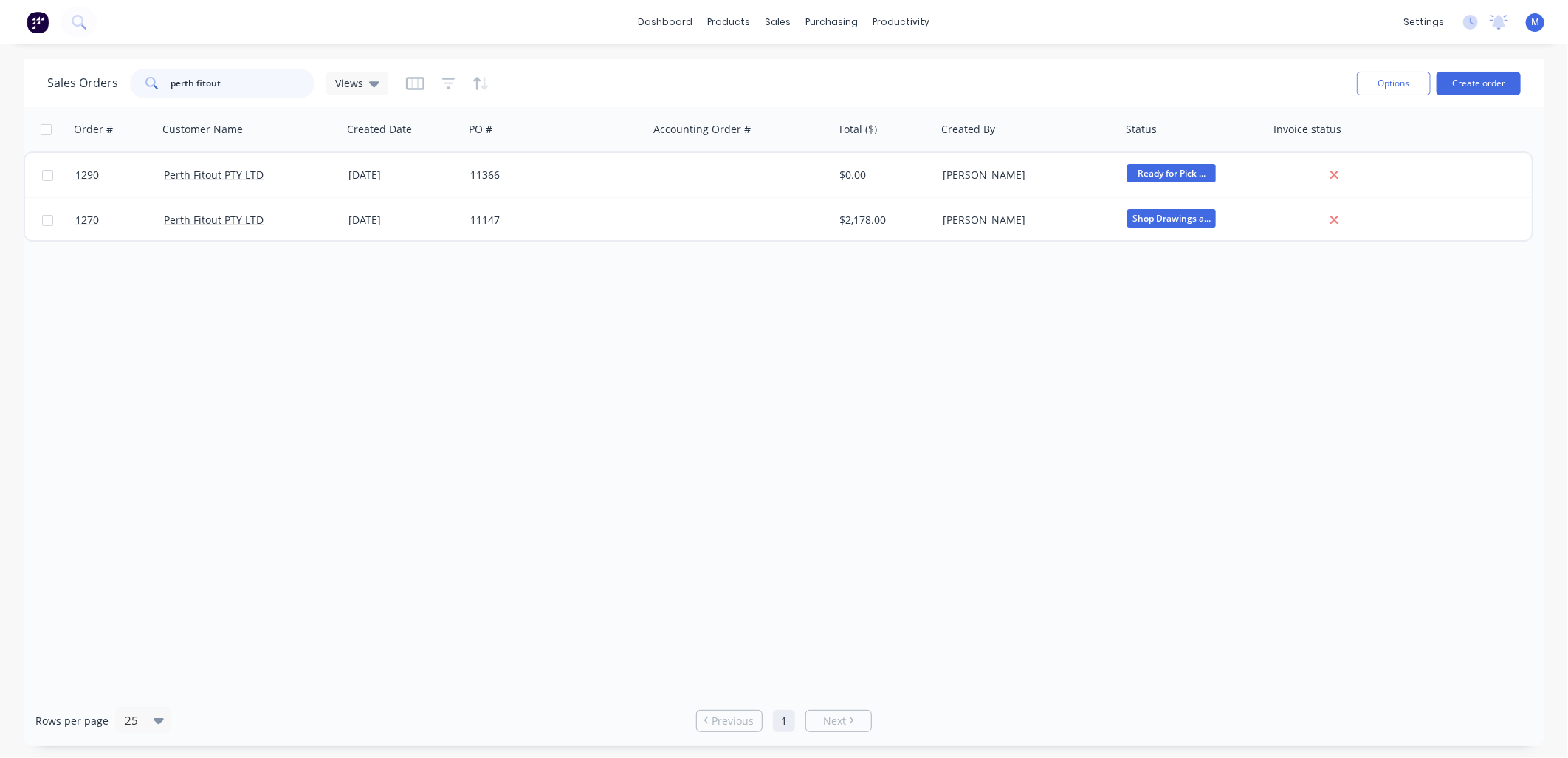
click at [190, 82] on input "perth fitout" at bounding box center [243, 83] width 144 height 30
drag, startPoint x: 227, startPoint y: 93, endPoint x: 151, endPoint y: 91, distance: 76.0
click at [151, 91] on div "perth fitout" at bounding box center [222, 83] width 184 height 30
type input "1138"
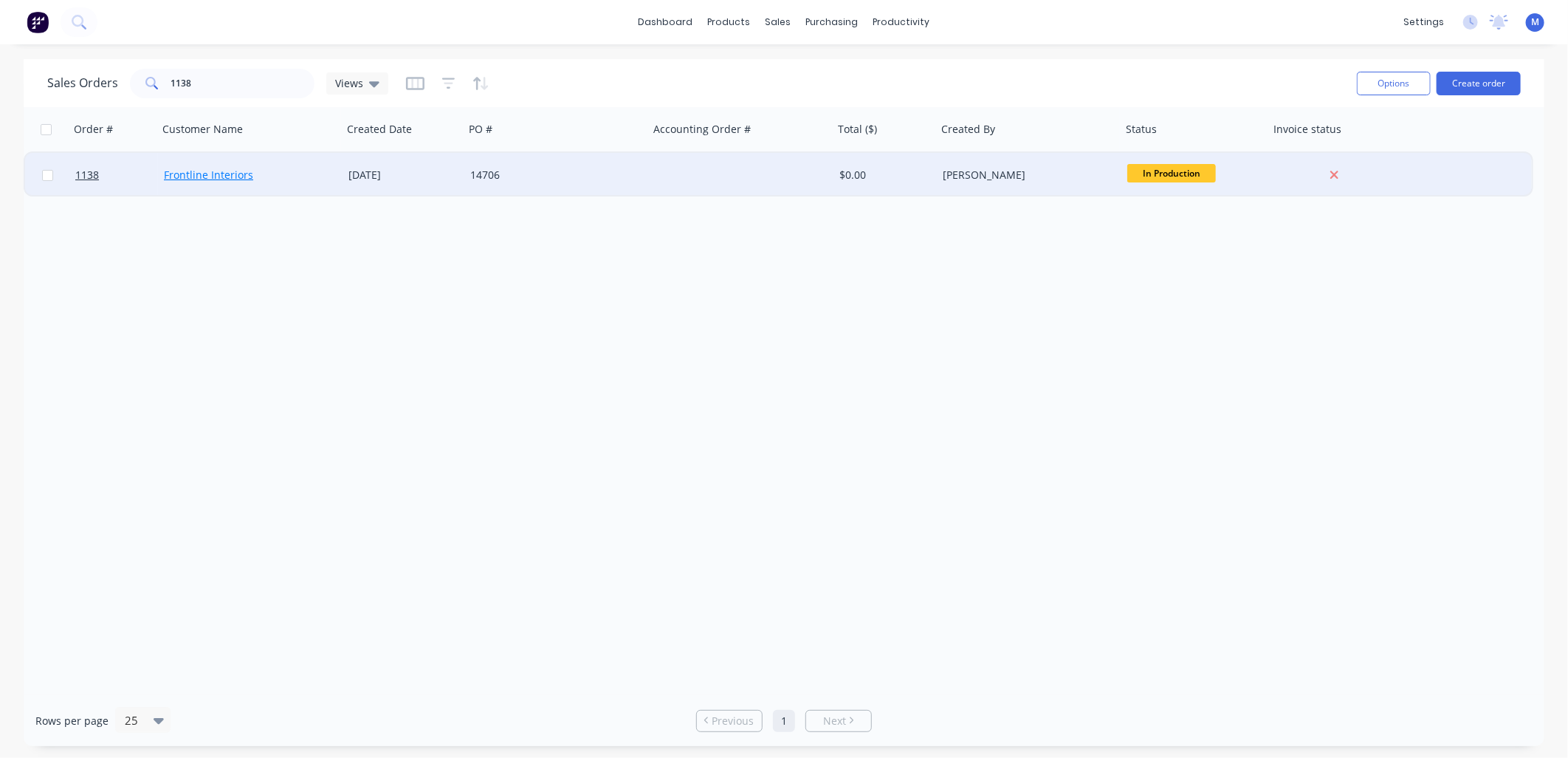
click at [217, 171] on link "Frontline Interiors" at bounding box center [209, 174] width 89 height 14
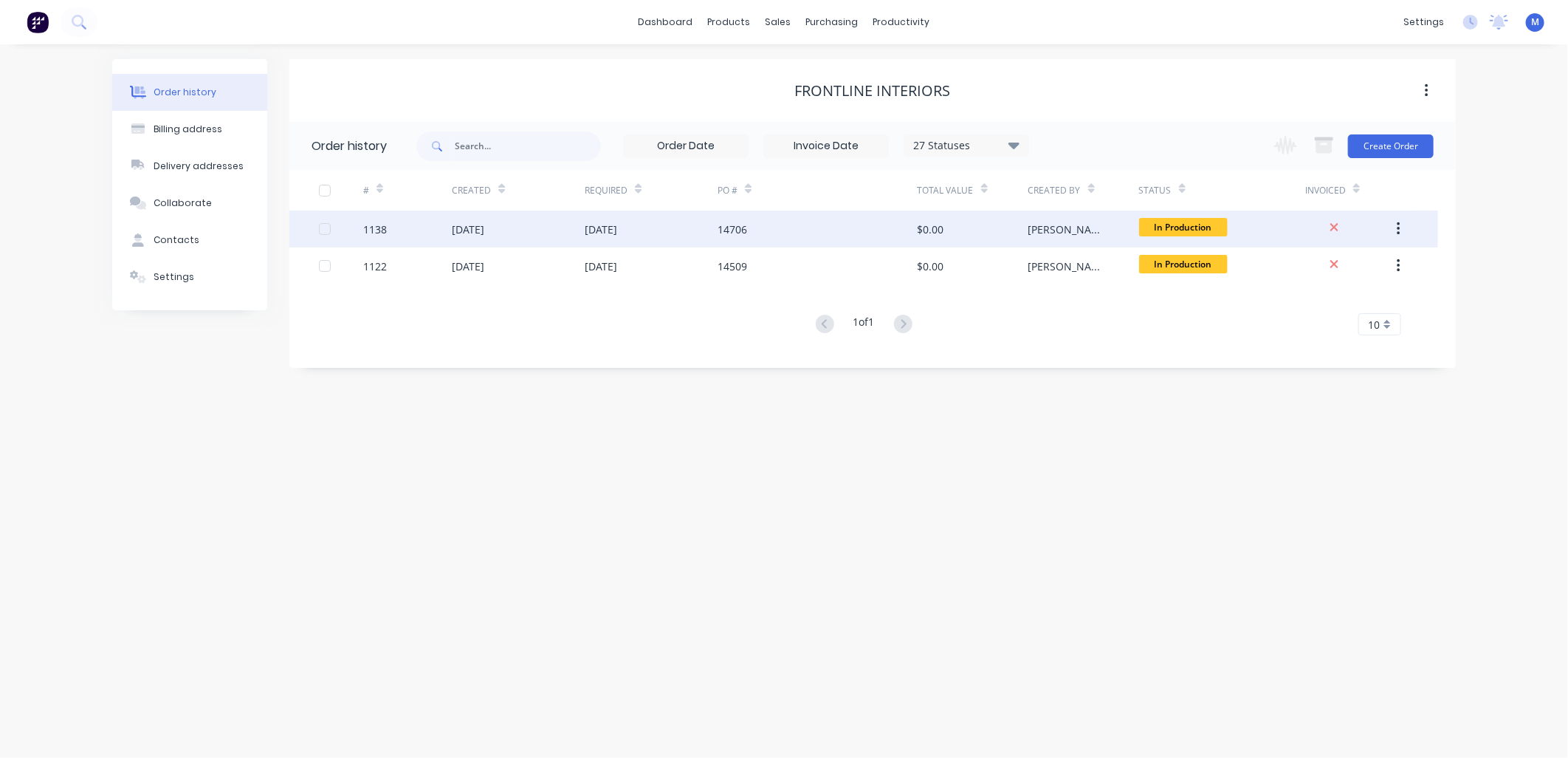
click at [370, 218] on div "1138" at bounding box center [408, 229] width 89 height 37
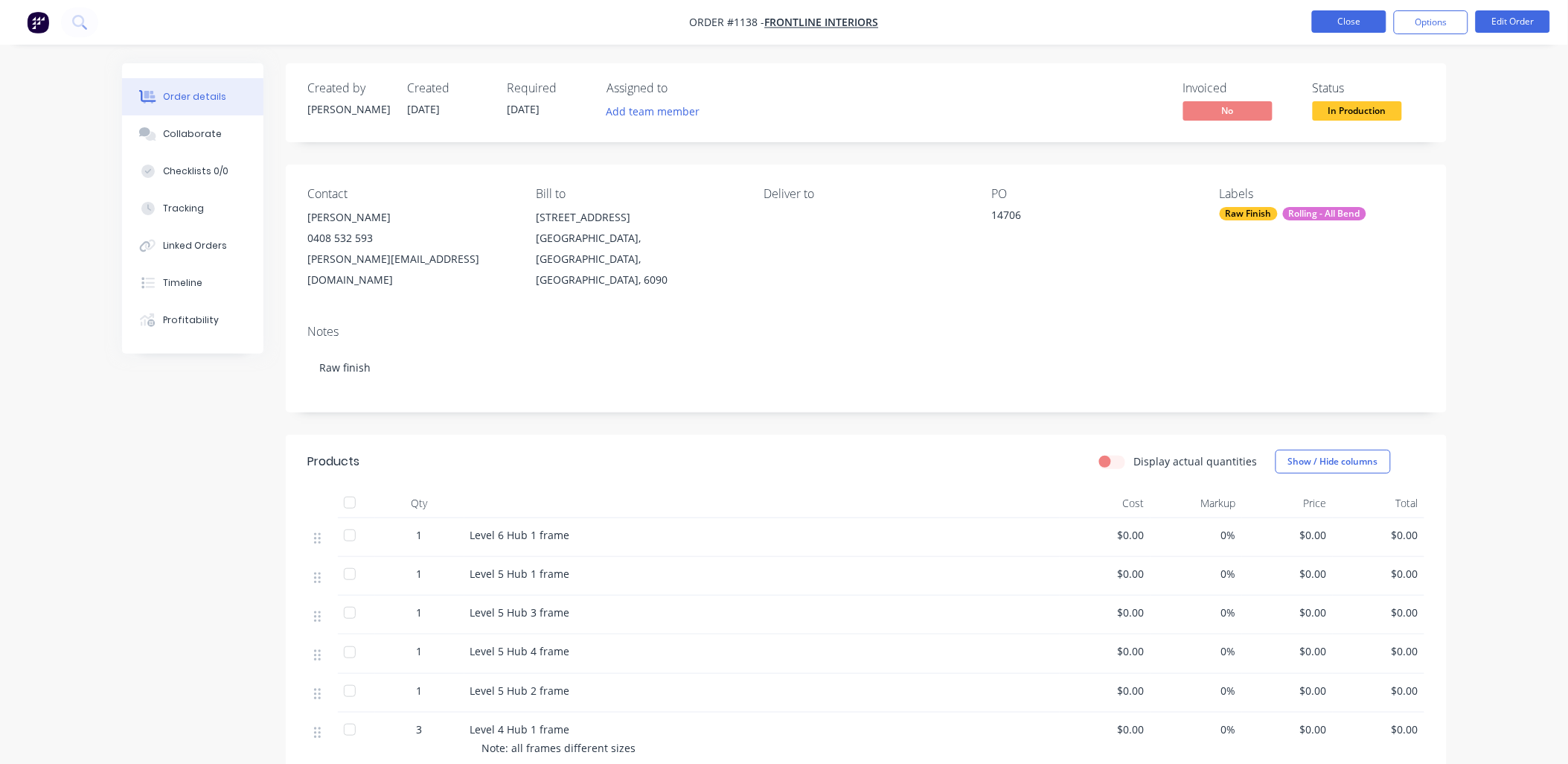
click at [1358, 19] on button "Close" at bounding box center [1349, 21] width 74 height 22
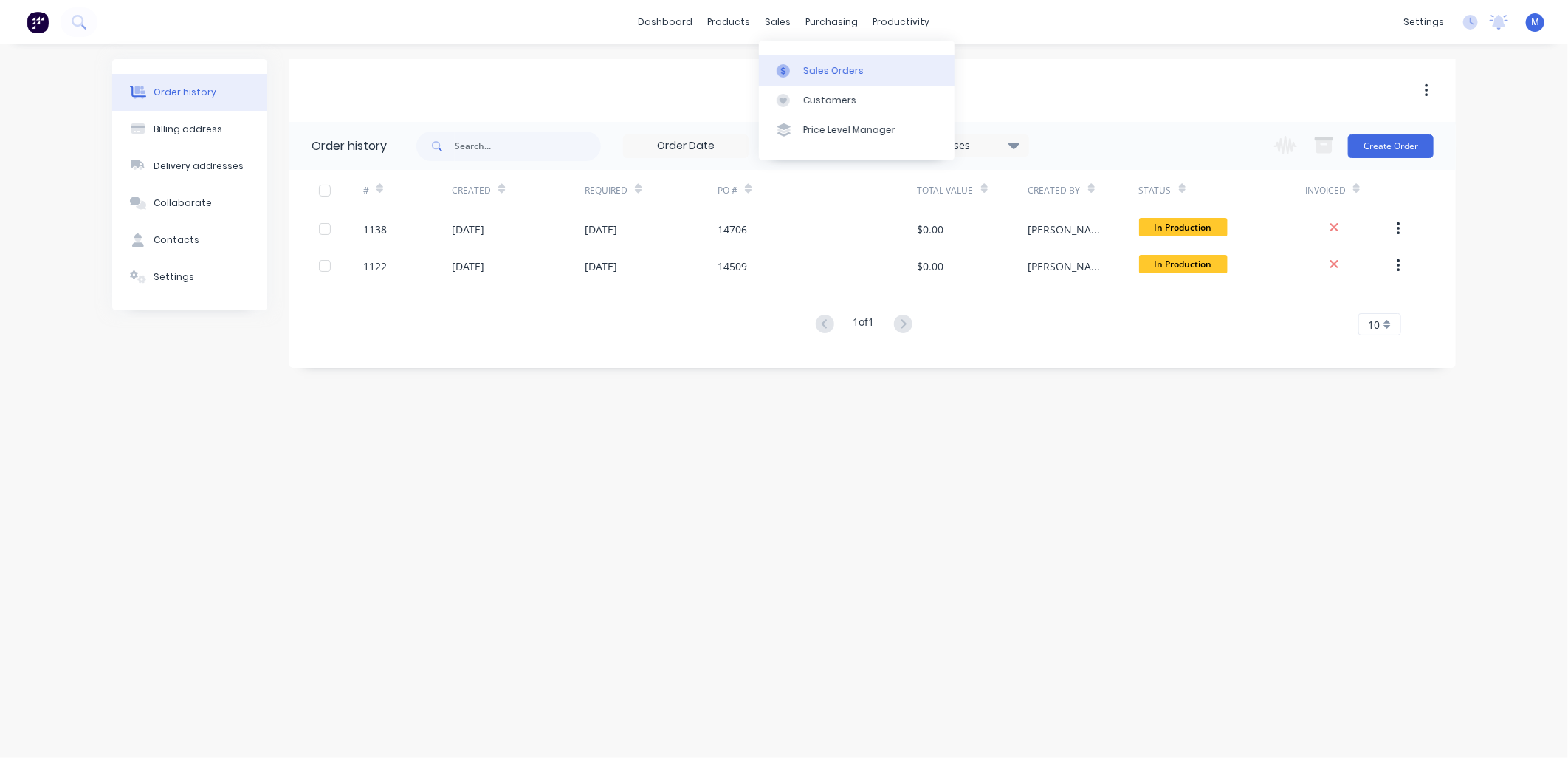
click at [801, 67] on link "Sales Orders" at bounding box center [856, 70] width 196 height 30
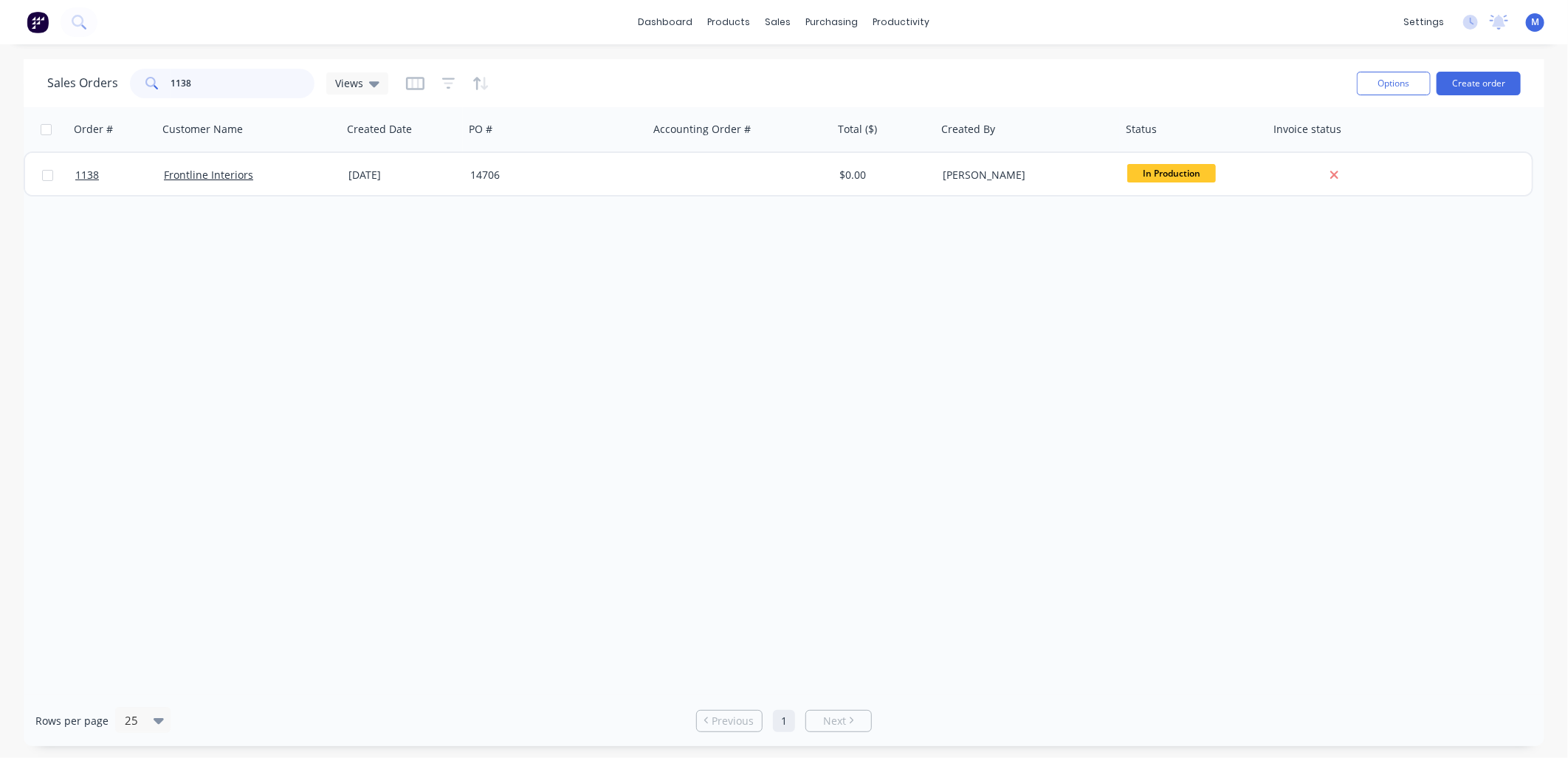
drag, startPoint x: 215, startPoint y: 82, endPoint x: 155, endPoint y: 81, distance: 60.0
click at [155, 81] on div "1138" at bounding box center [222, 83] width 184 height 30
type input "1222"
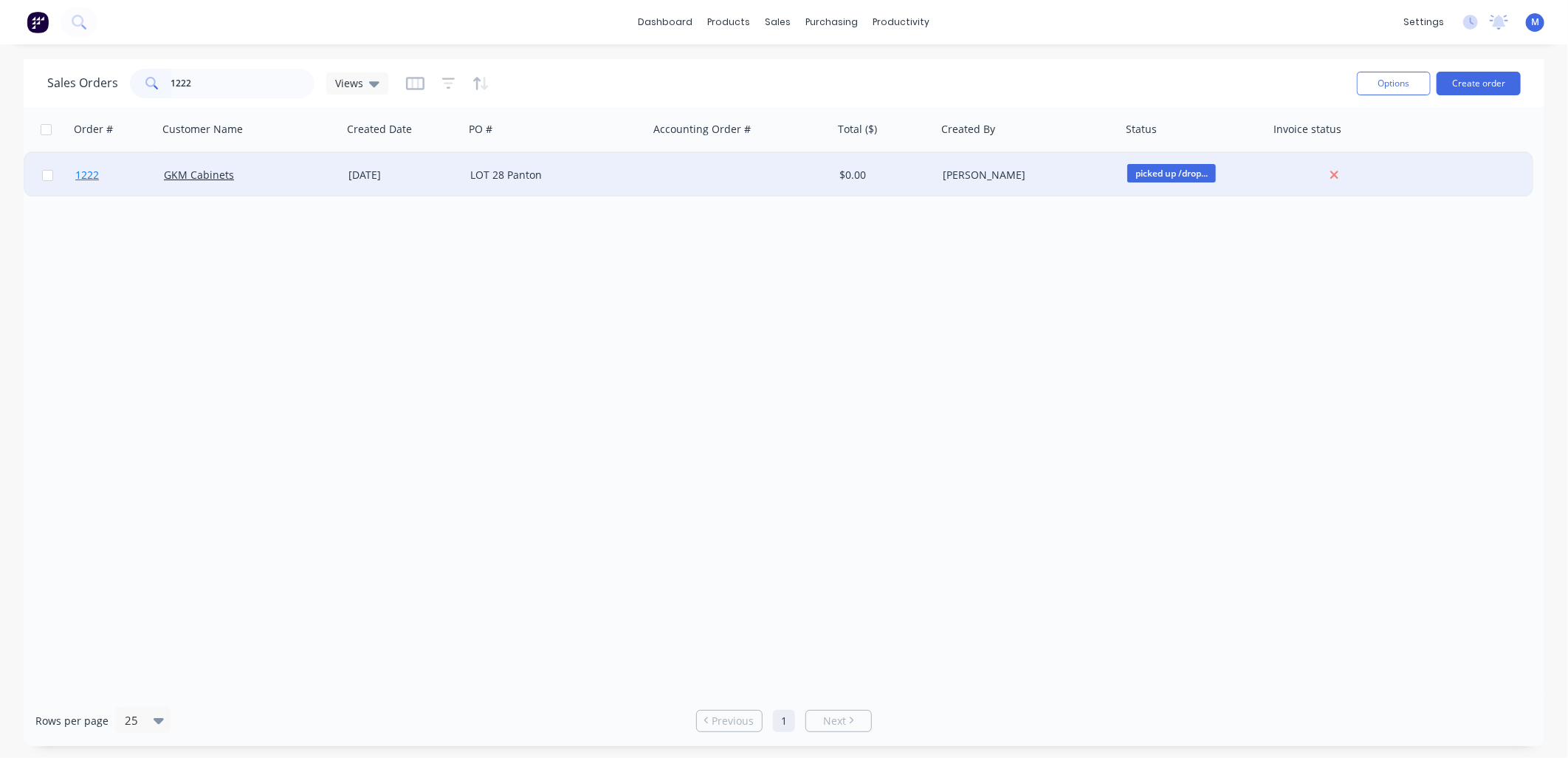
click at [89, 172] on span "1222" at bounding box center [87, 175] width 23 height 15
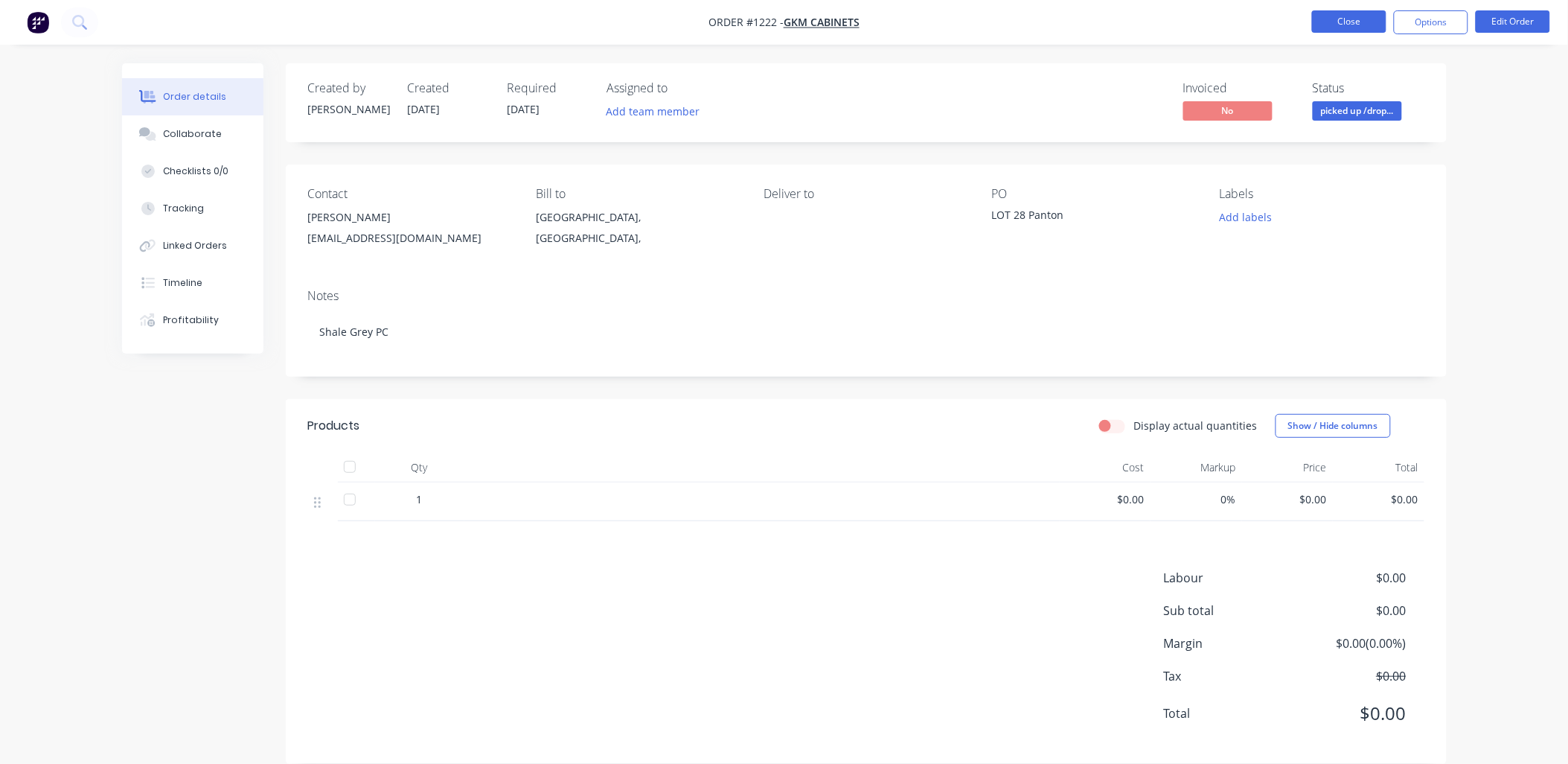
click at [1364, 25] on button "Close" at bounding box center [1349, 21] width 74 height 22
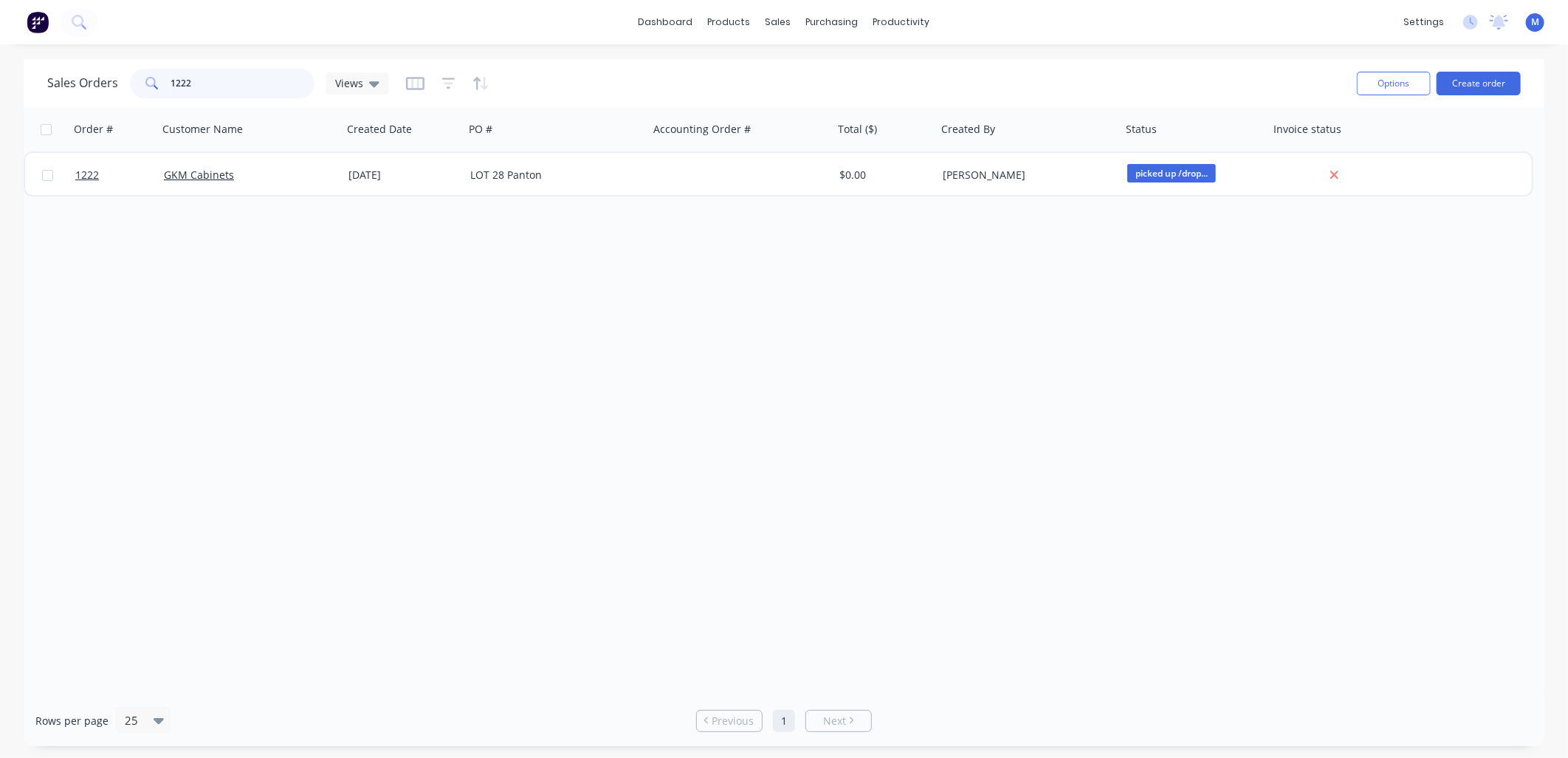
drag, startPoint x: 178, startPoint y: 86, endPoint x: 216, endPoint y: 91, distance: 38.3
click at [216, 91] on input "1222" at bounding box center [243, 83] width 144 height 30
type input "1275"
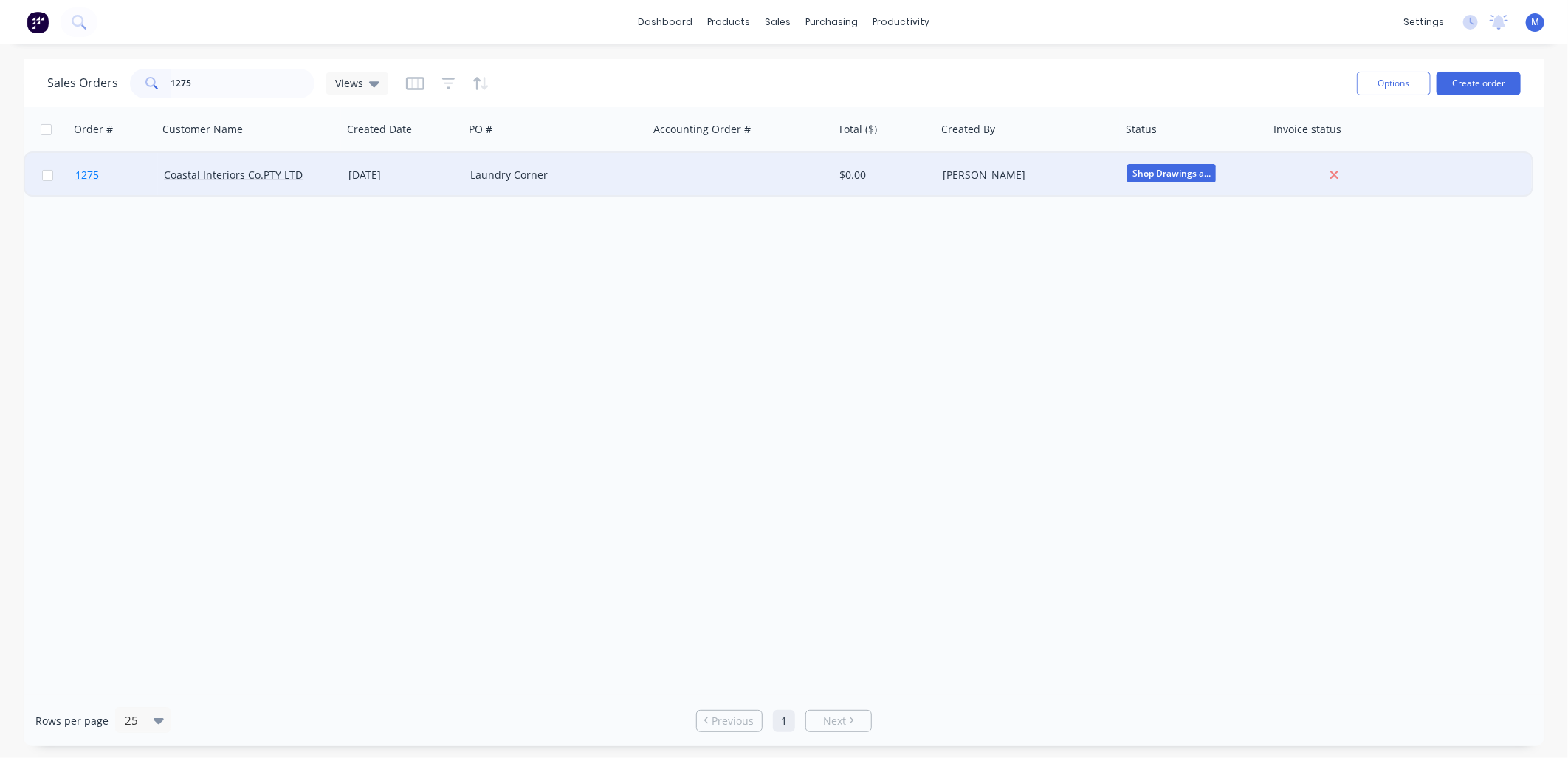
click at [89, 180] on span "1275" at bounding box center [87, 175] width 23 height 15
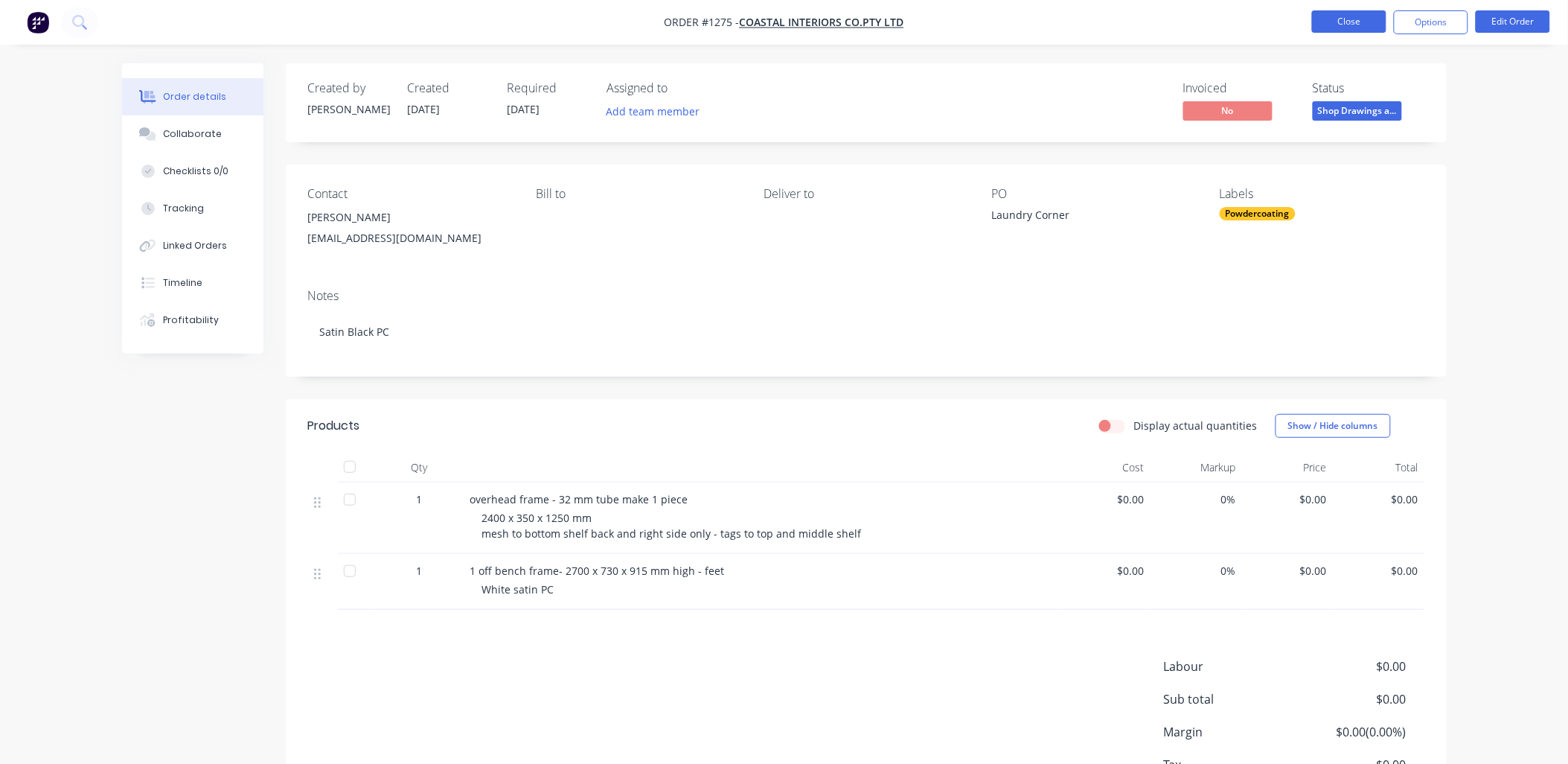
click at [1379, 28] on button "Close" at bounding box center [1349, 21] width 74 height 22
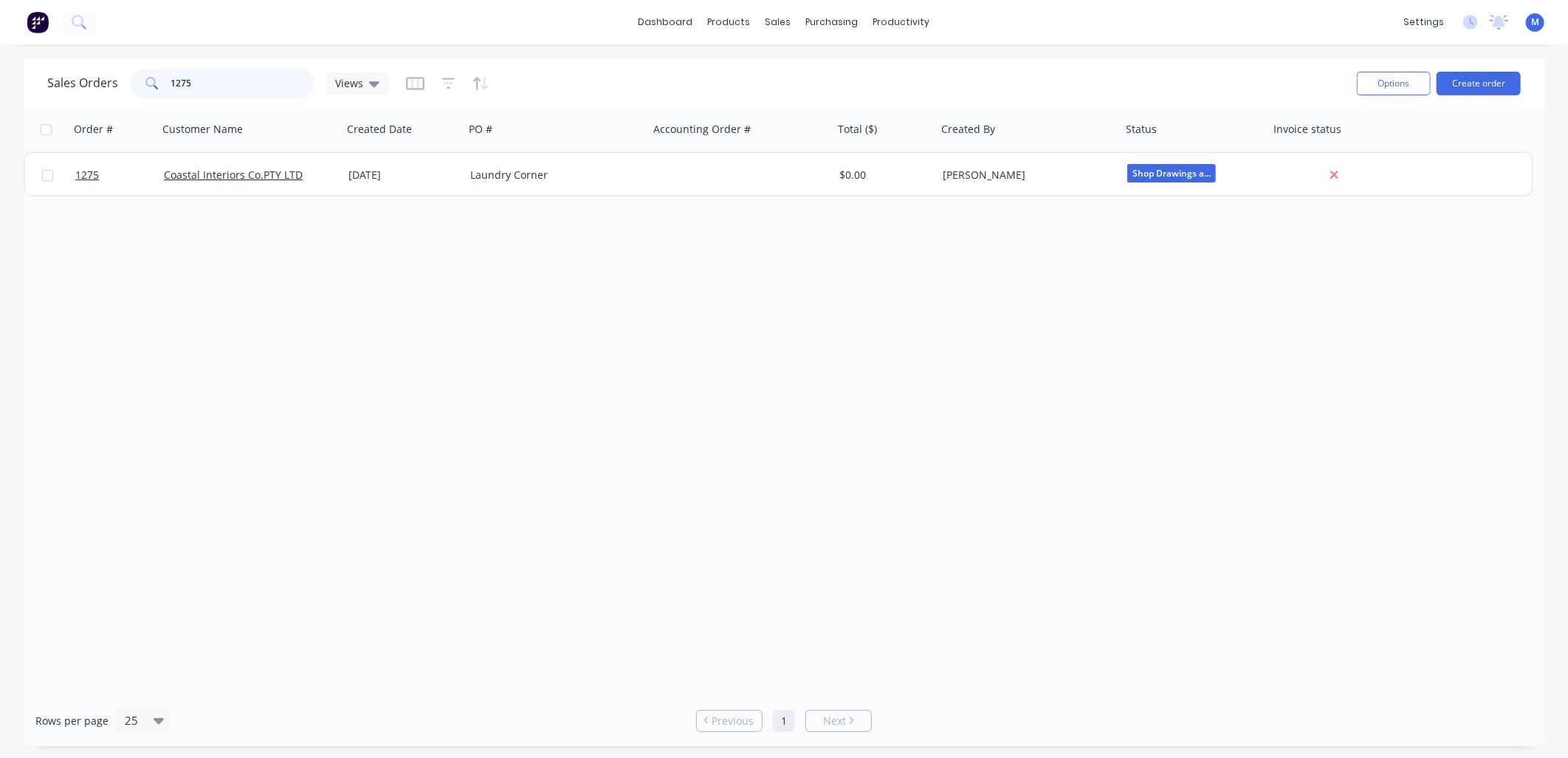
drag, startPoint x: 196, startPoint y: 87, endPoint x: 222, endPoint y: 89, distance: 26.1
click at [222, 89] on input "1275" at bounding box center [243, 83] width 144 height 30
type input "1248"
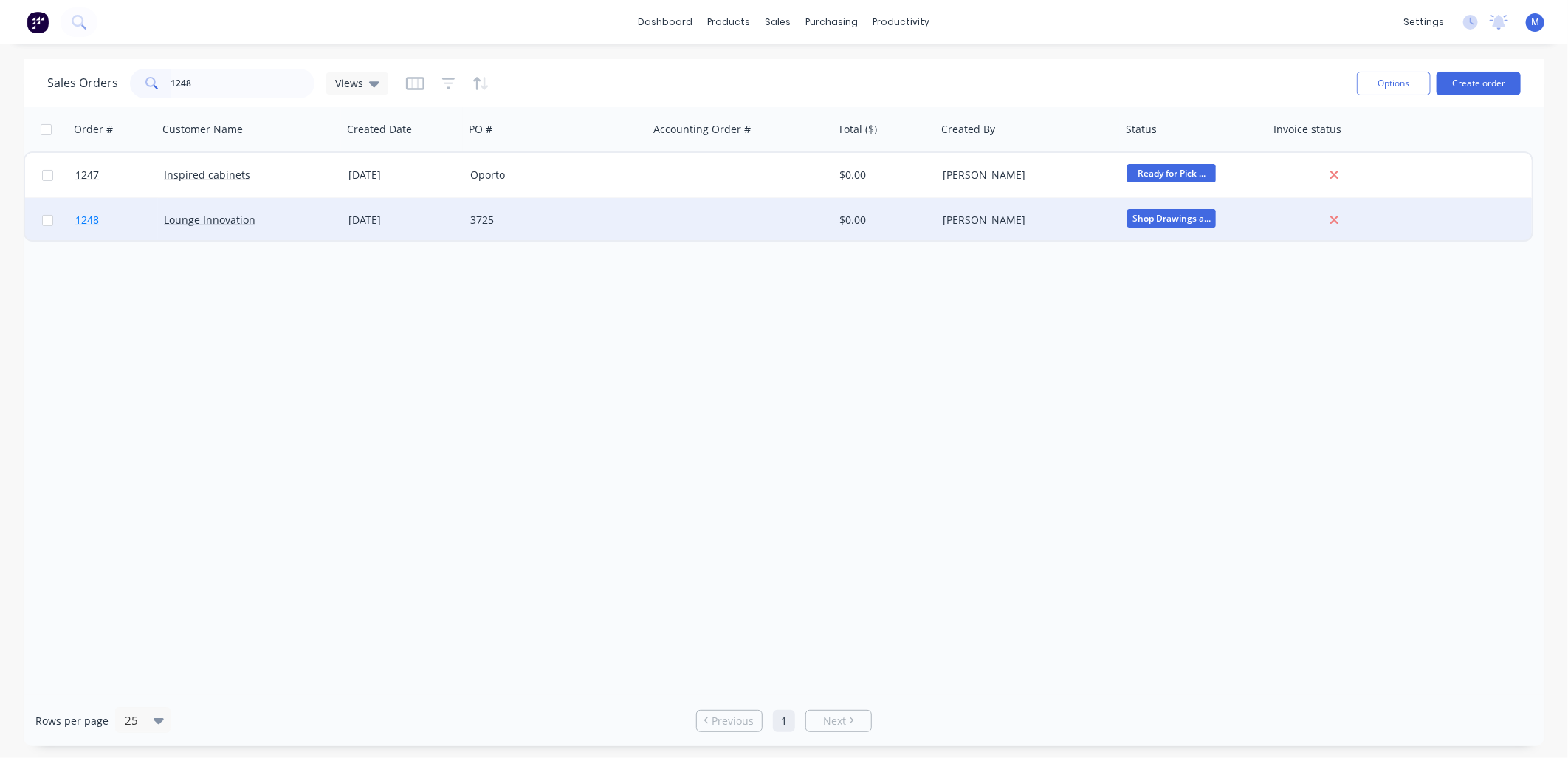
click at [87, 213] on span "1248" at bounding box center [87, 220] width 23 height 15
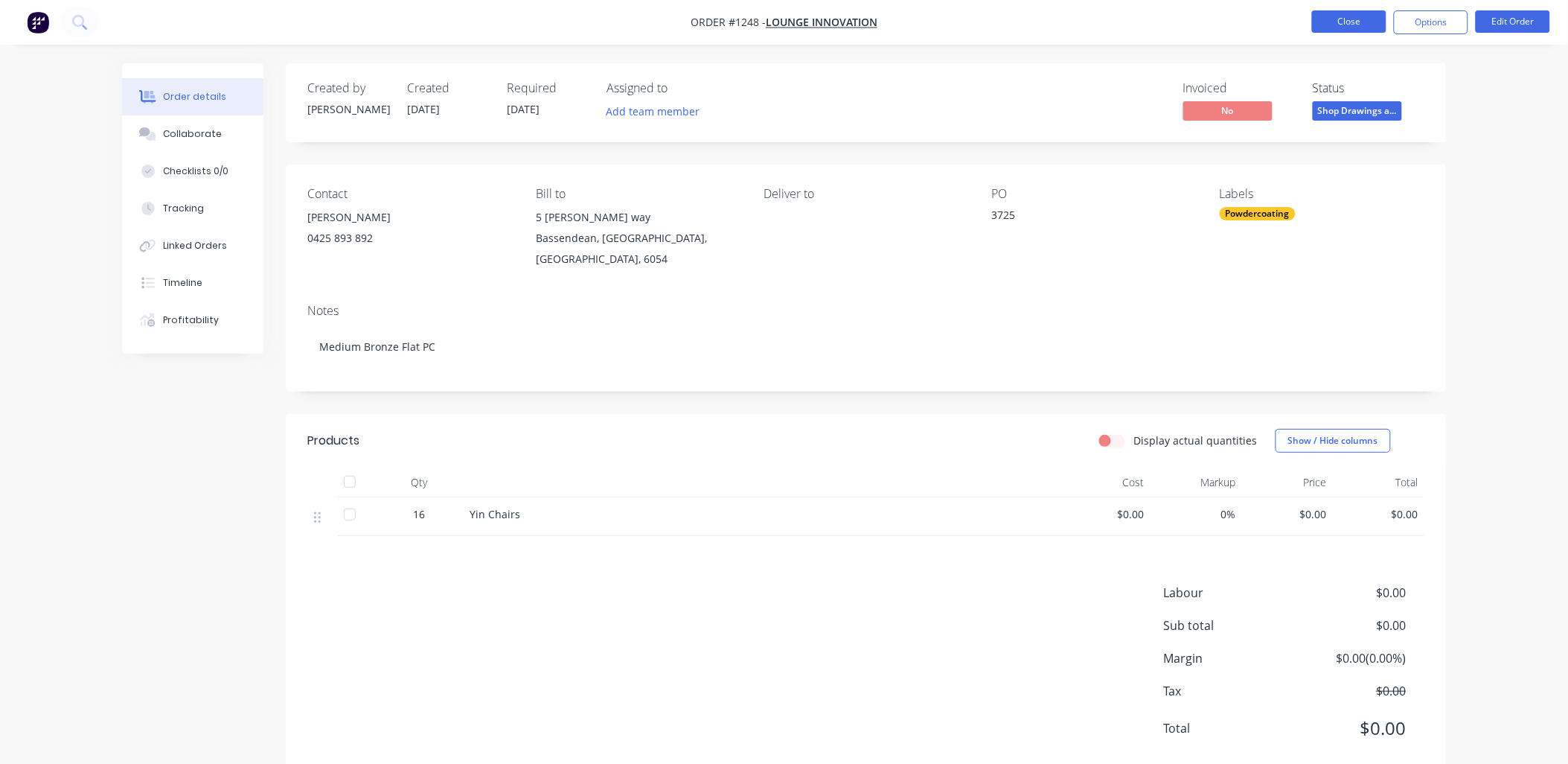
click at [1338, 17] on button "Close" at bounding box center [1349, 21] width 74 height 22
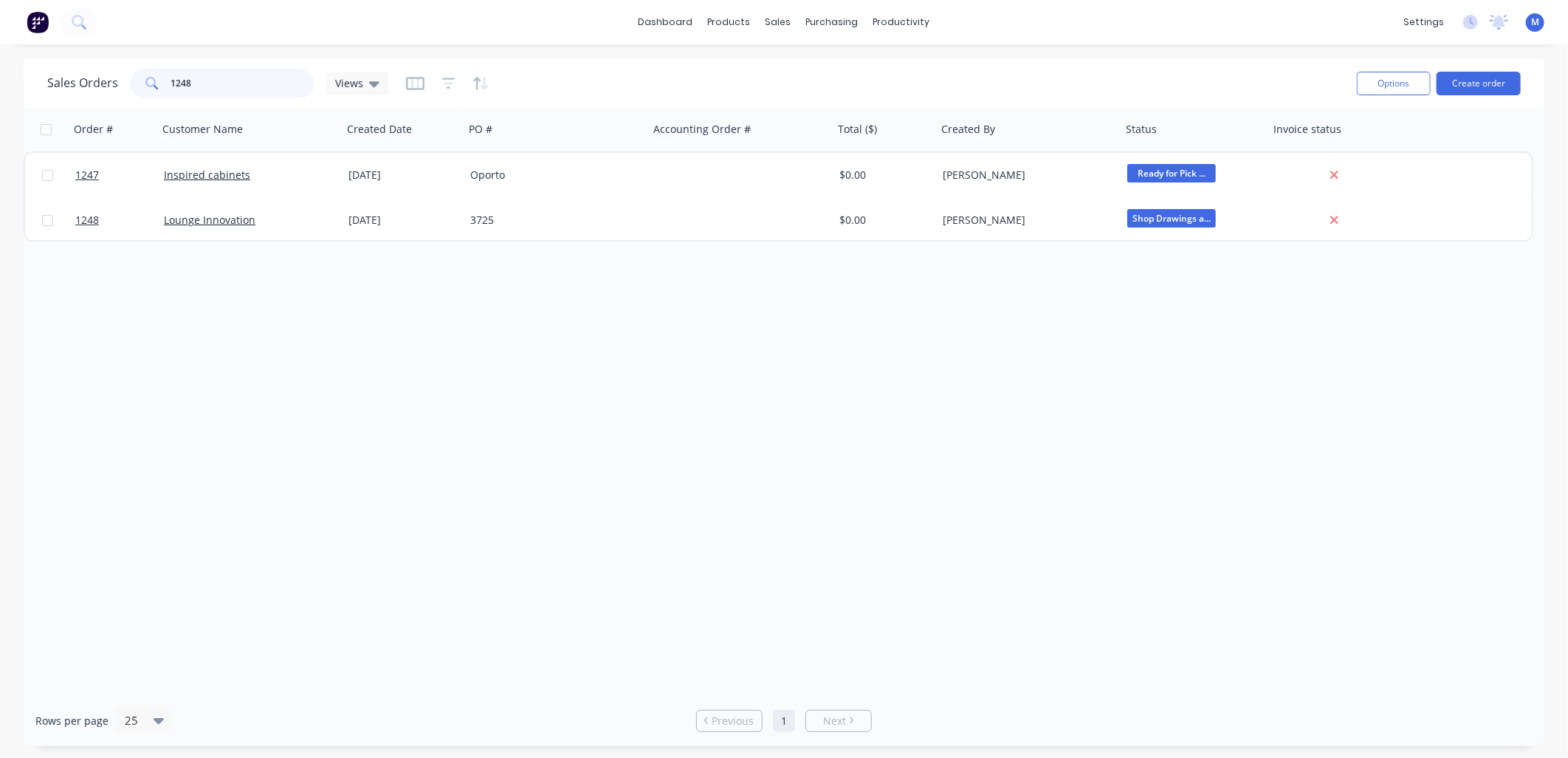
drag, startPoint x: 209, startPoint y: 85, endPoint x: 155, endPoint y: 85, distance: 54.0
click at [155, 85] on div "1248" at bounding box center [222, 83] width 184 height 30
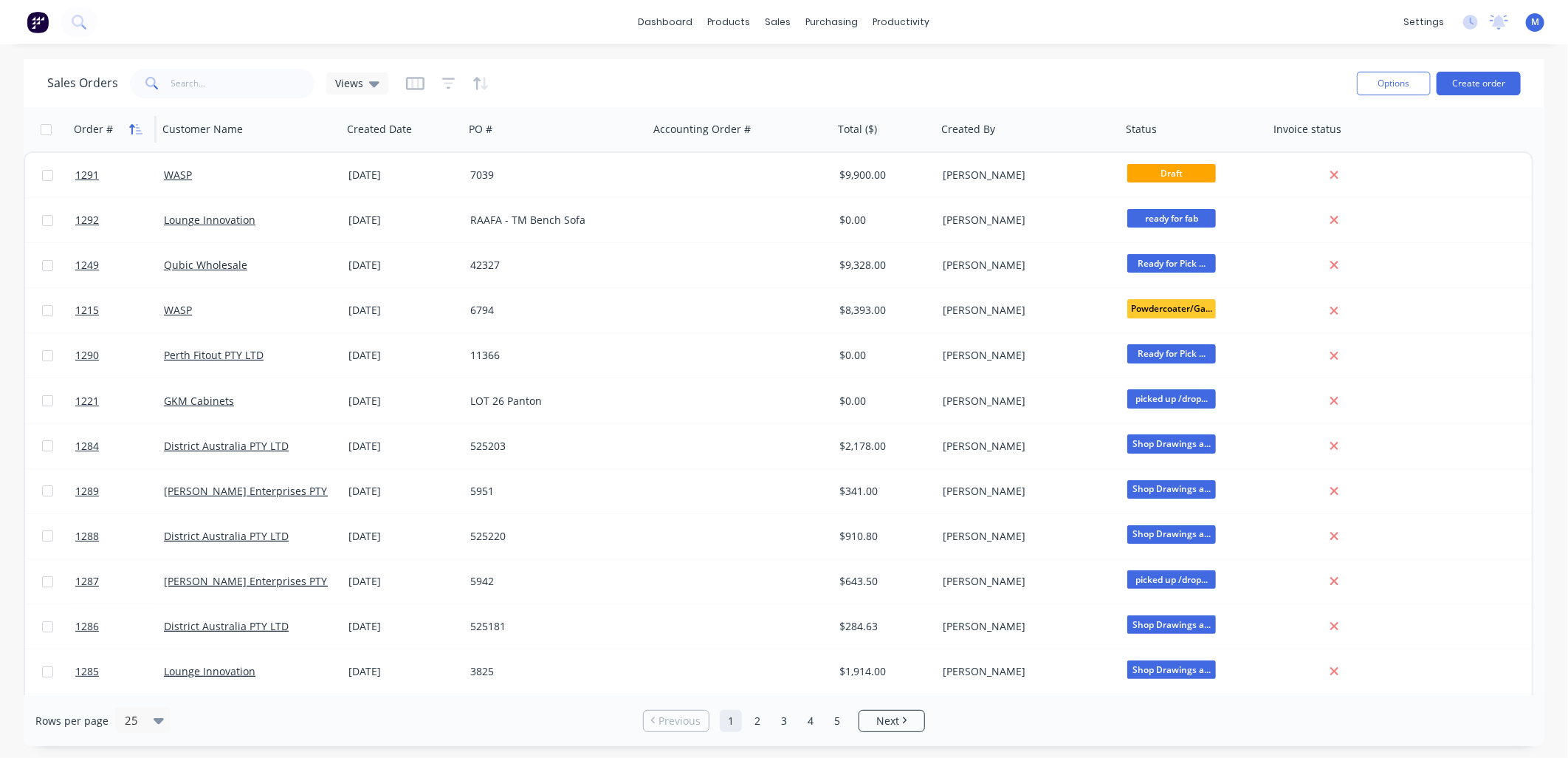
click at [133, 129] on icon "button" at bounding box center [136, 129] width 13 height 12
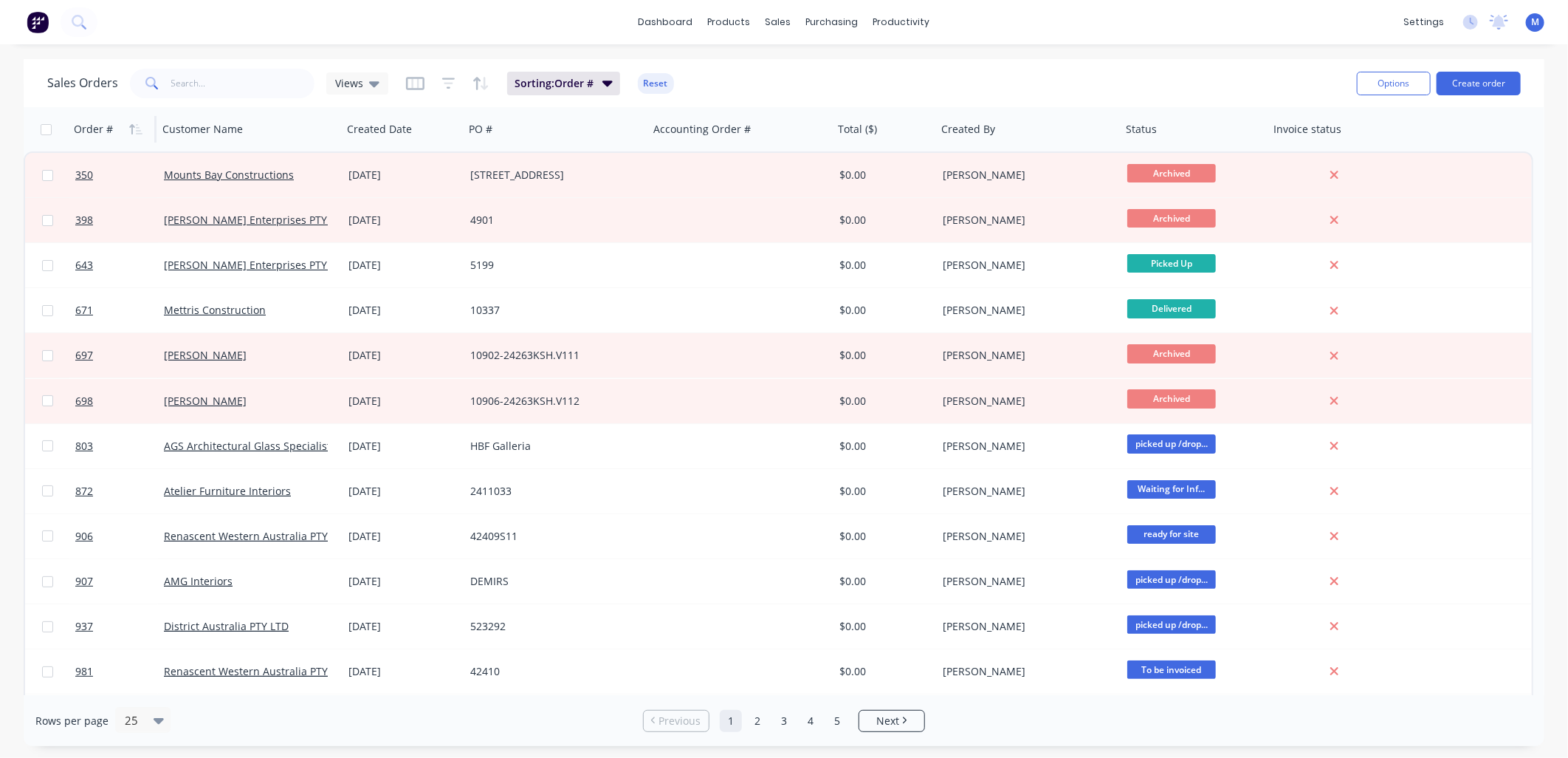
click at [133, 129] on icon "button" at bounding box center [136, 129] width 13 height 12
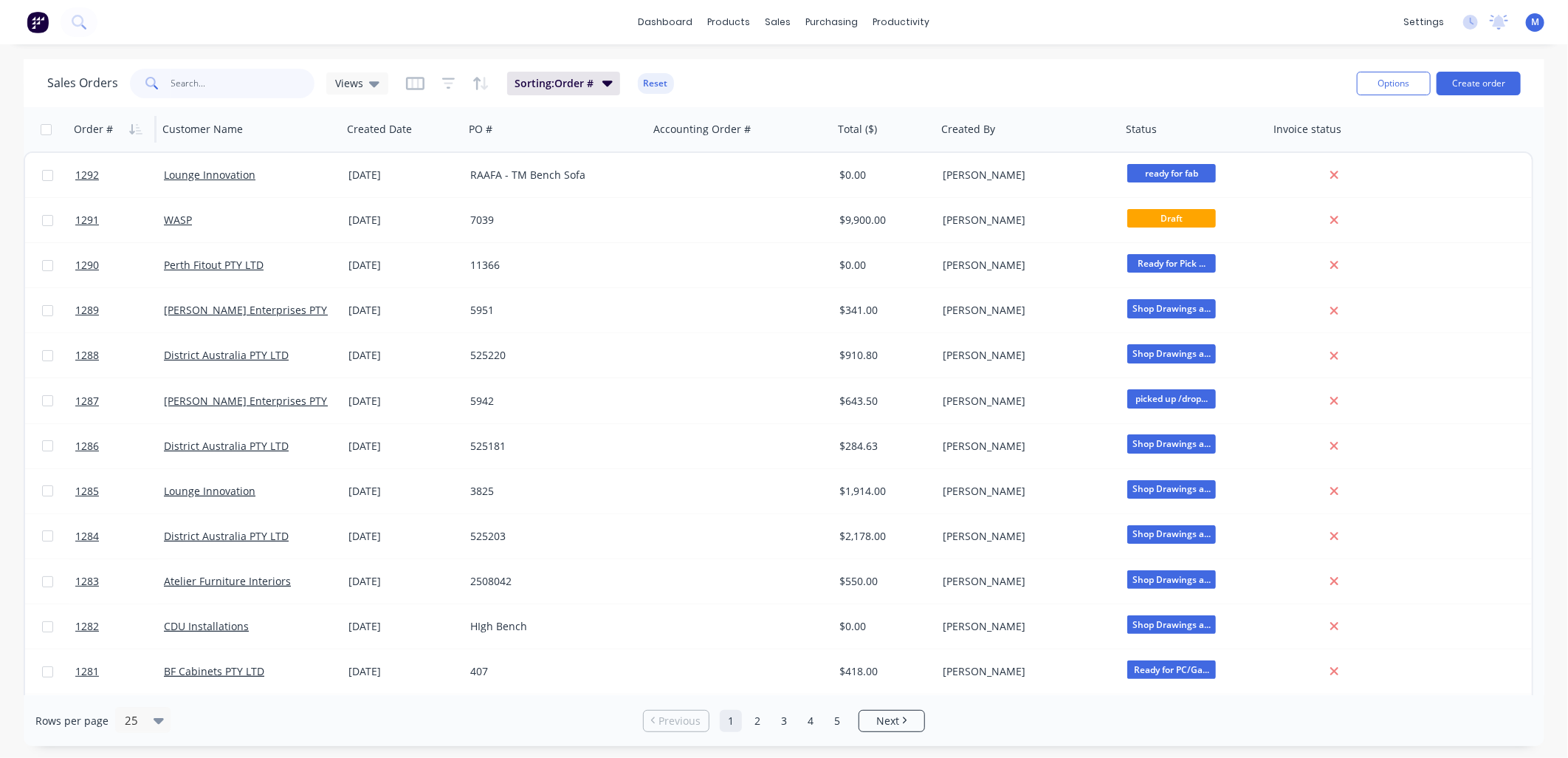
click at [244, 91] on input "text" at bounding box center [243, 83] width 144 height 30
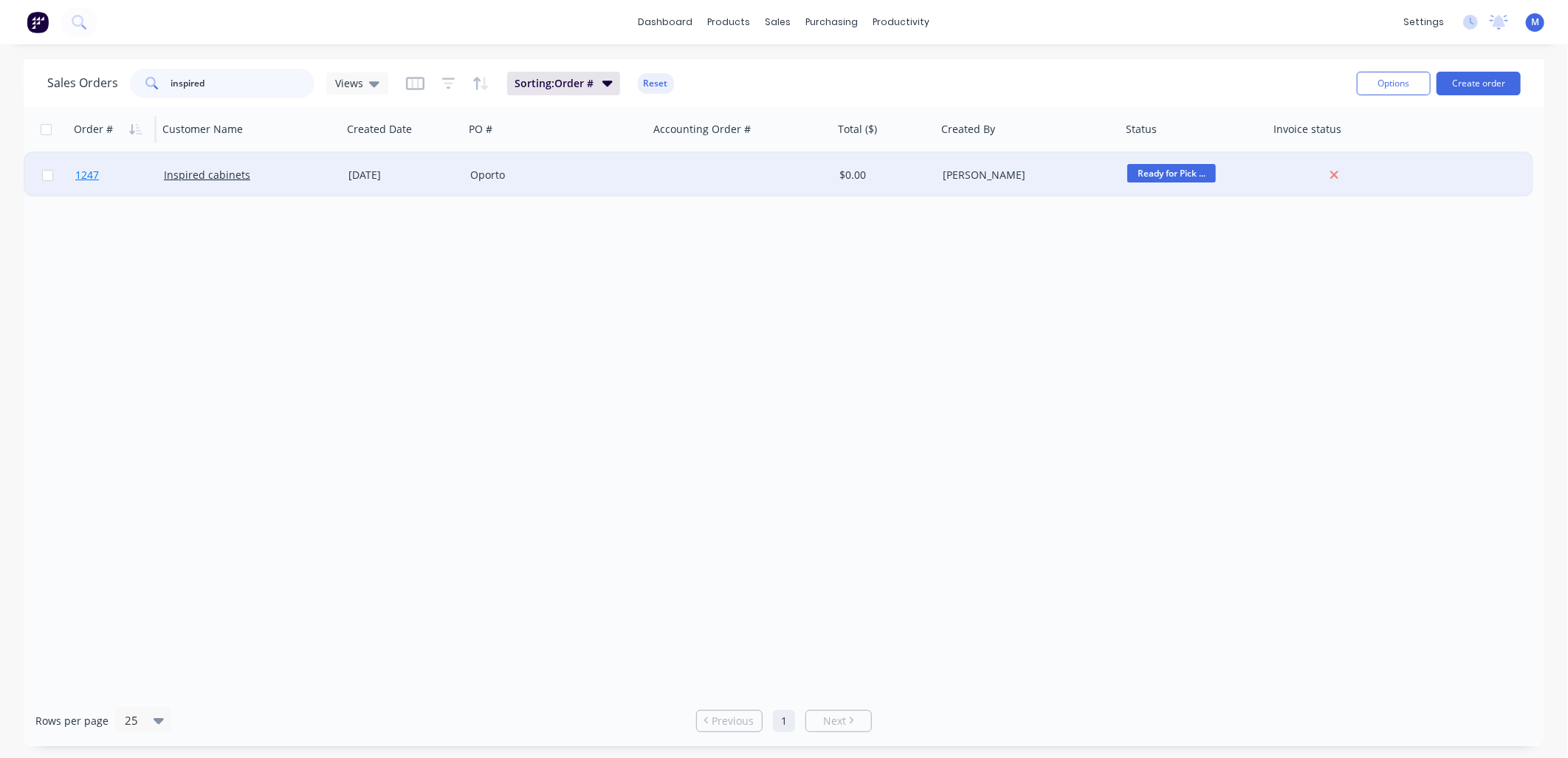
type input "inspired"
click at [91, 174] on span "1247" at bounding box center [87, 175] width 23 height 15
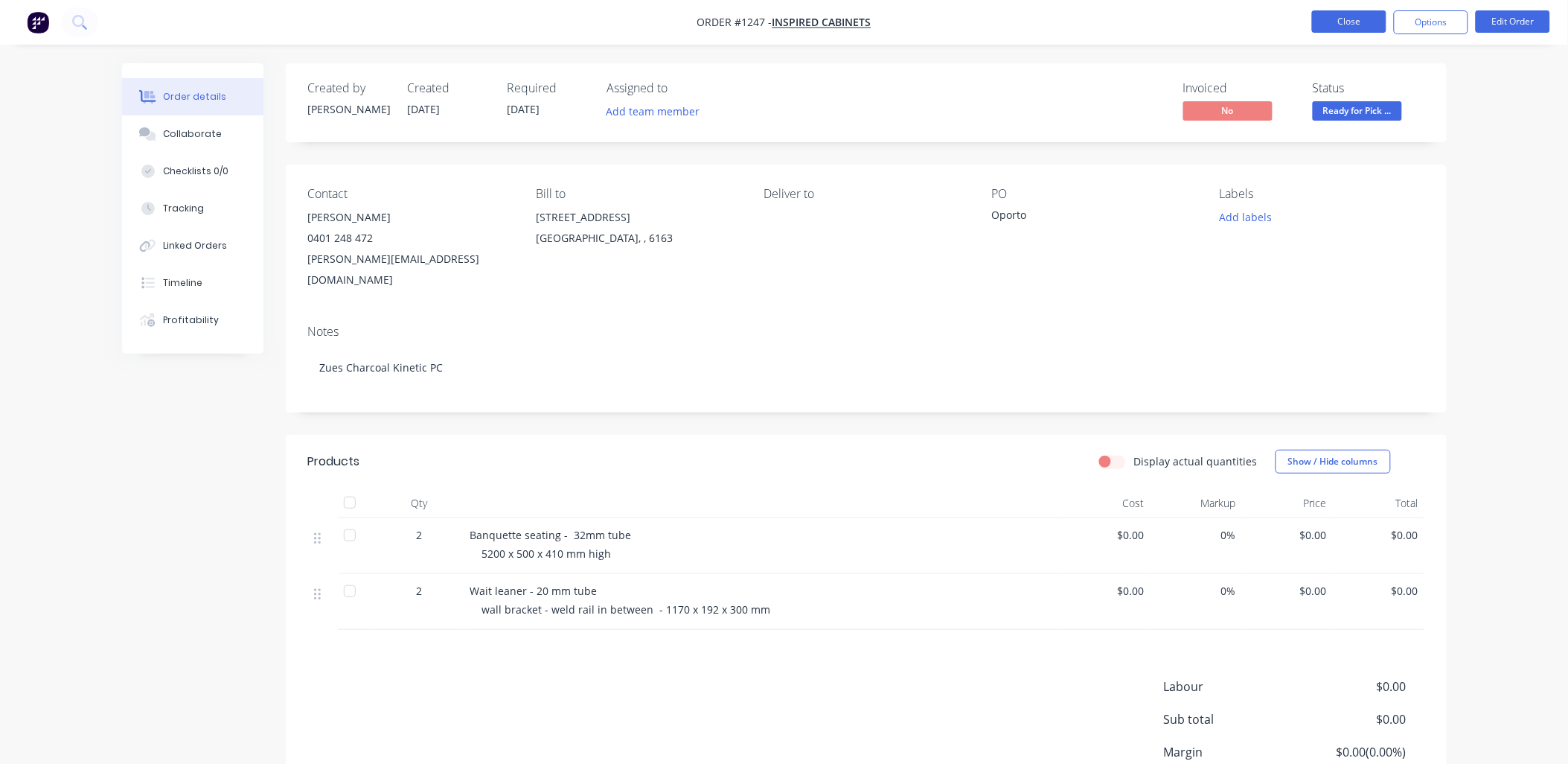
click at [1363, 20] on button "Close" at bounding box center [1349, 21] width 74 height 22
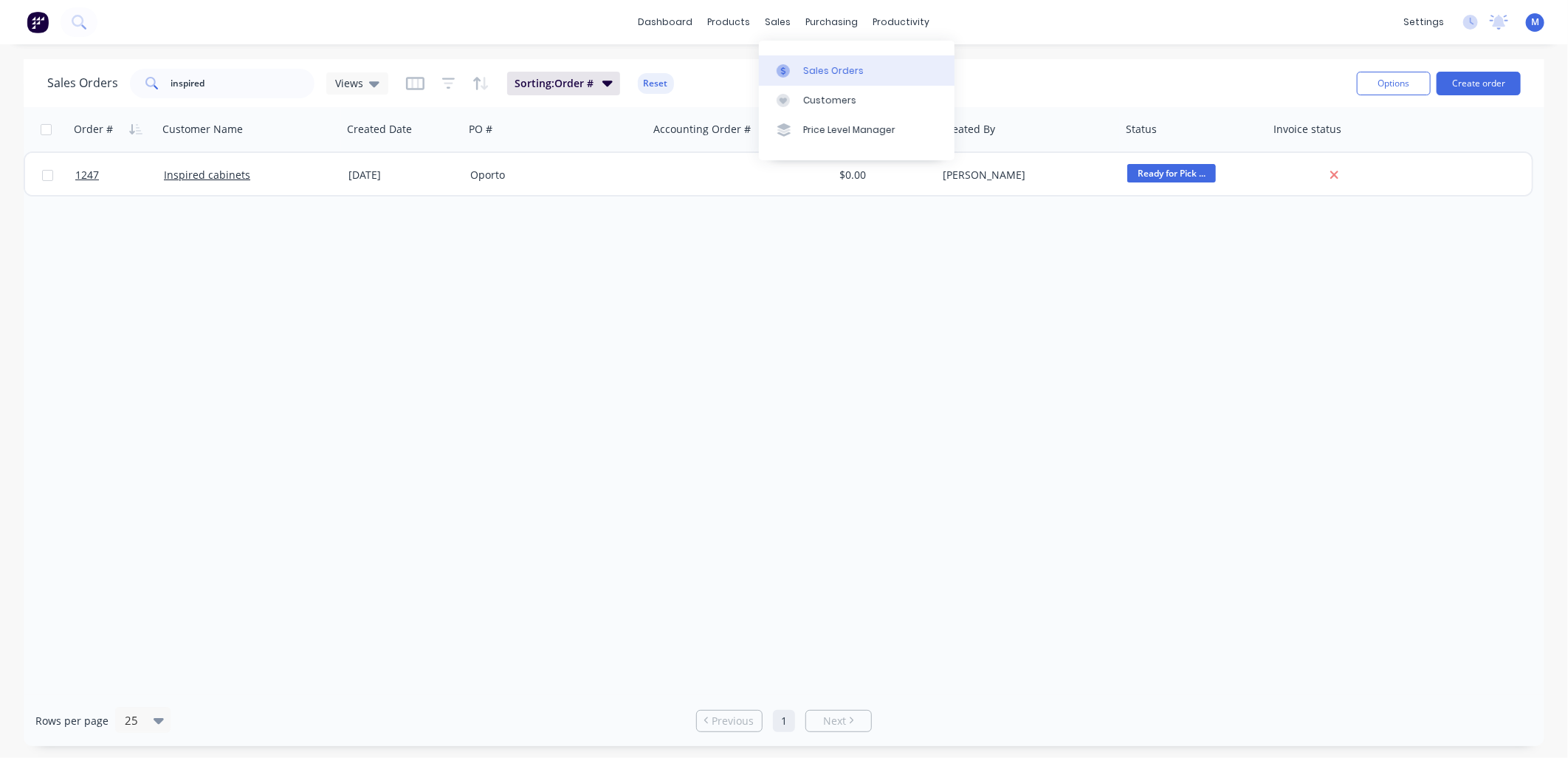
click at [806, 61] on link "Sales Orders" at bounding box center [856, 70] width 196 height 30
drag, startPoint x: 213, startPoint y: 83, endPoint x: 142, endPoint y: 78, distance: 71.2
click at [142, 78] on div "inspired" at bounding box center [222, 83] width 184 height 30
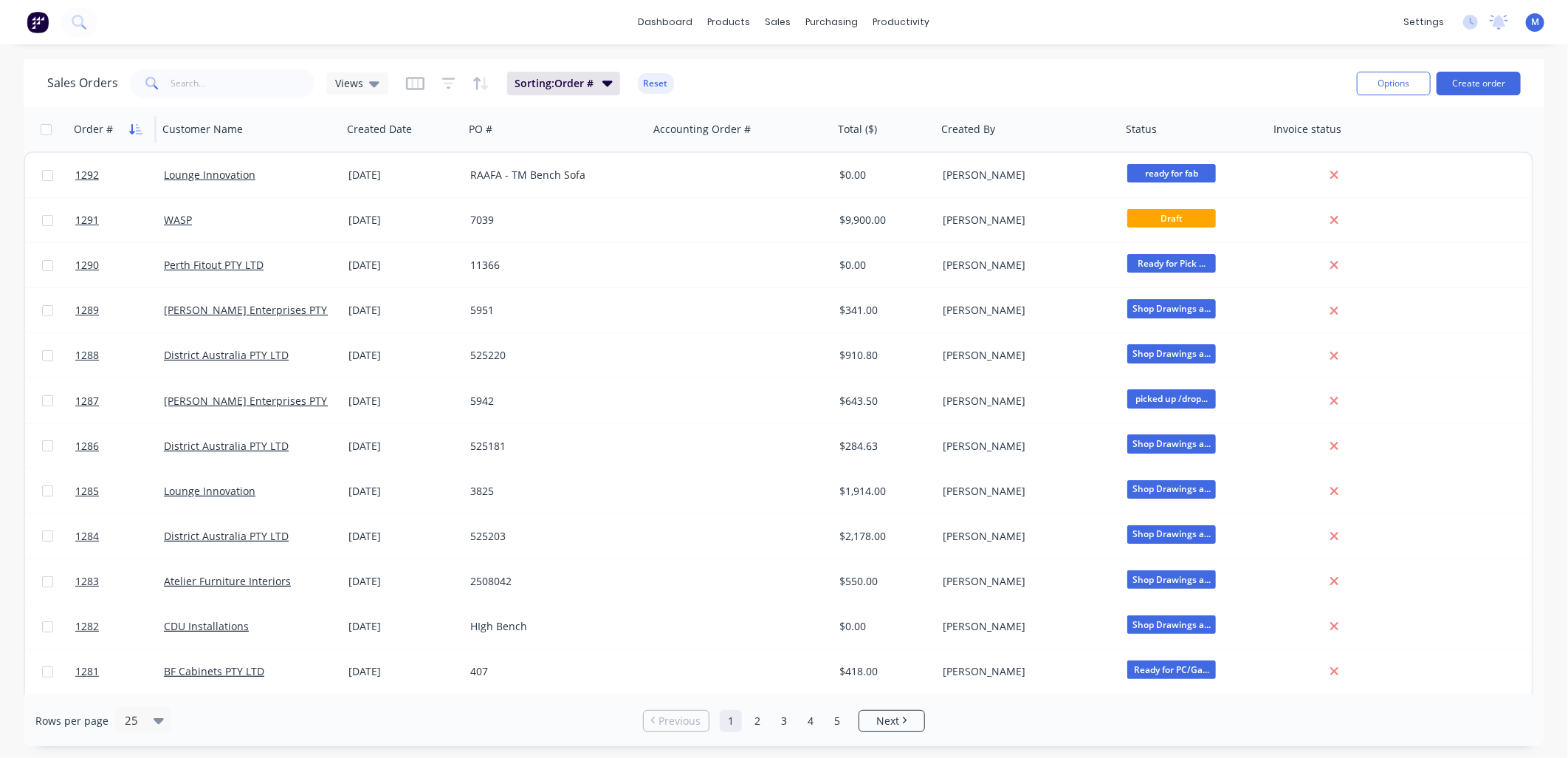
click at [127, 129] on button "button" at bounding box center [135, 129] width 22 height 22
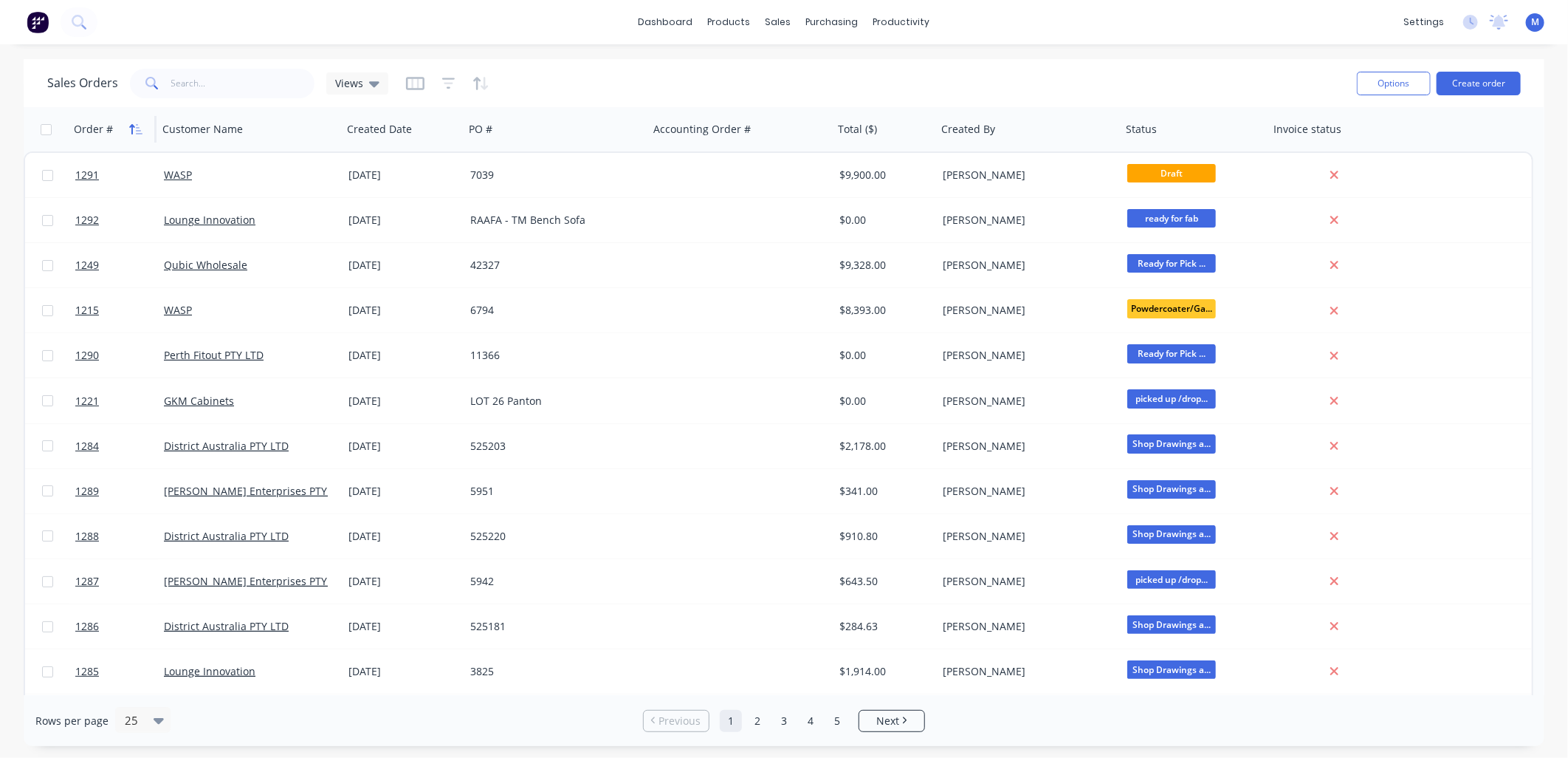
click at [130, 129] on icon "button" at bounding box center [136, 129] width 13 height 12
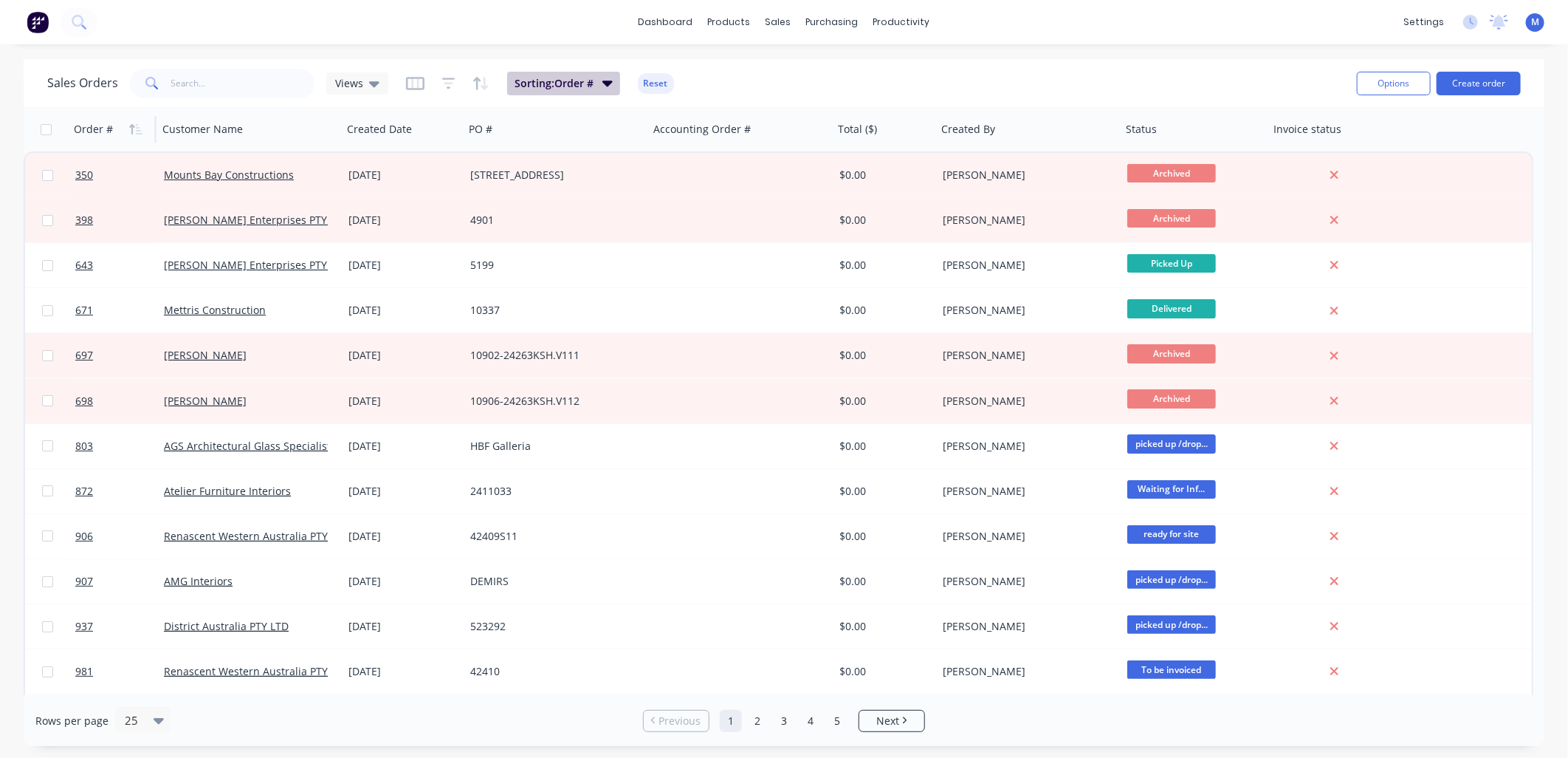
click at [602, 81] on icon "button" at bounding box center [607, 83] width 11 height 6
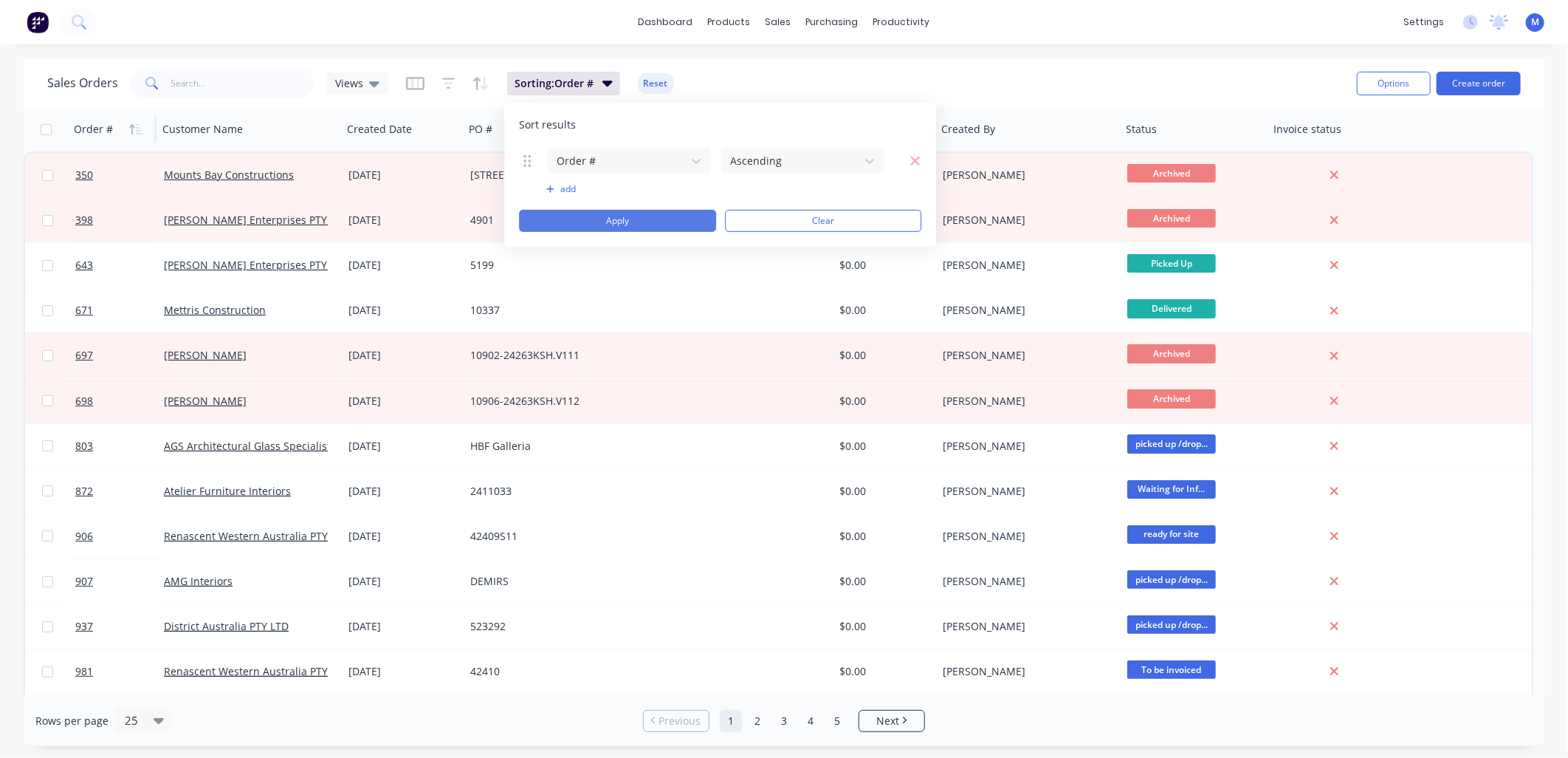
click at [640, 218] on button "Apply" at bounding box center [618, 220] width 197 height 22
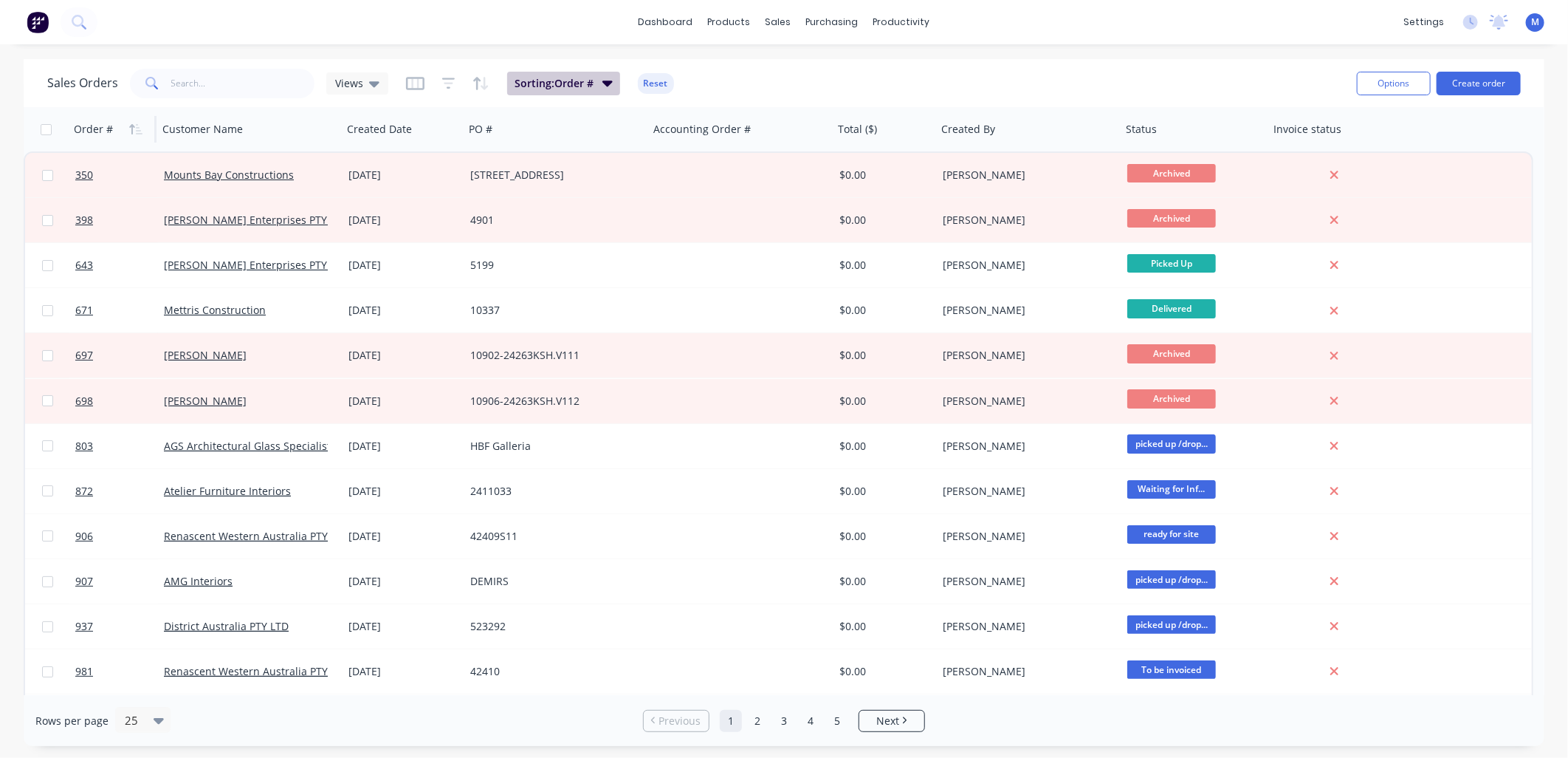
click at [595, 83] on button "Sorting: Order #" at bounding box center [564, 83] width 113 height 23
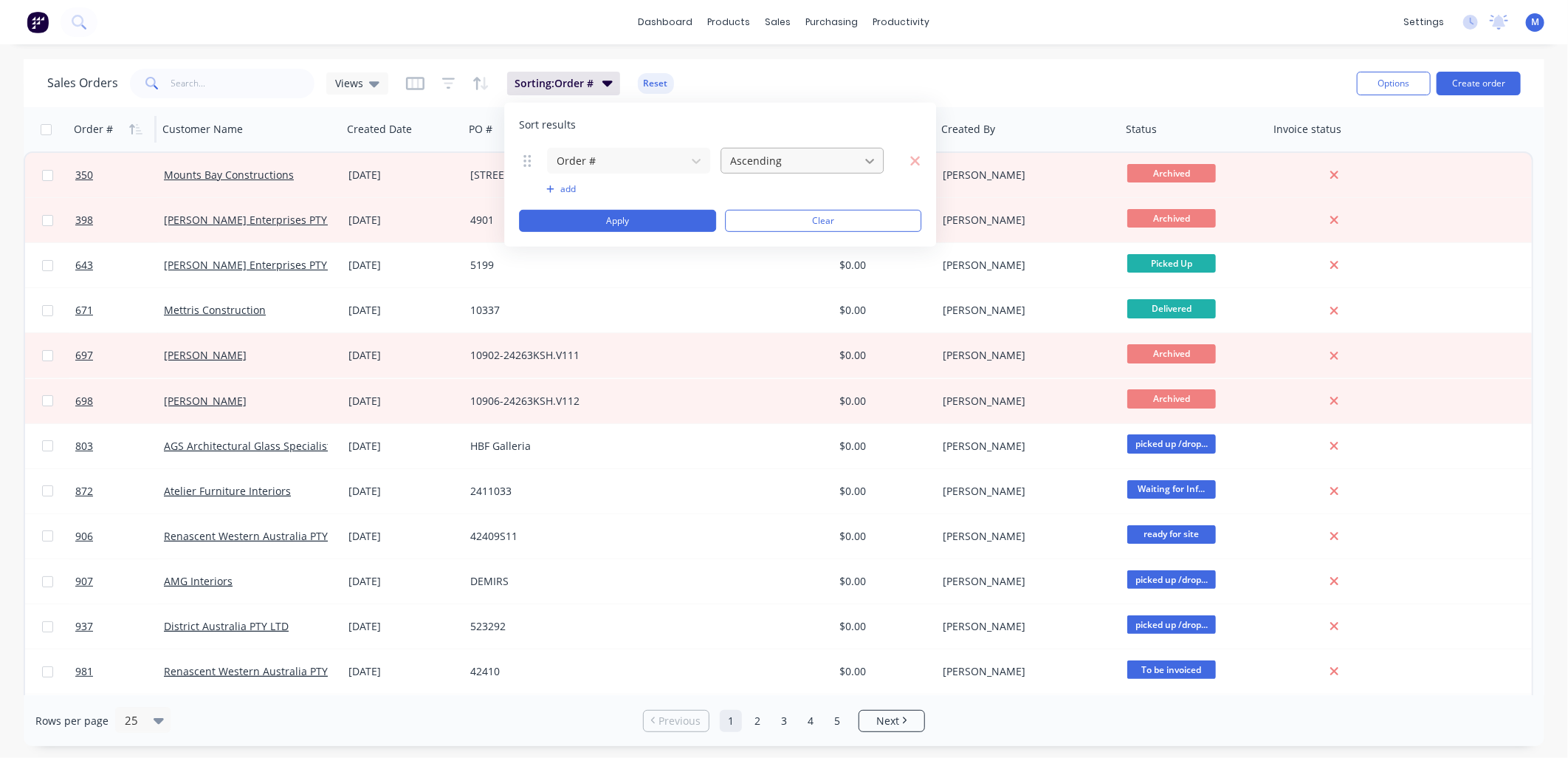
click at [869, 163] on icon at bounding box center [870, 161] width 9 height 5
click at [813, 218] on div "Descending" at bounding box center [802, 223] width 163 height 28
click at [632, 217] on button "Apply" at bounding box center [618, 220] width 197 height 22
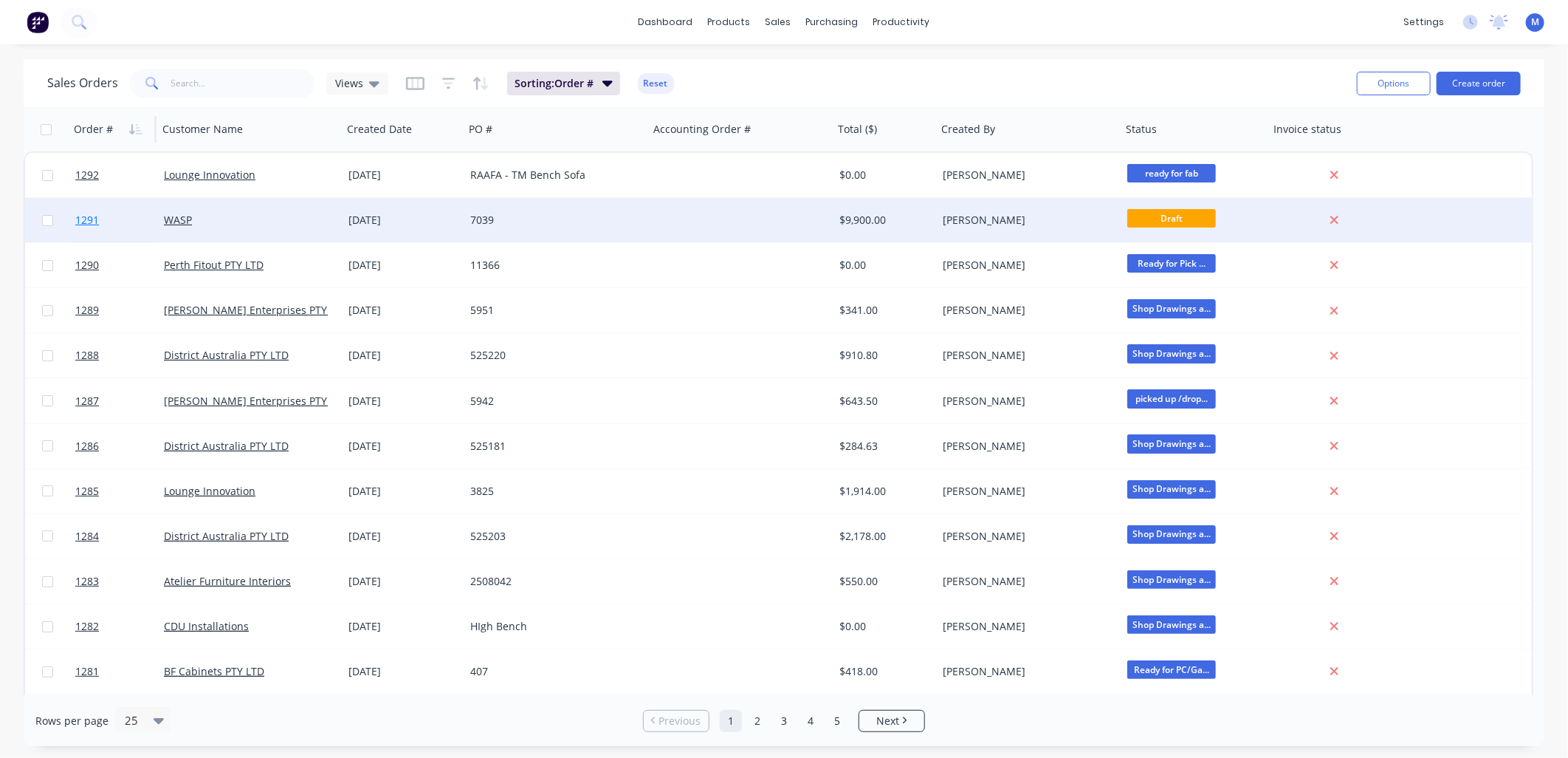
click at [91, 219] on span "1291" at bounding box center [87, 220] width 23 height 15
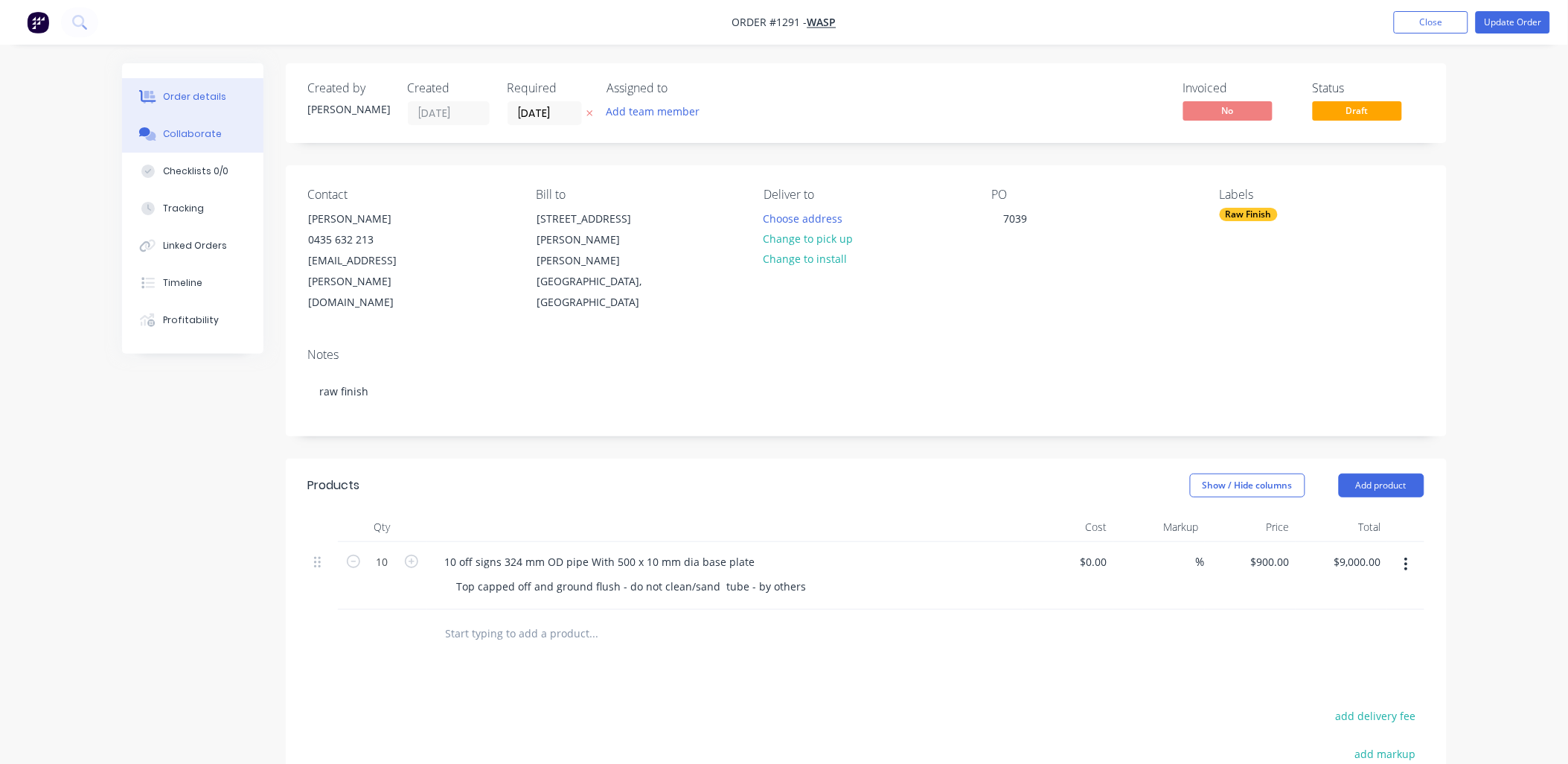
click at [191, 122] on button "Collaborate" at bounding box center [192, 134] width 141 height 38
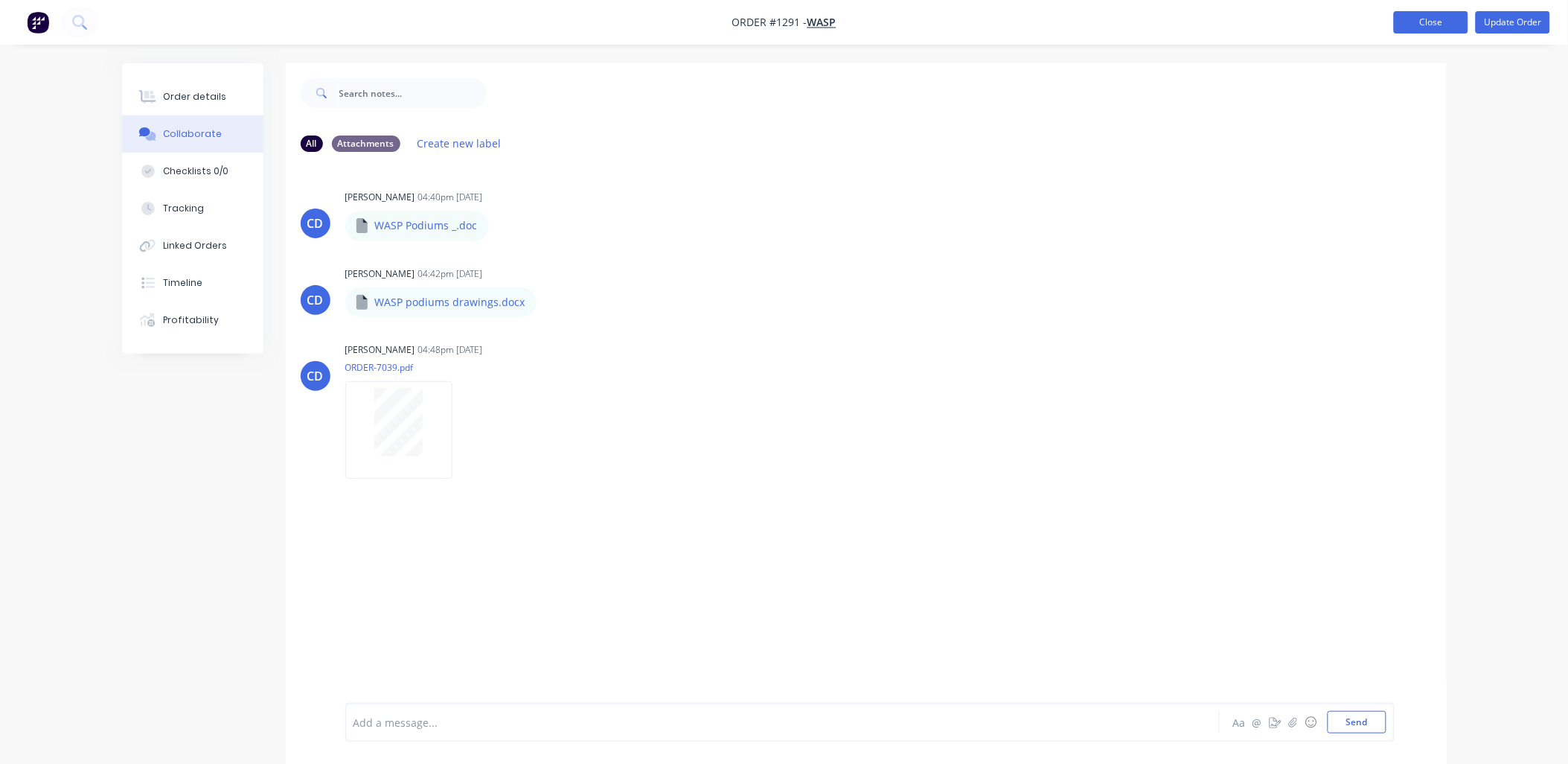
click at [1413, 21] on button "Close" at bounding box center [1431, 22] width 74 height 22
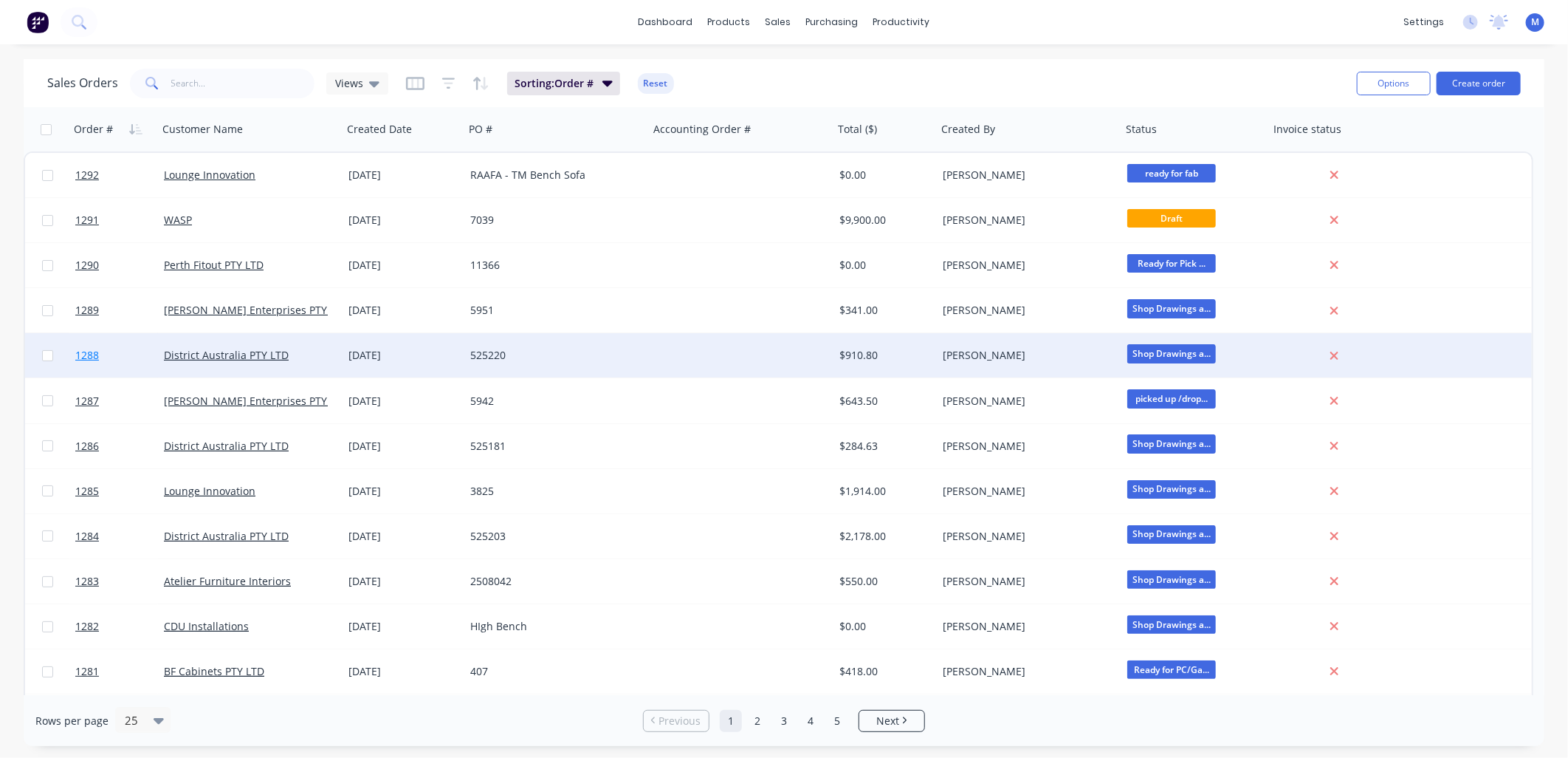
click at [82, 353] on span "1288" at bounding box center [87, 355] width 23 height 15
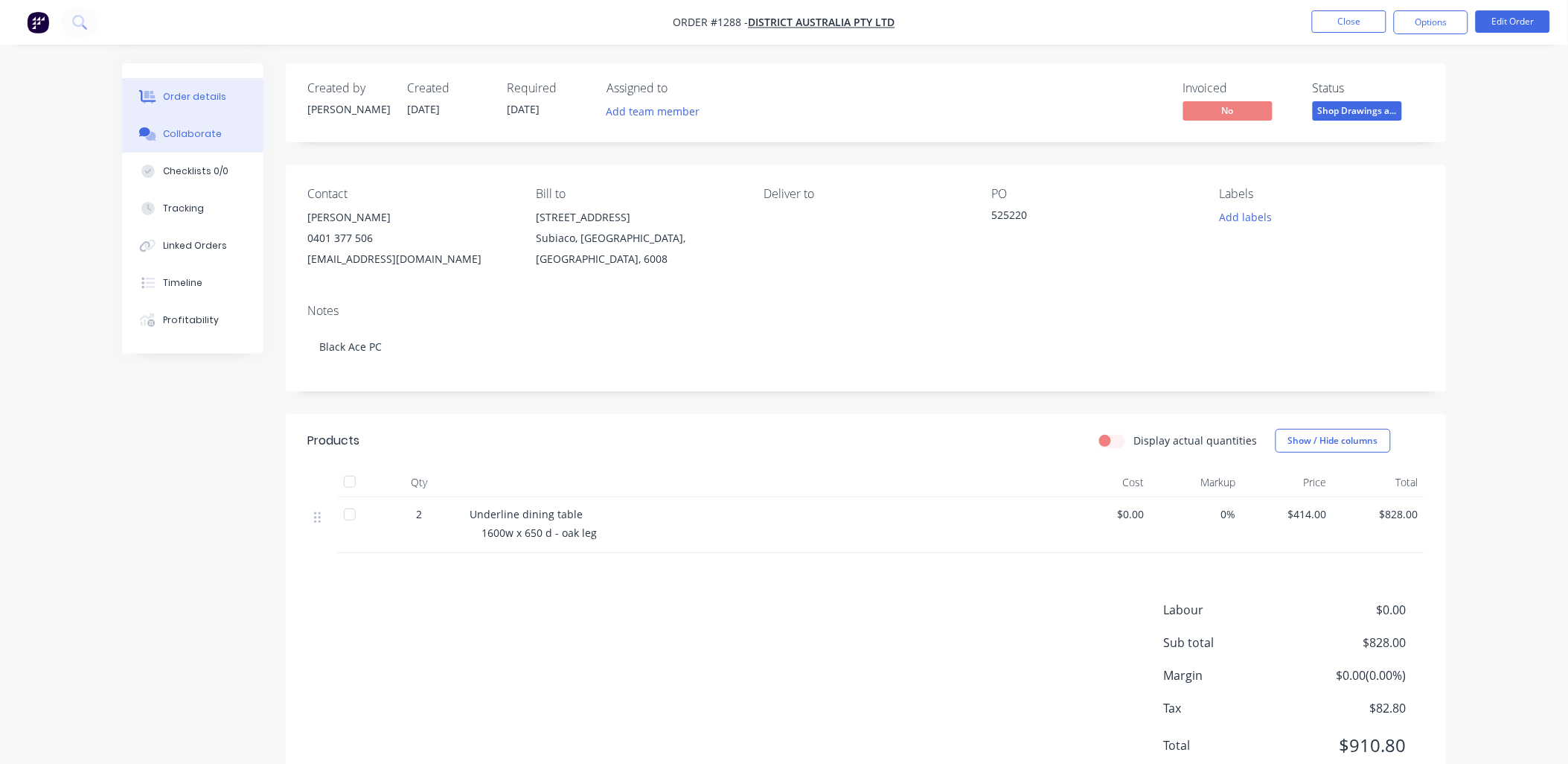
click at [213, 135] on div "Collaborate" at bounding box center [192, 134] width 59 height 13
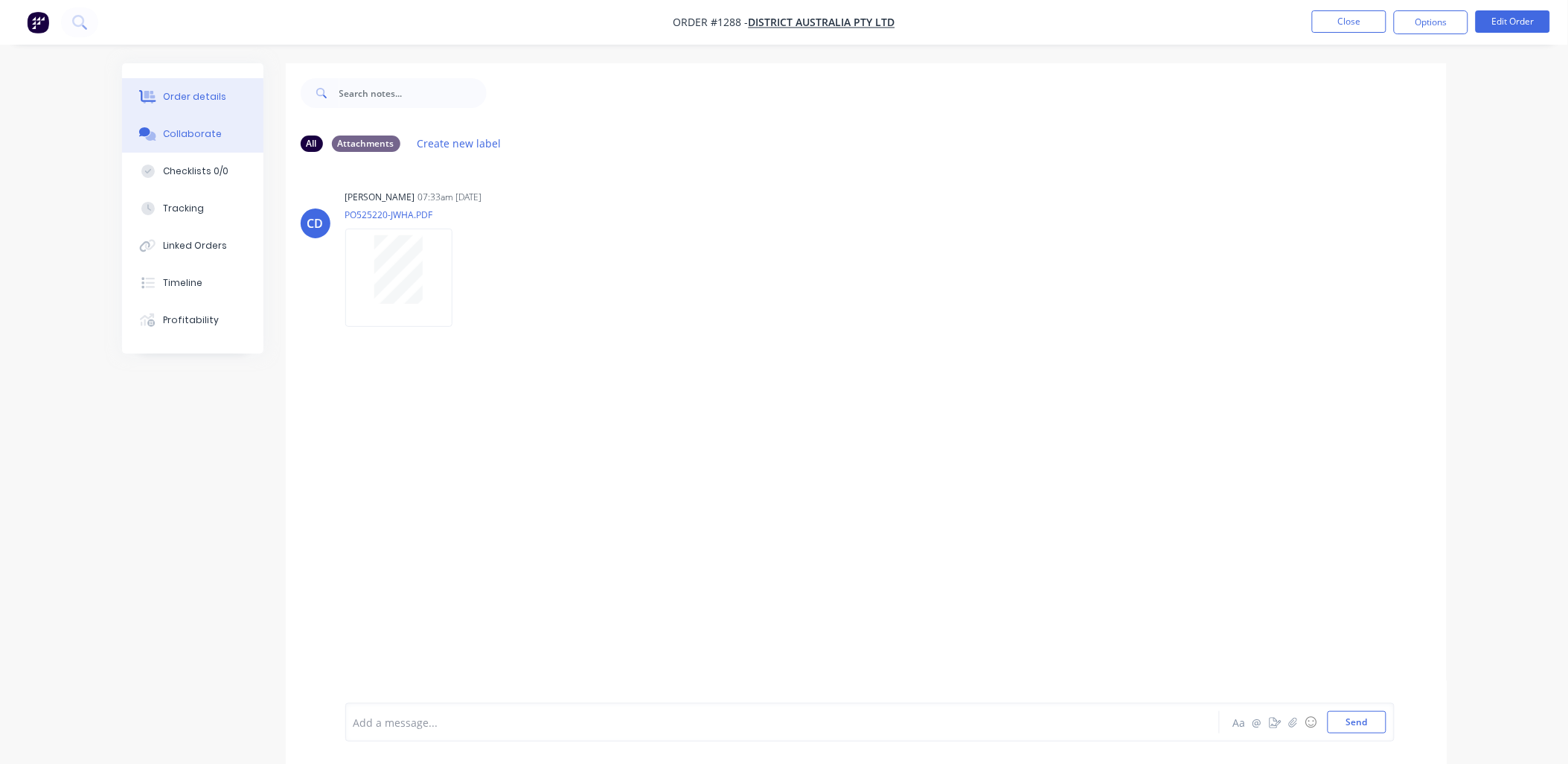
click at [193, 91] on div "Order details" at bounding box center [195, 96] width 64 height 13
